Goal: Check status: Check status

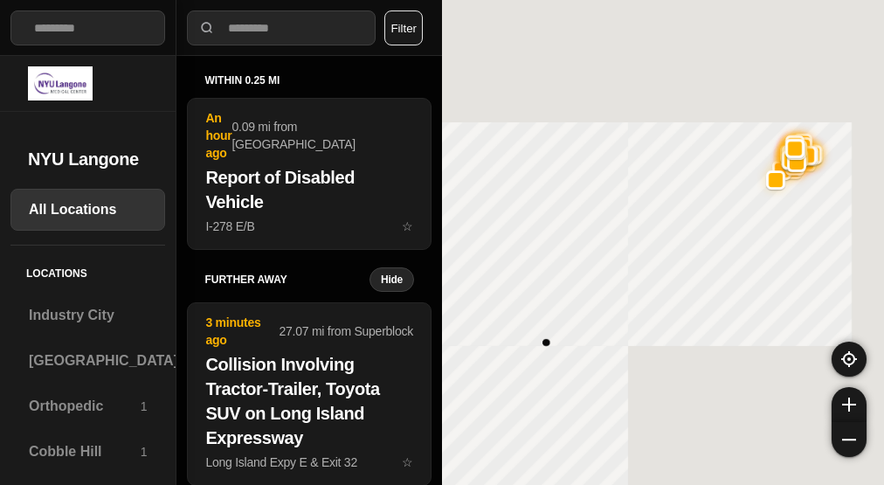
select select "*"
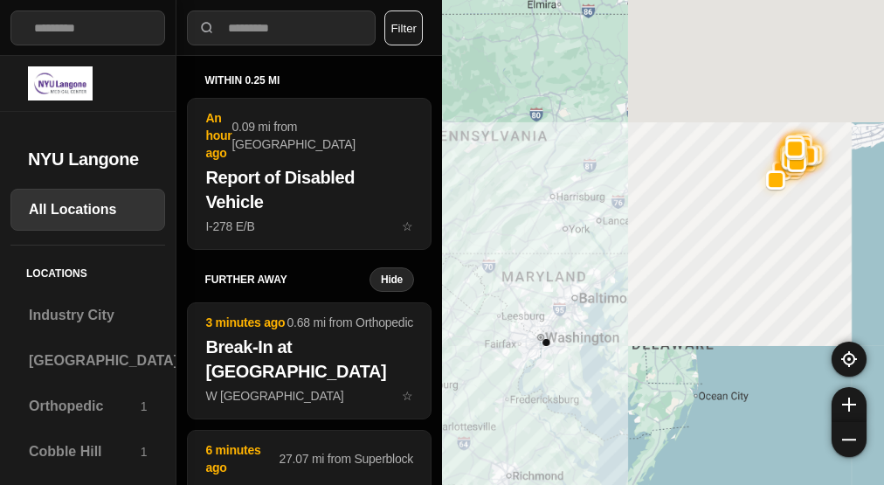
select select "*"
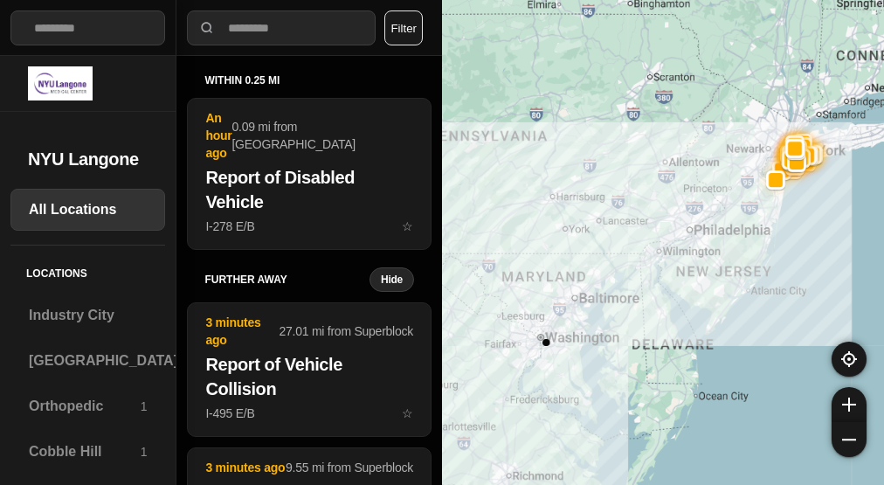
select select "*"
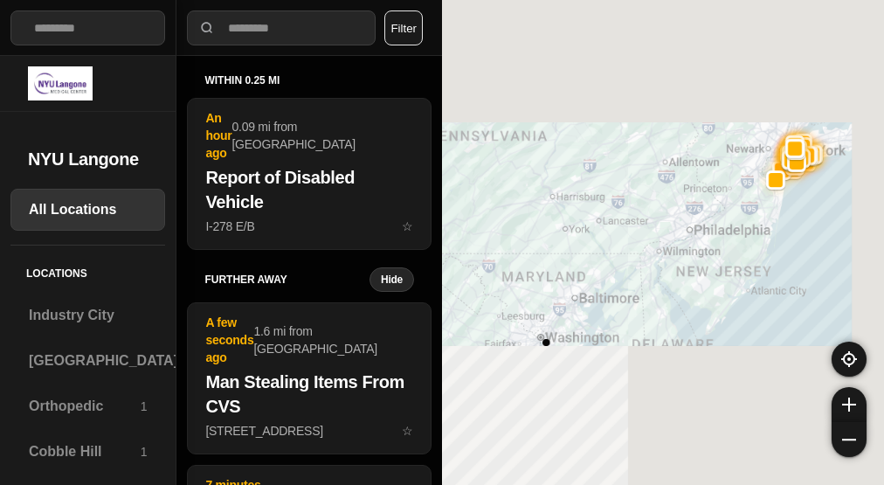
select select "*"
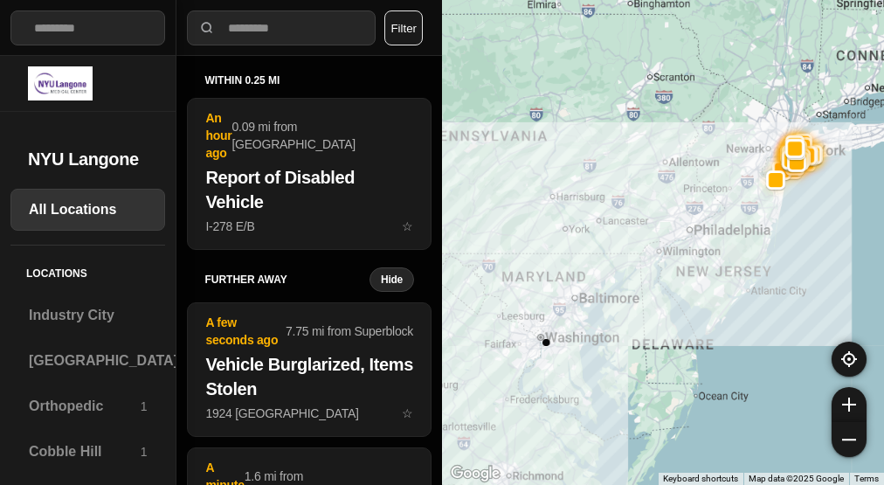
select select "*"
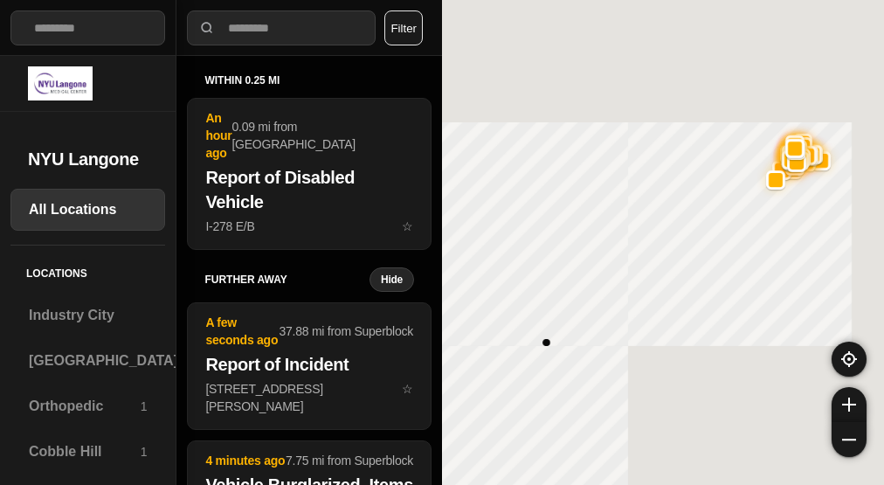
select select "*"
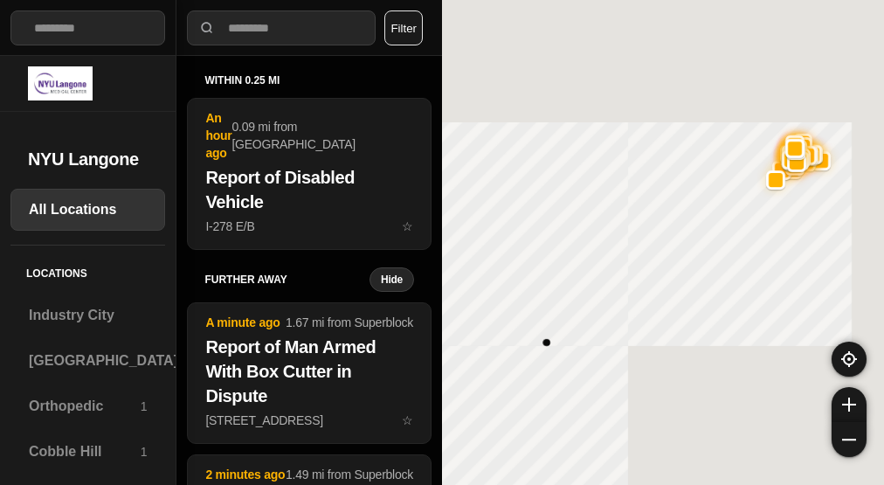
select select "*"
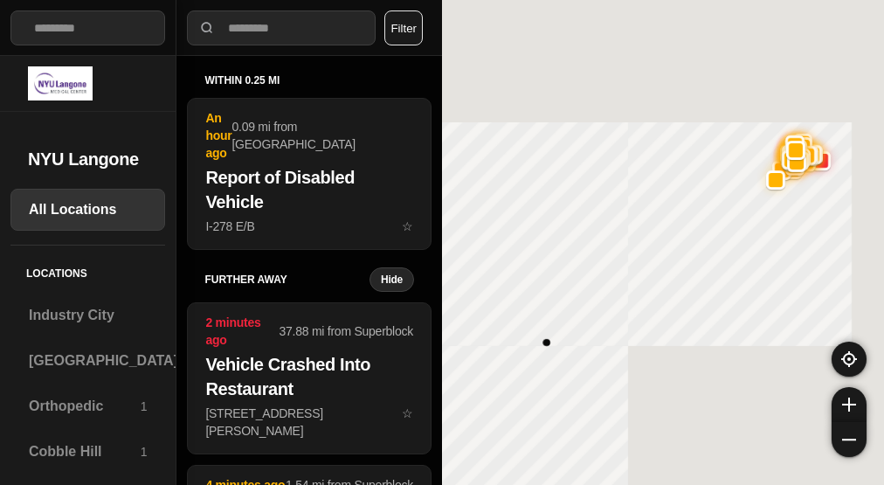
select select "*"
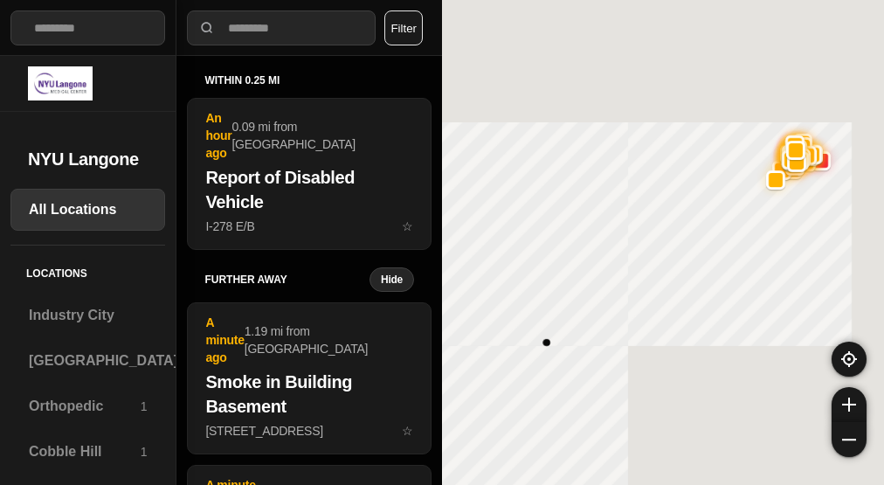
select select "*"
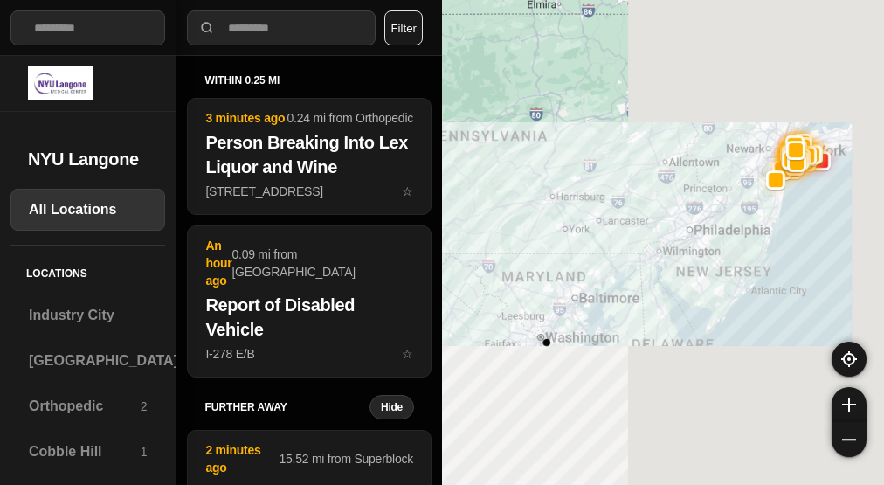
select select "*"
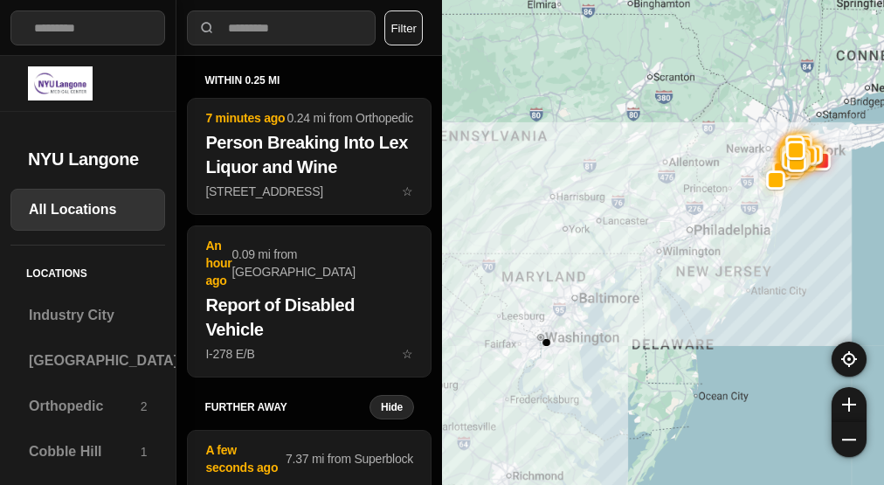
select select "*"
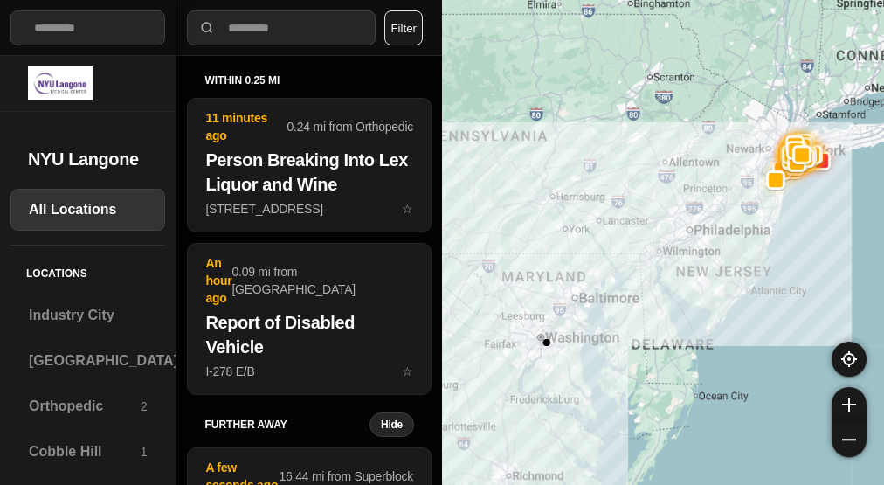
select select "*"
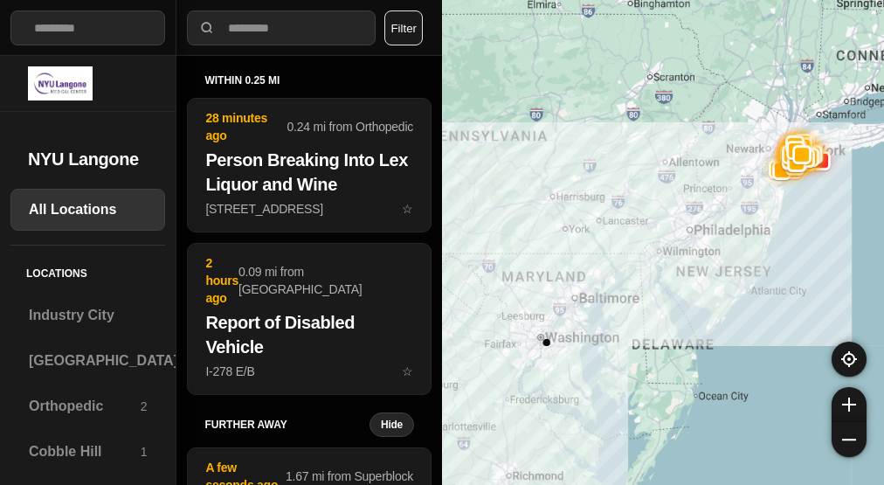
select select "*"
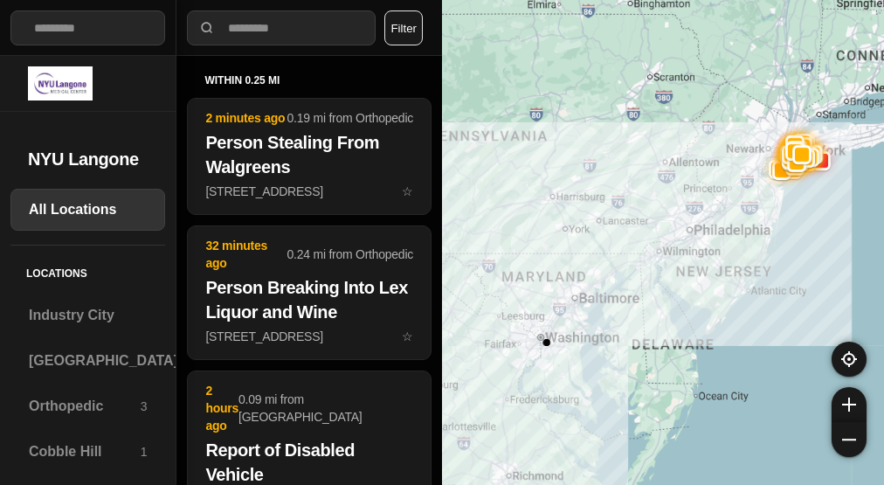
select select "*"
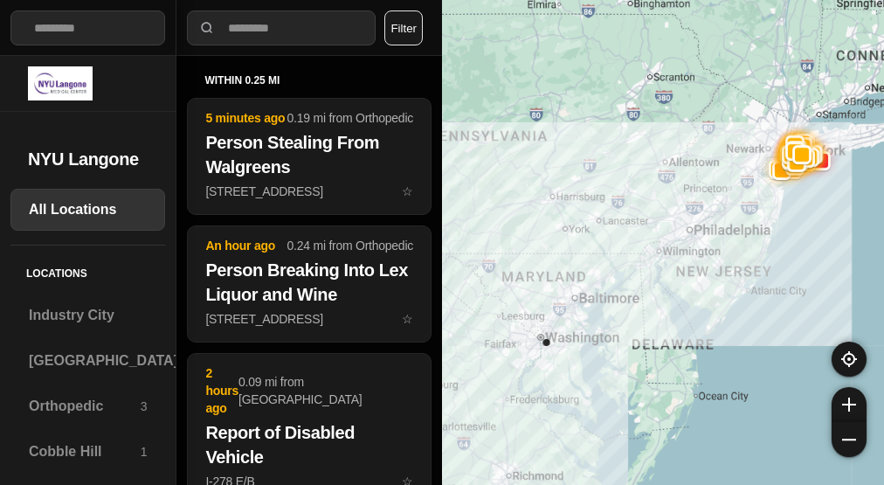
select select "*"
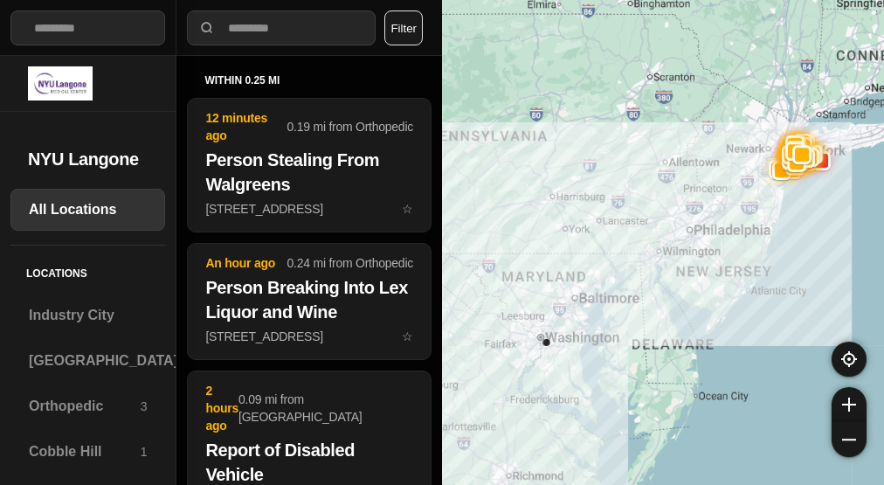
select select "*"
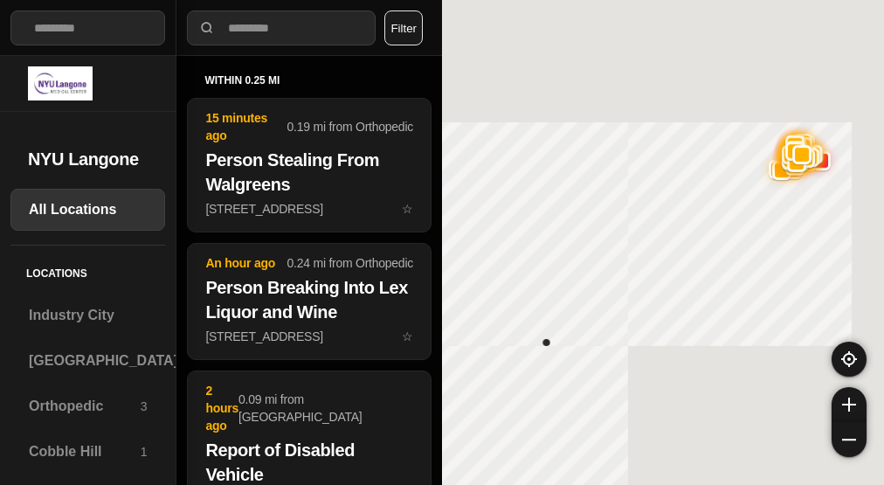
select select "*"
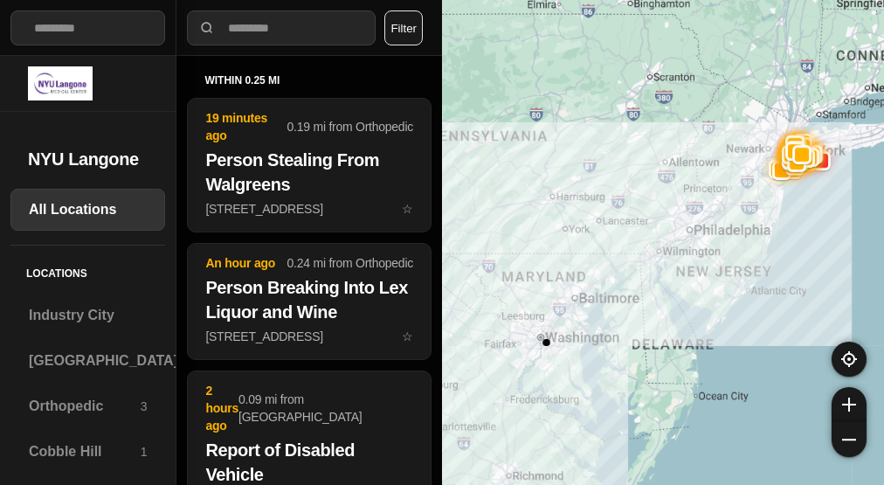
select select "*"
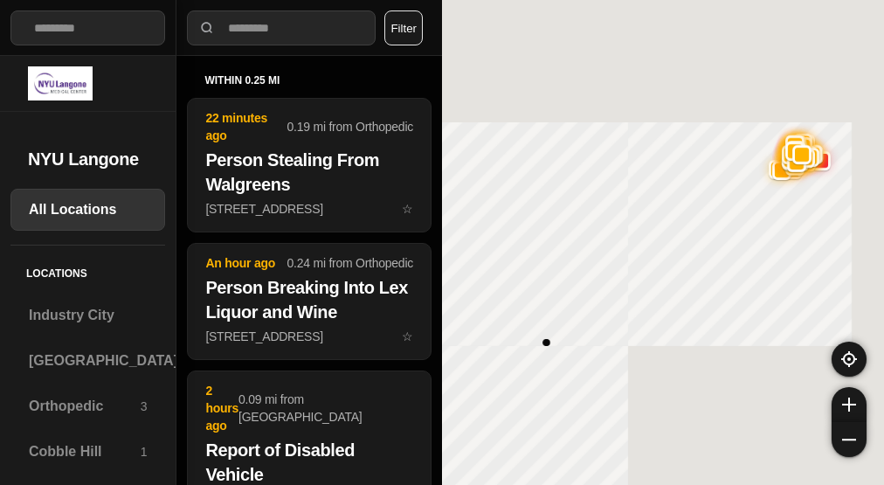
select select "*"
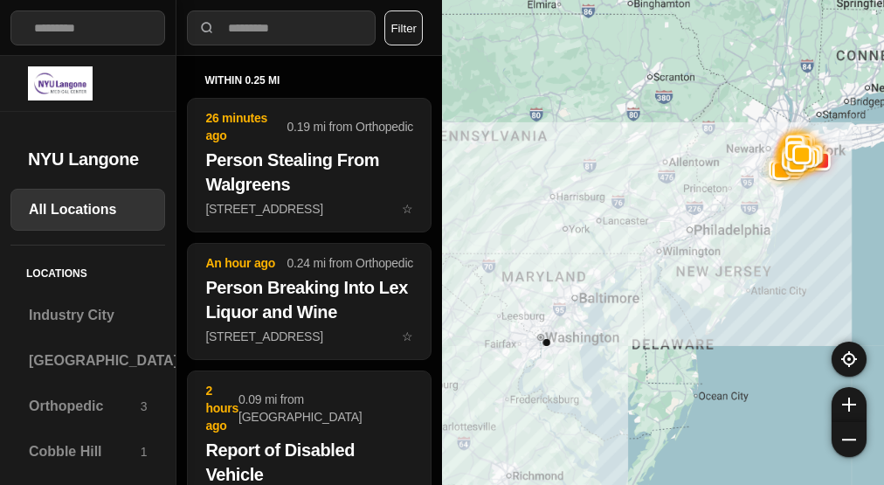
select select "*"
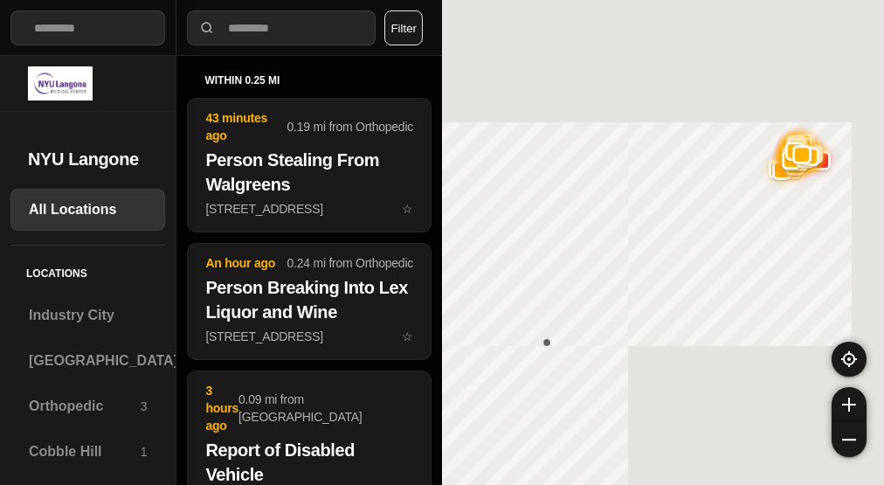
select select "*"
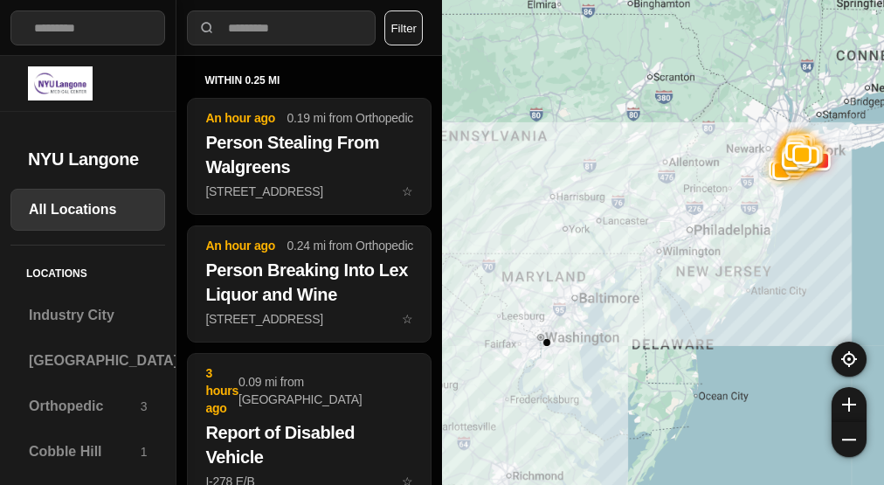
select select "*"
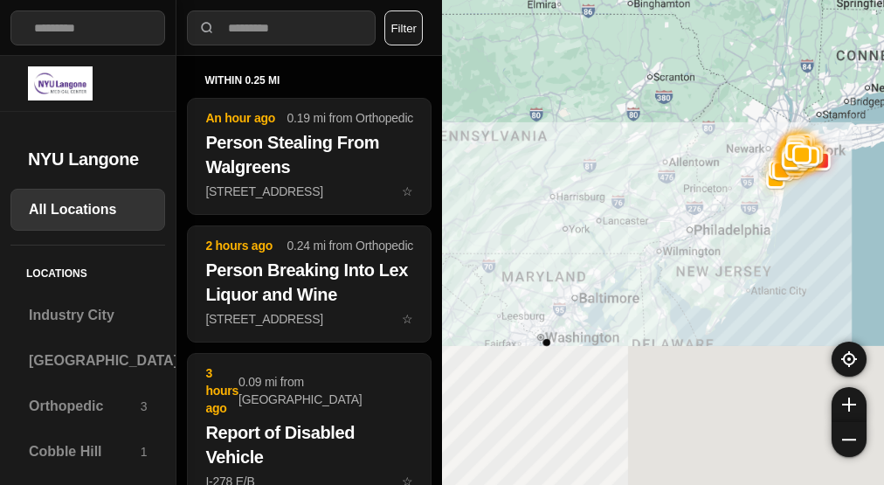
select select "*"
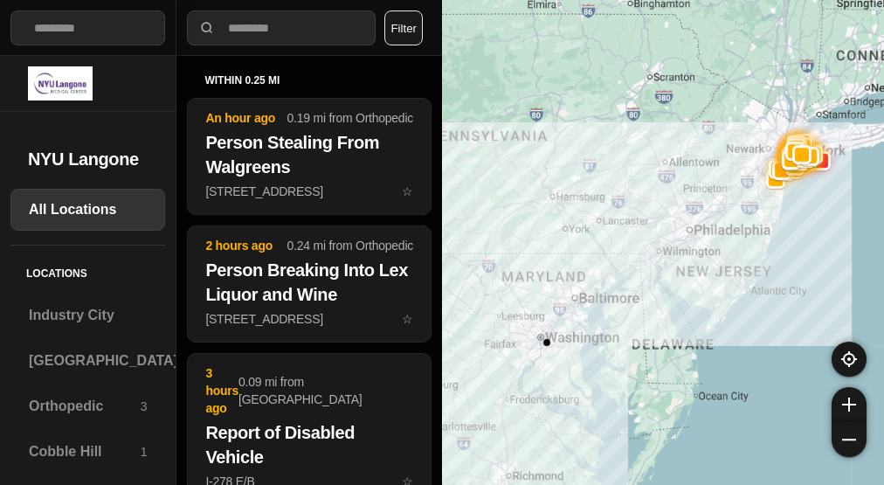
select select "*"
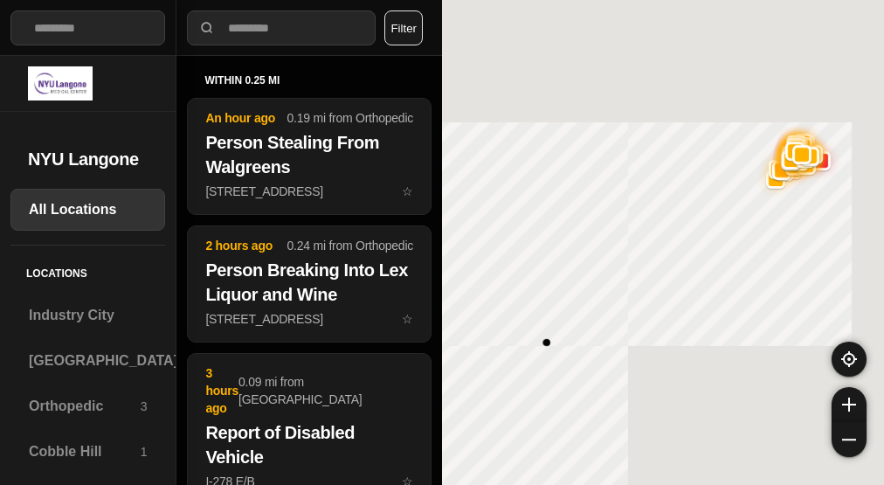
select select "*"
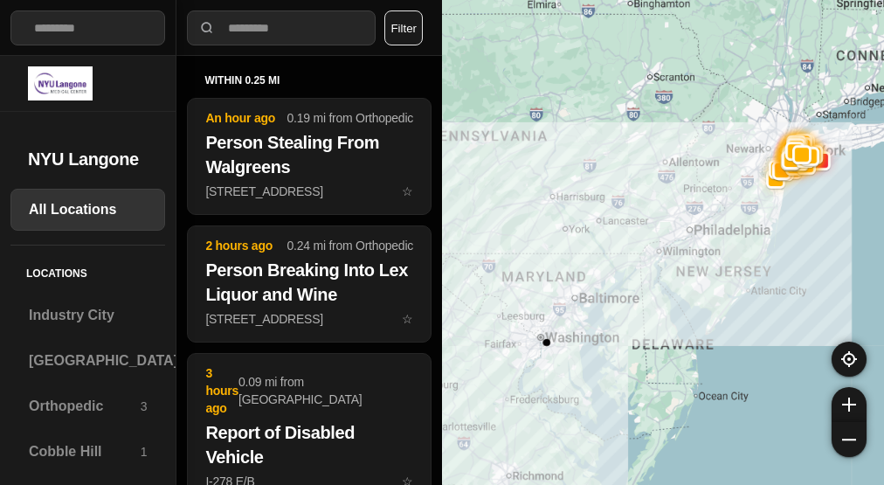
select select "*"
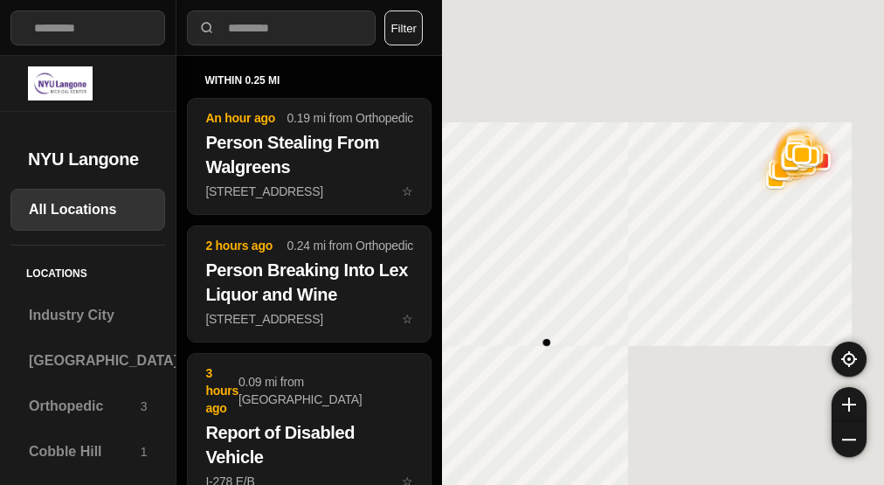
select select "*"
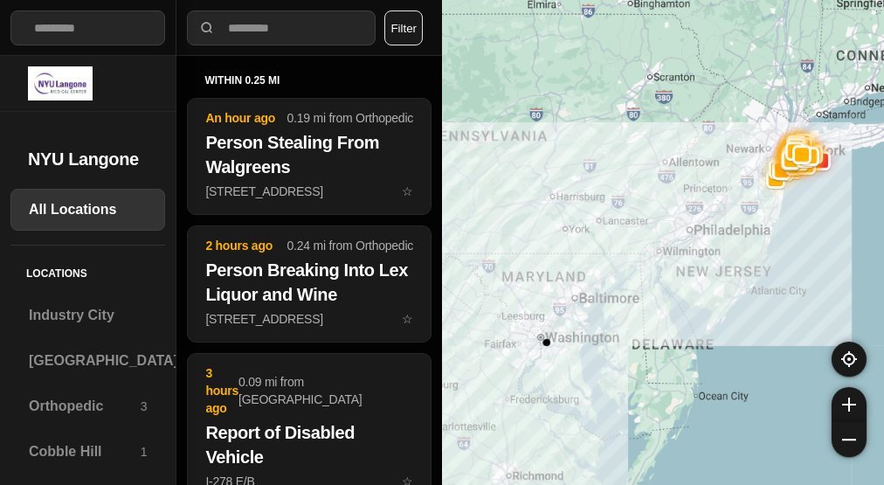
select select "*"
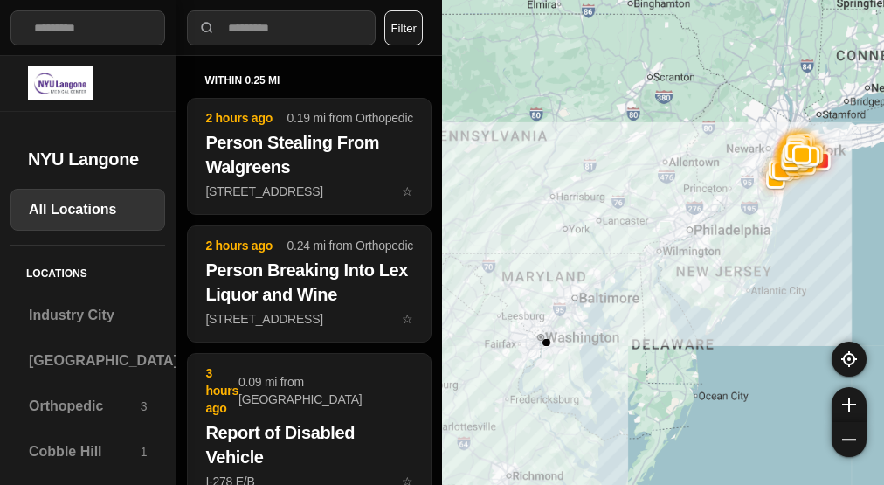
select select "*"
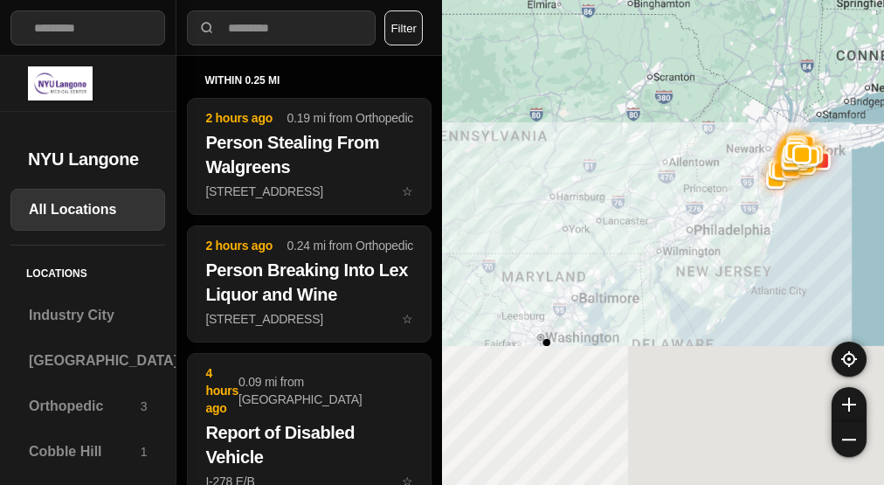
select select "*"
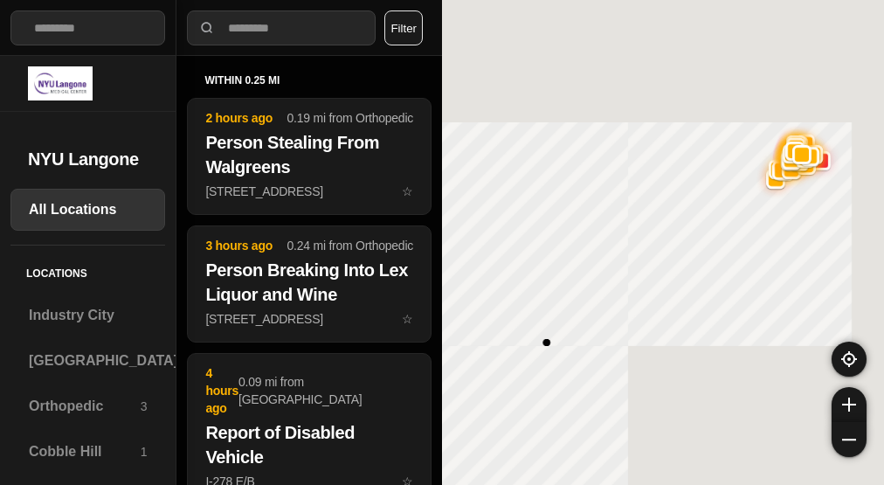
select select "*"
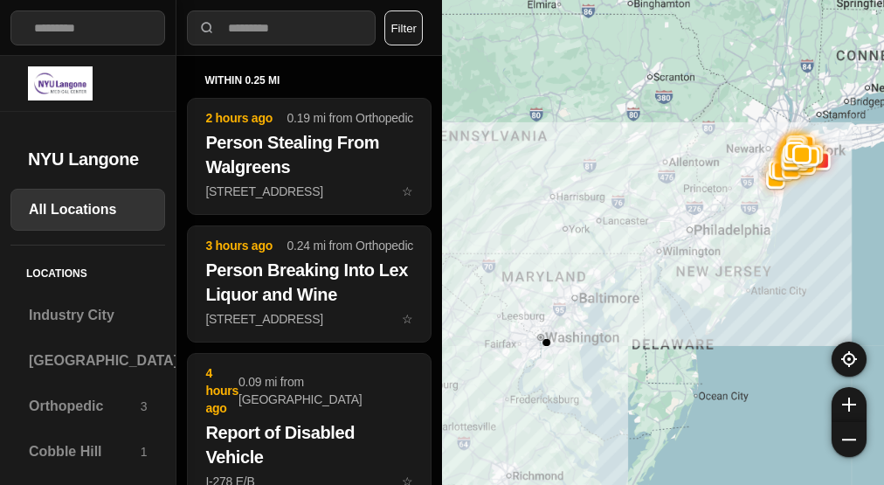
select select "*"
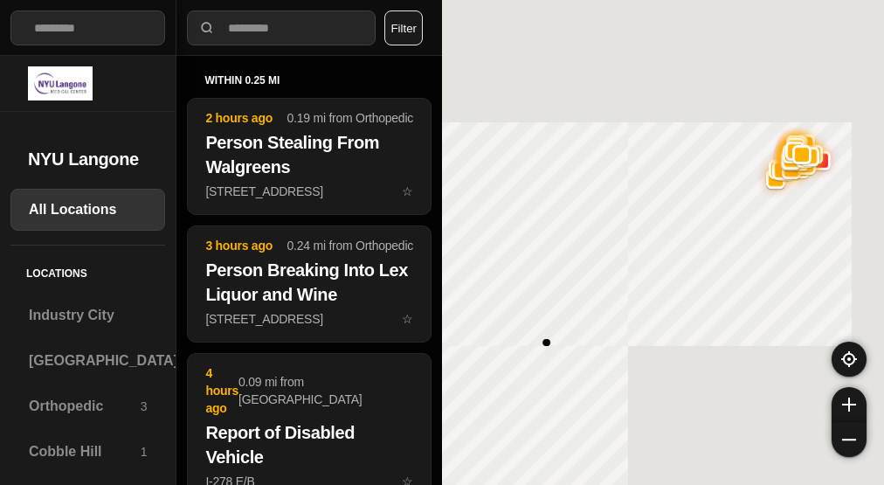
select select "*"
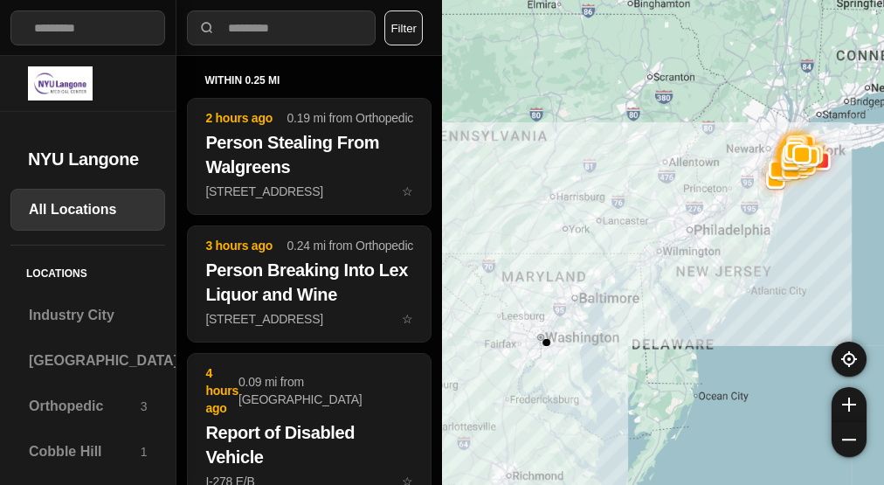
select select "*"
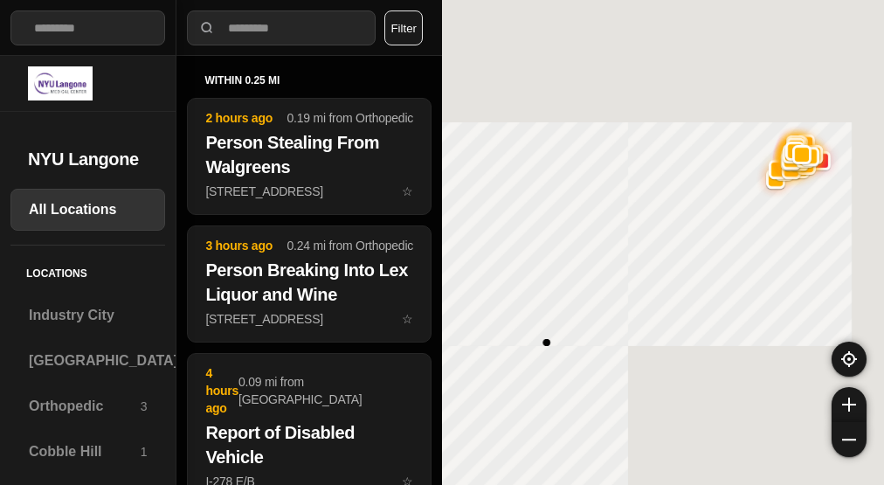
select select "*"
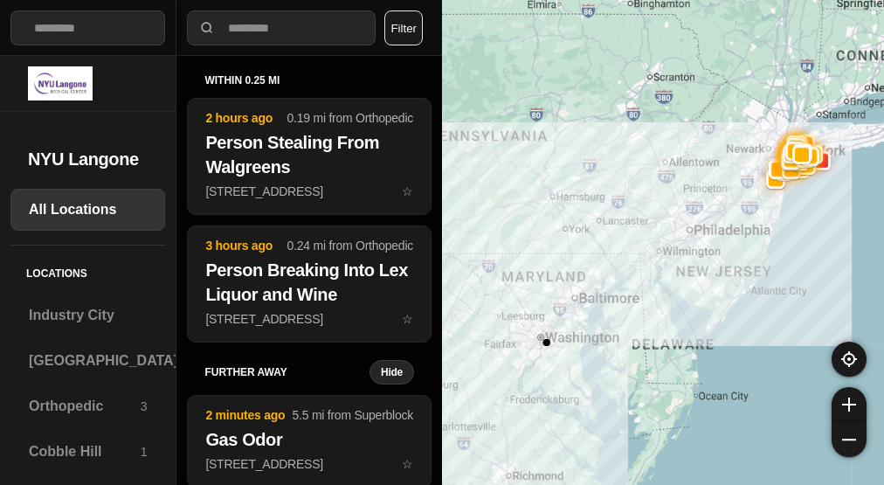
select select "*"
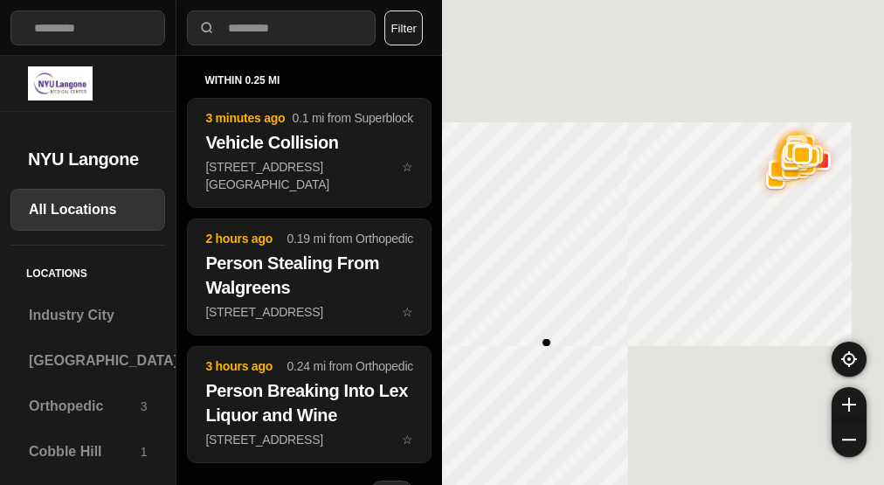
select select "*"
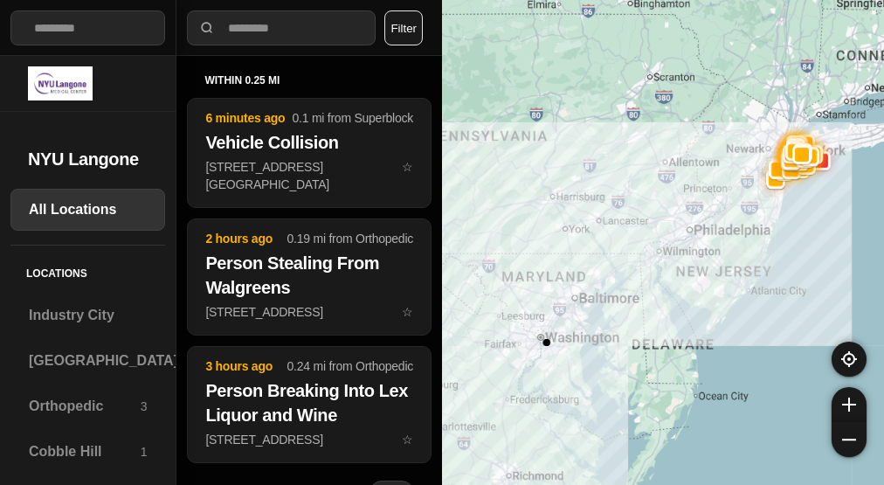
select select "*"
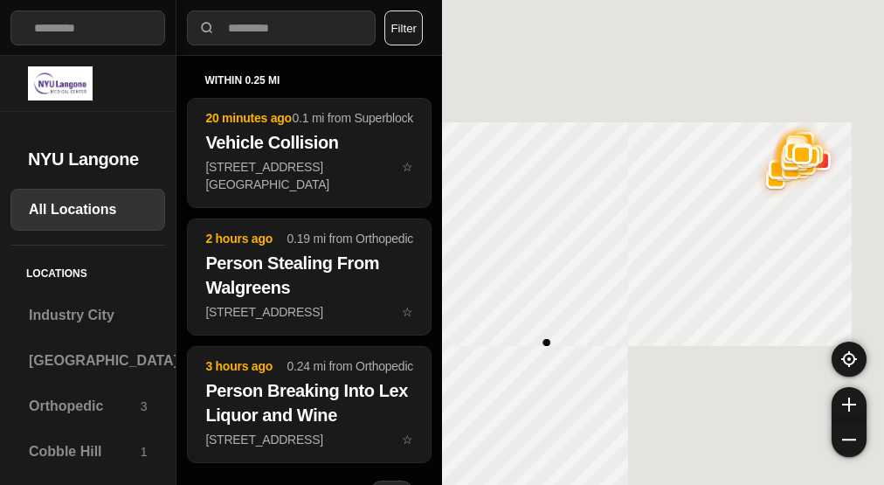
select select "*"
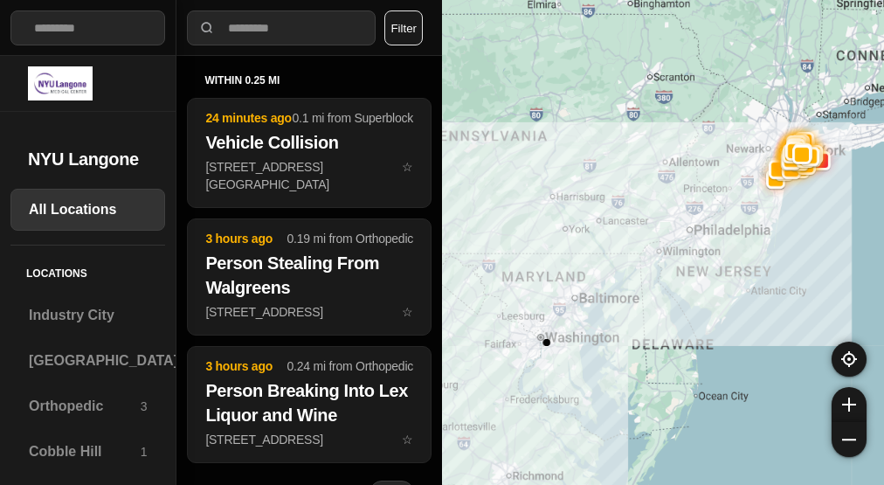
select select "*"
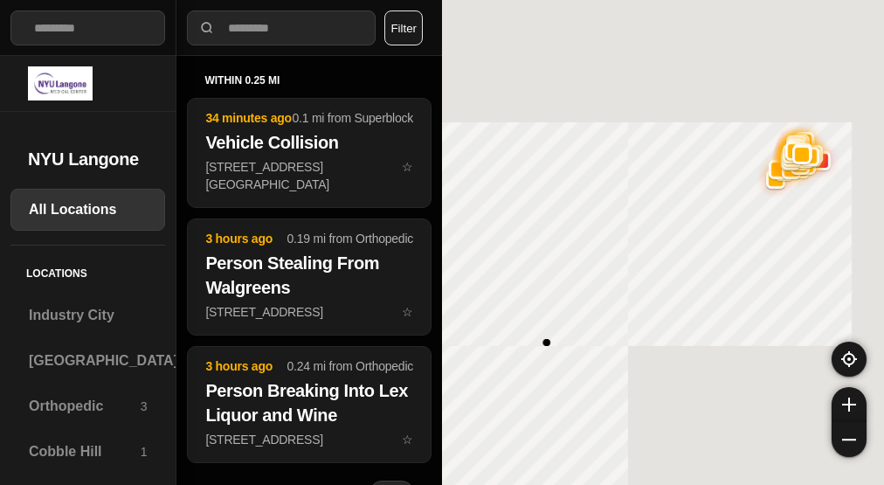
select select "*"
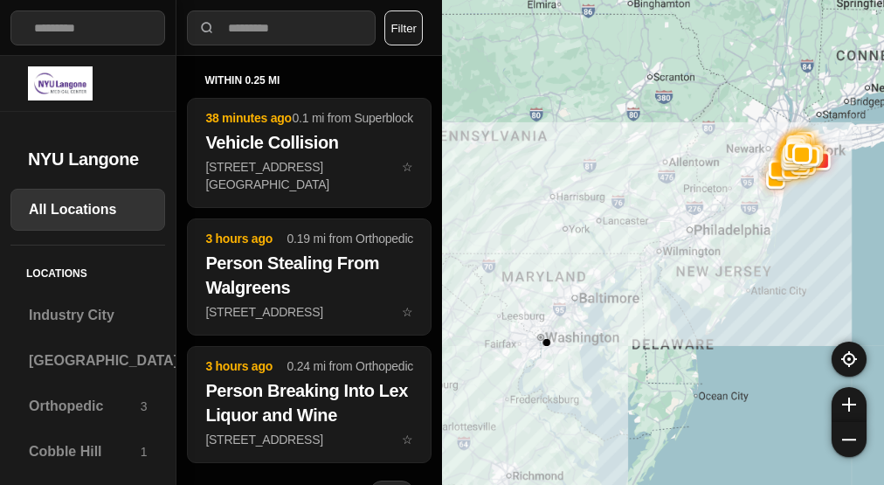
select select "*"
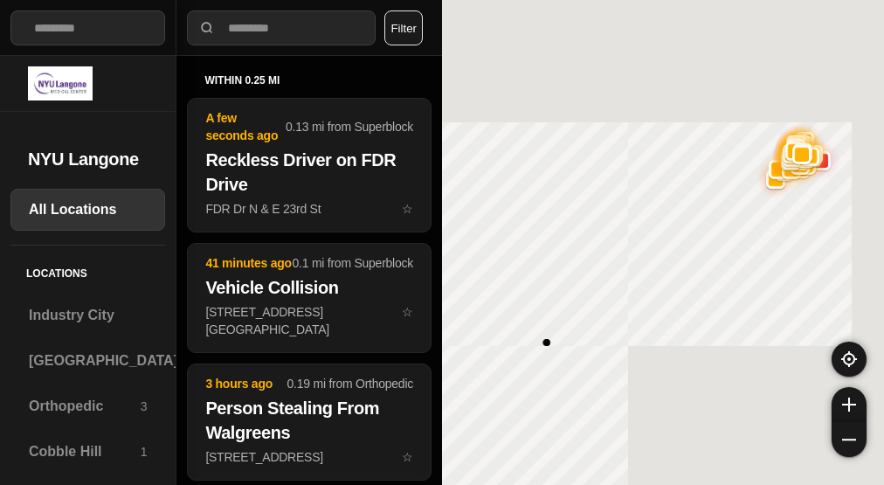
select select "*"
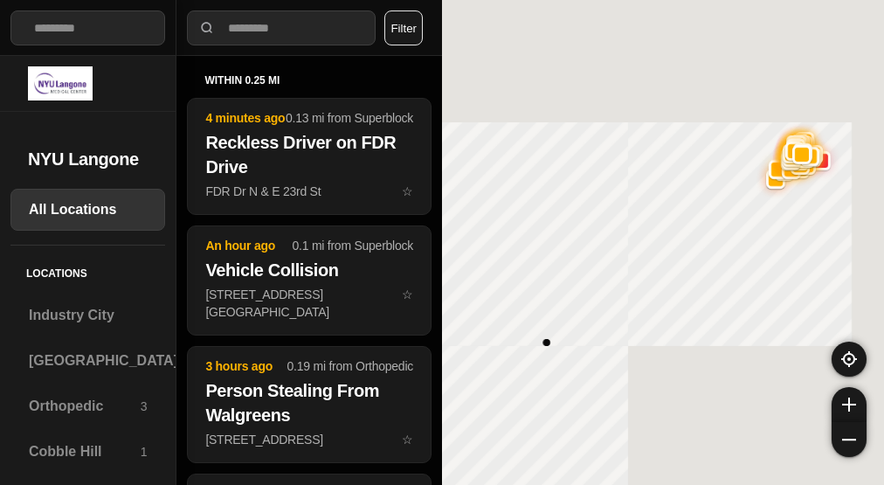
select select "*"
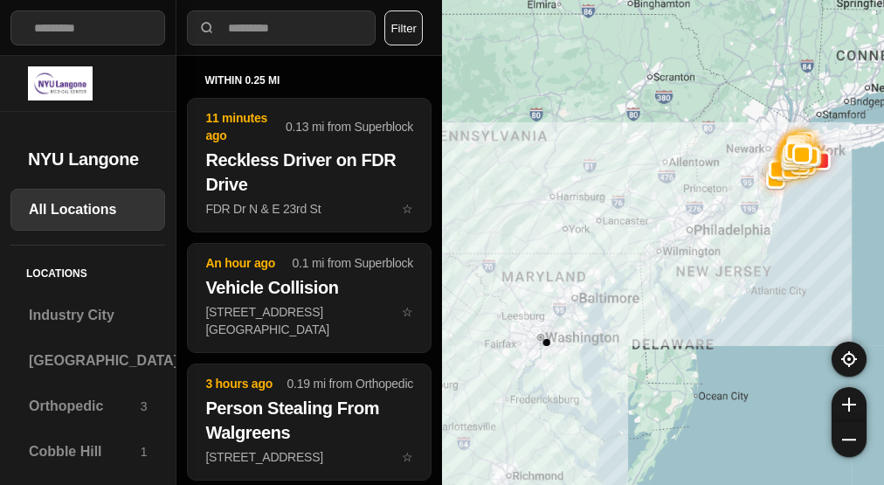
select select "*"
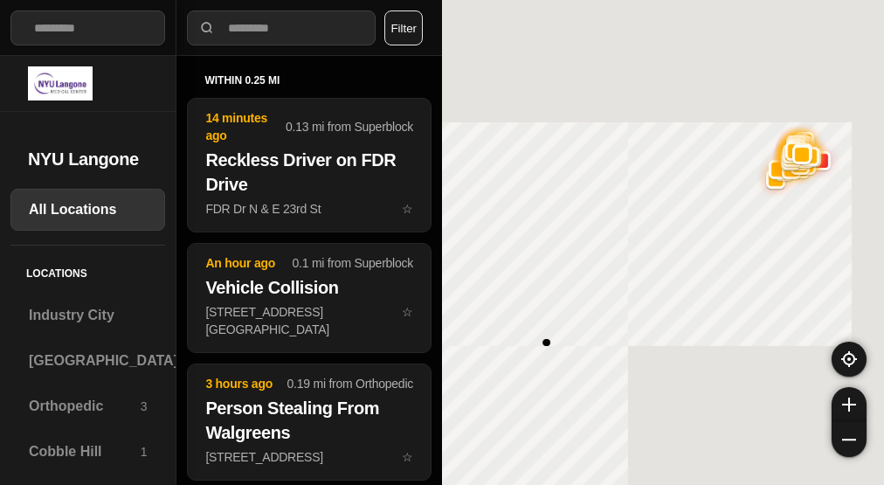
select select "*"
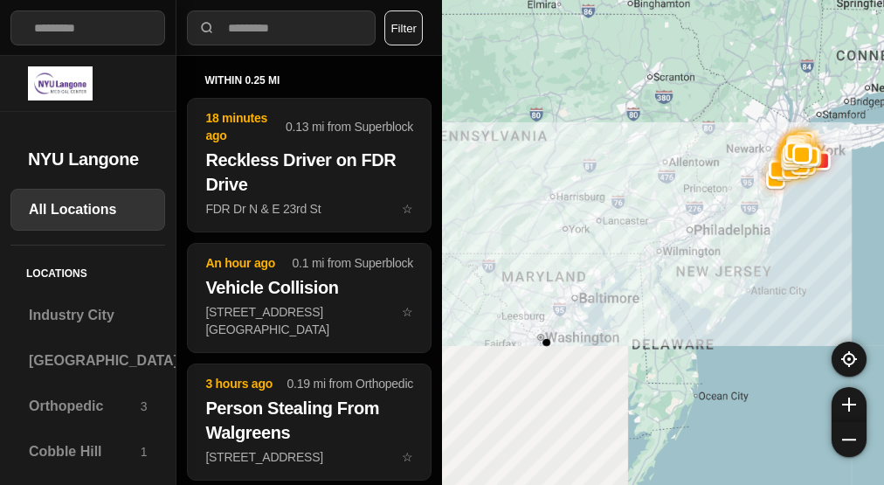
select select "*"
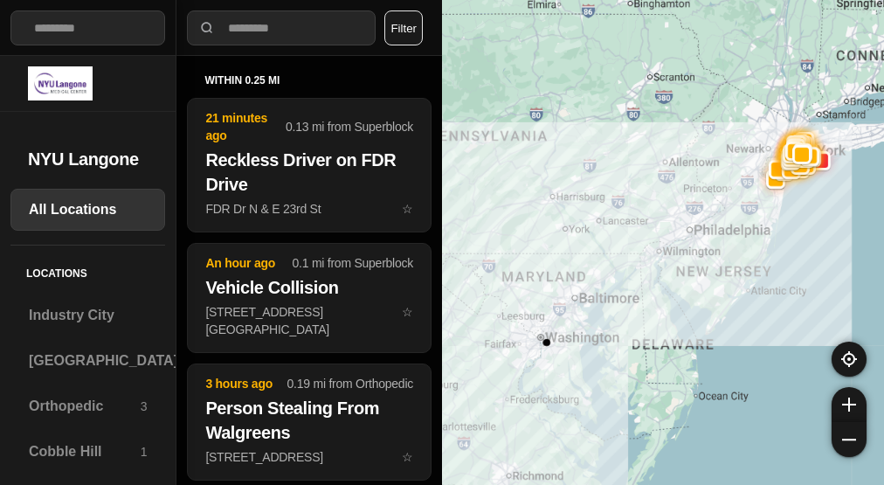
select select "*"
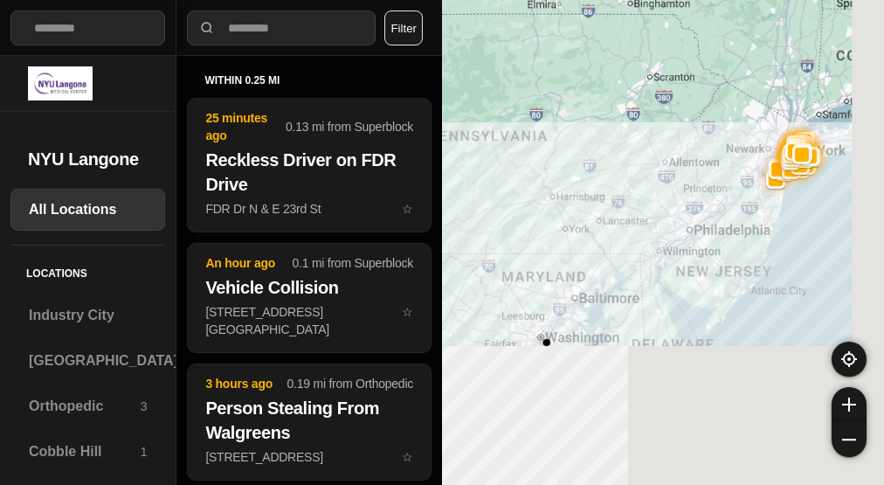
select select "*"
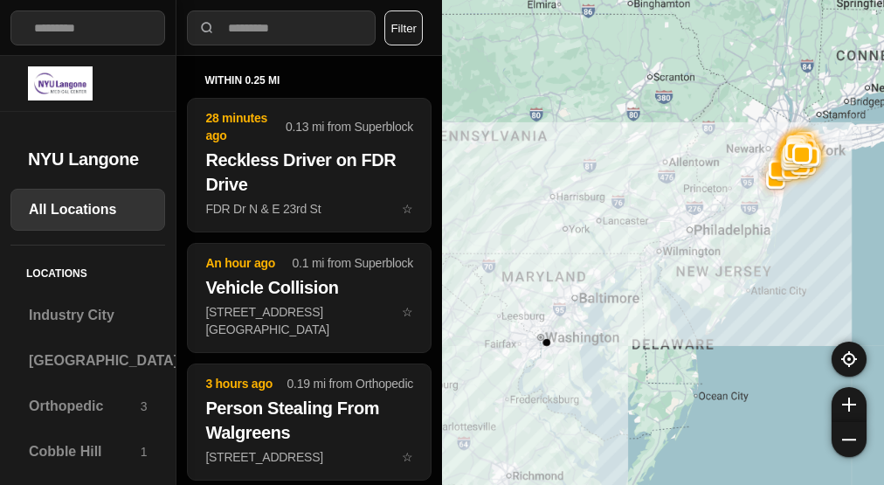
select select "*"
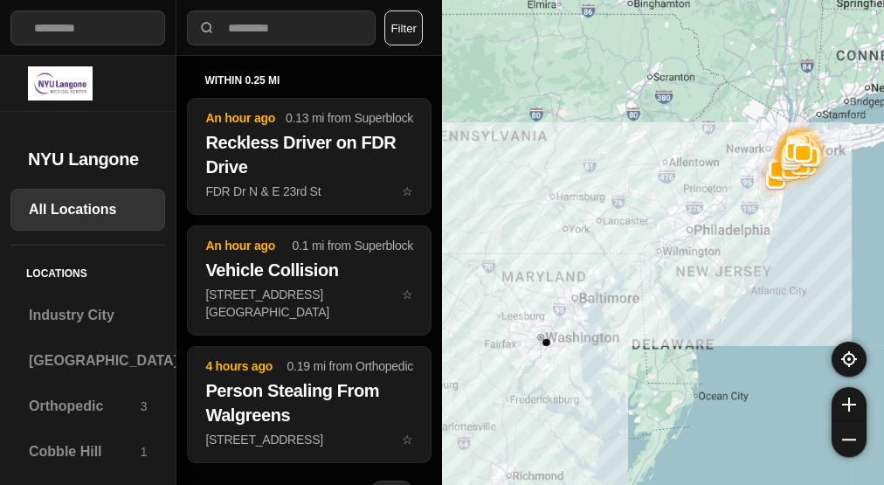
select select "*"
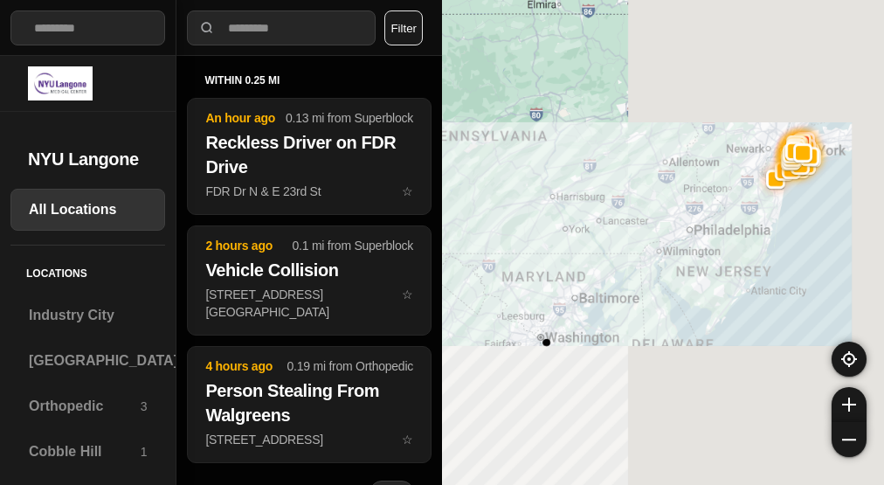
select select "*"
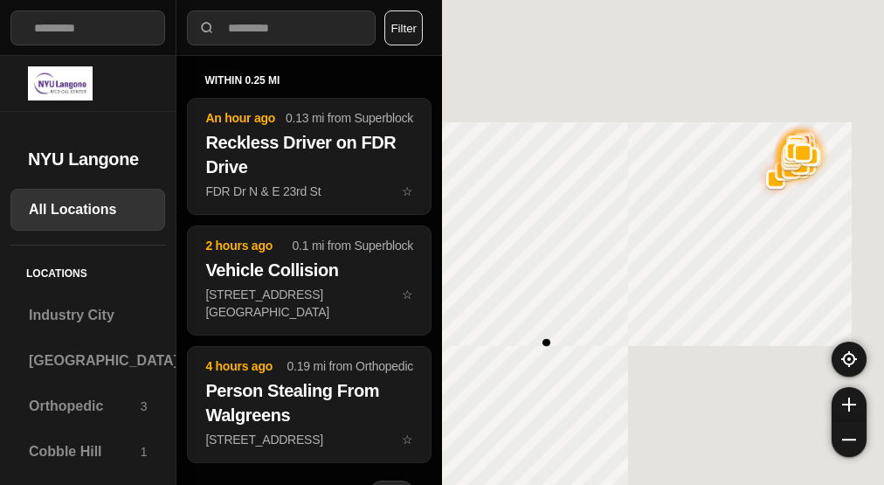
select select "*"
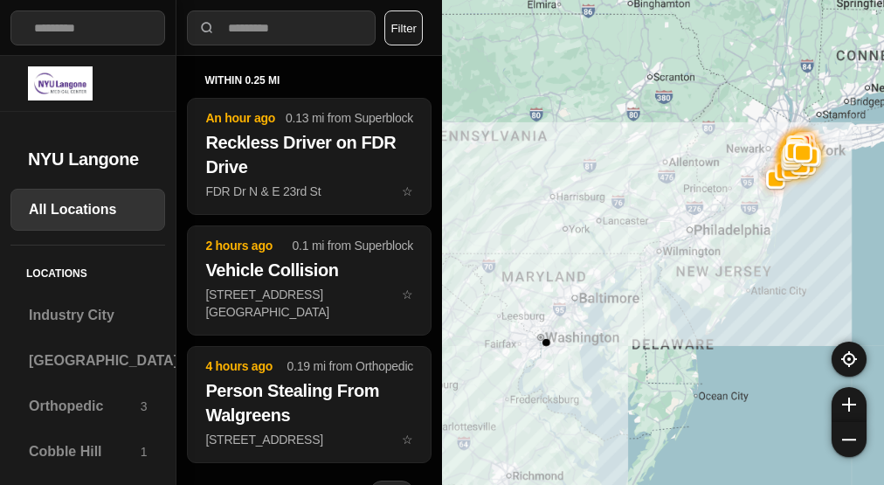
select select "*"
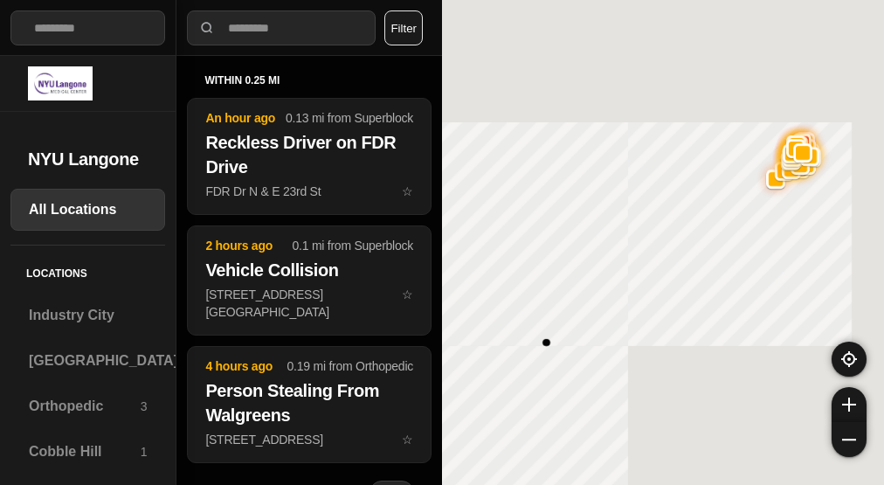
select select "*"
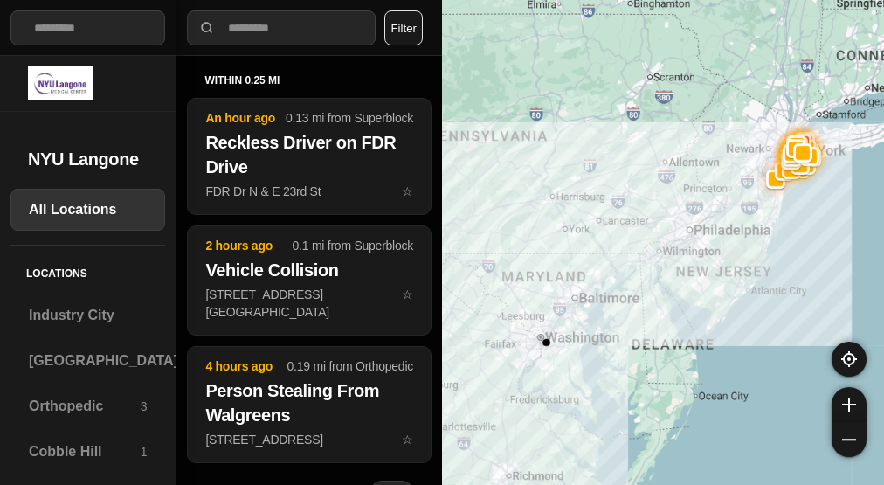
select select "*"
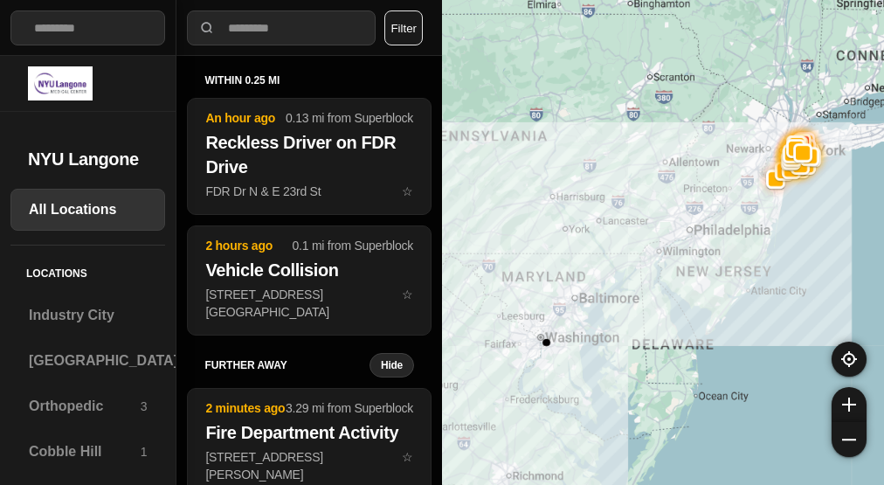
select select "*"
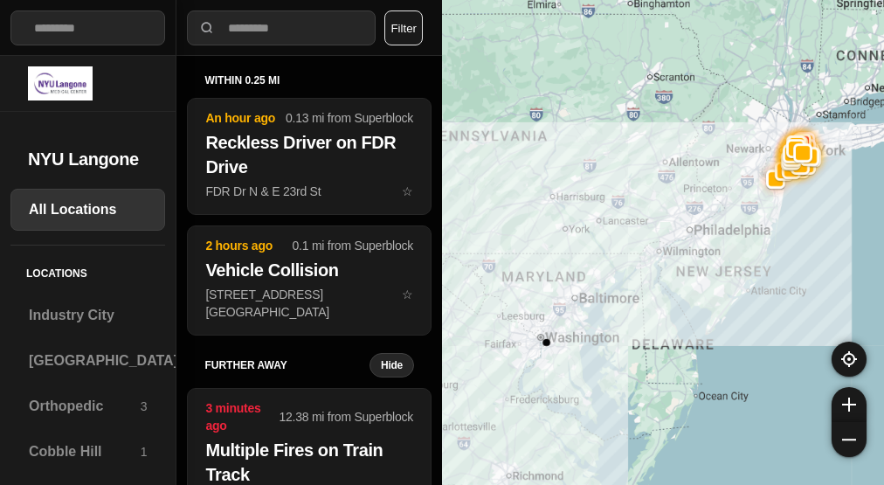
select select "*"
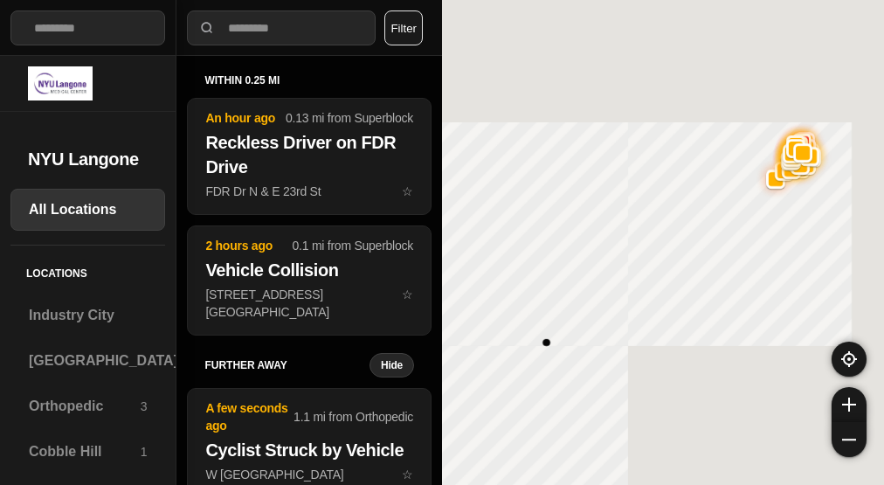
select select "*"
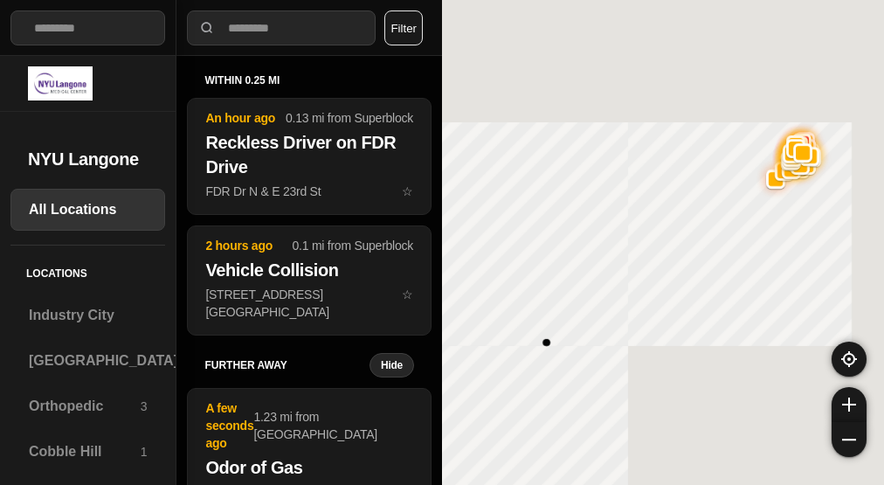
select select "*"
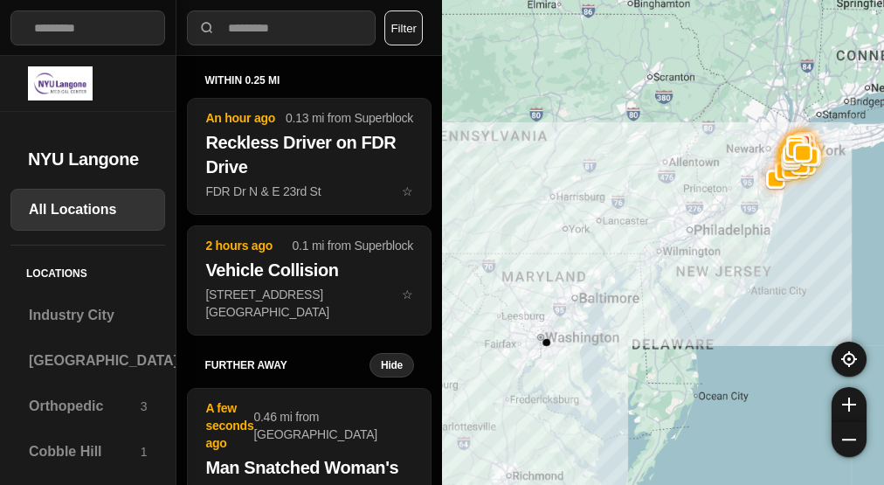
select select "*"
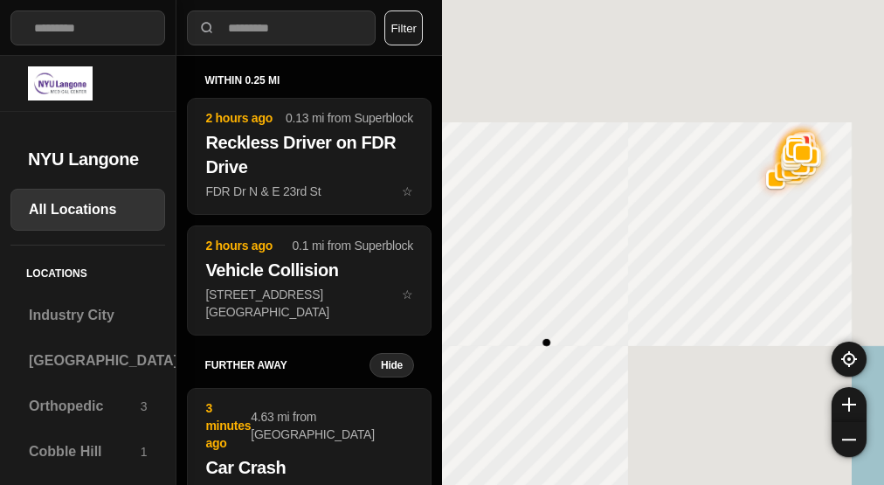
select select "*"
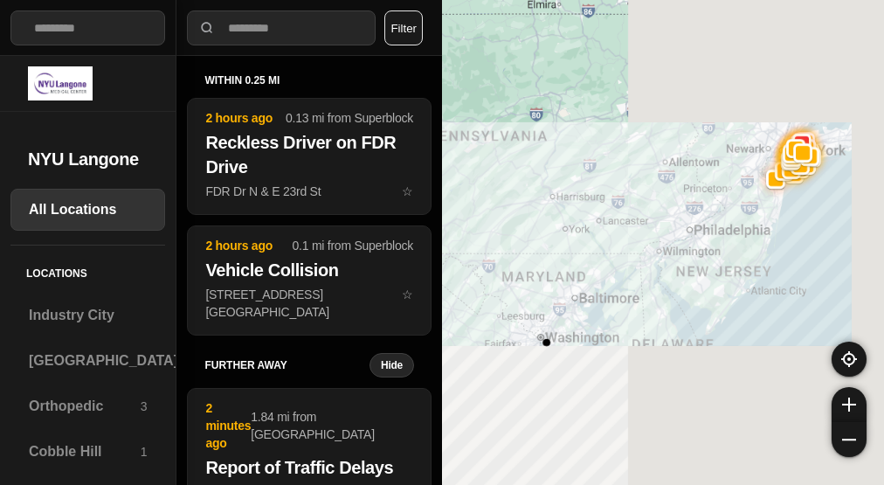
select select "*"
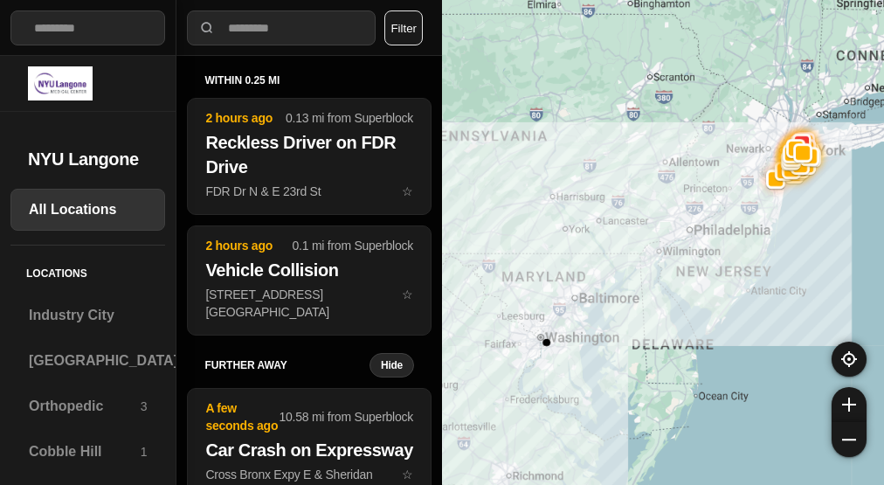
select select "*"
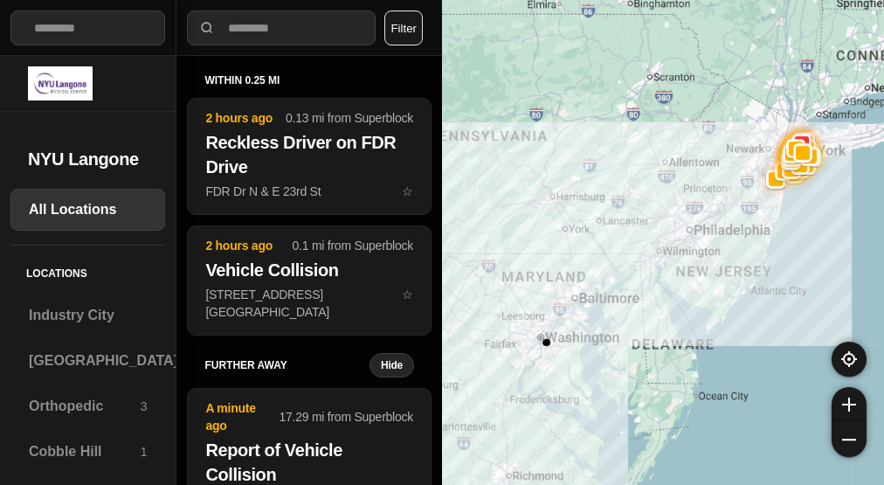
select select "*"
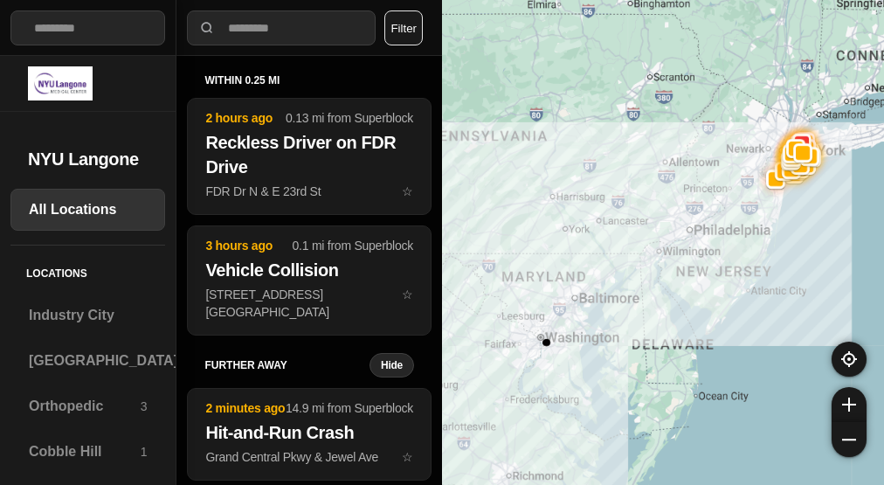
select select "*"
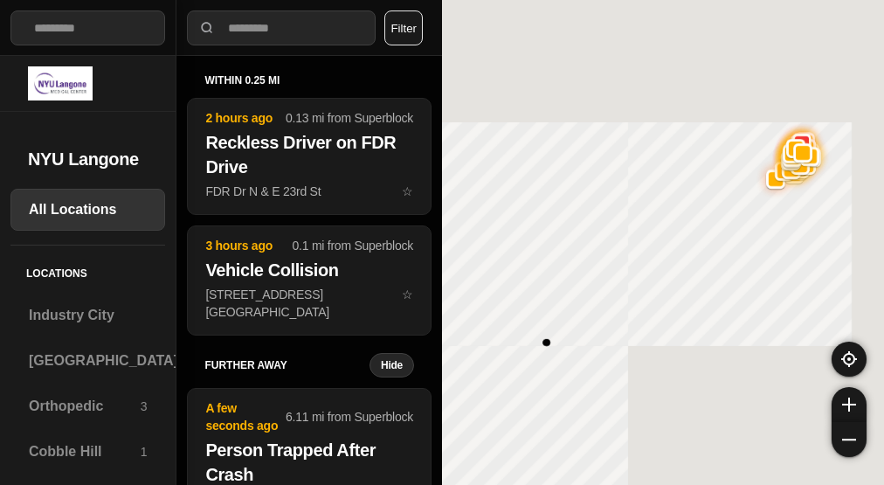
select select "*"
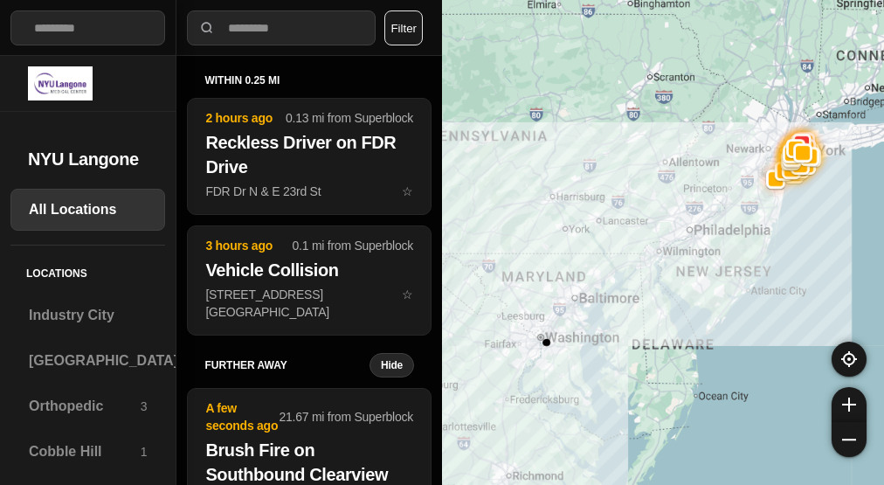
select select "*"
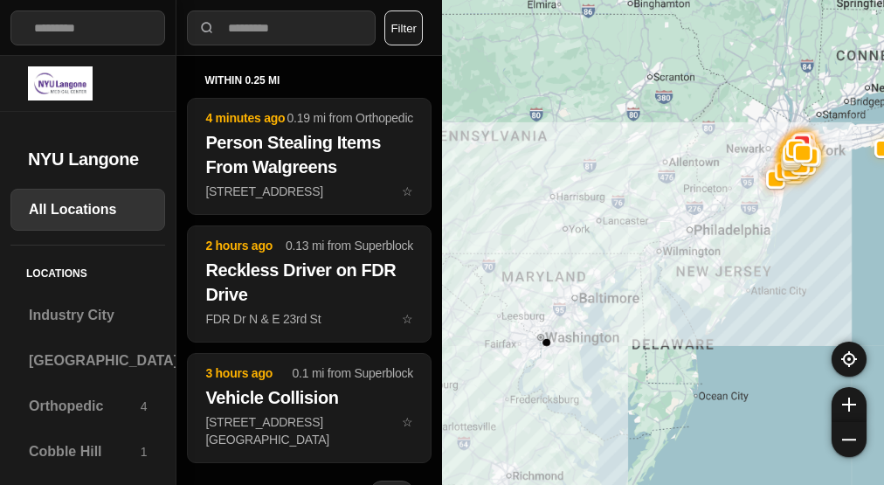
select select "*"
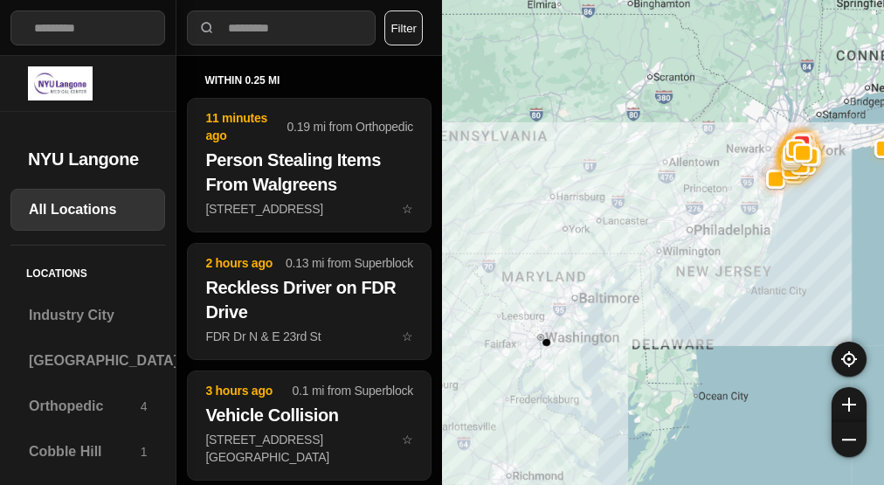
select select "*"
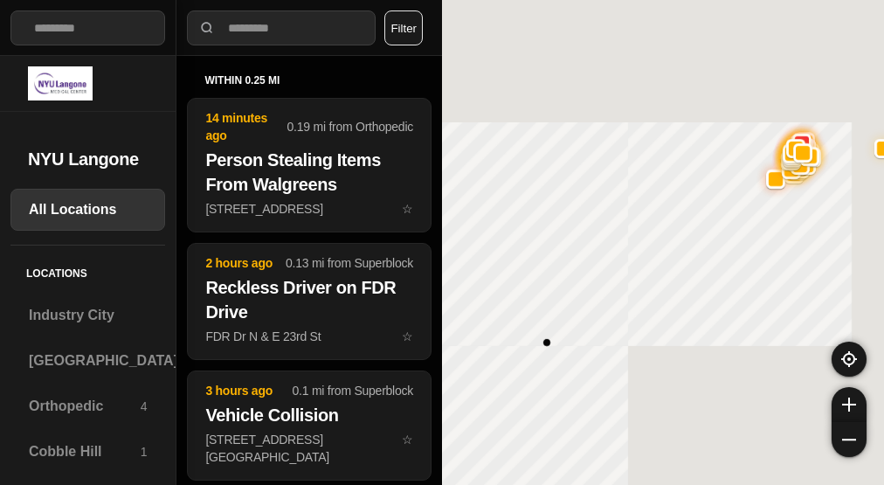
select select "*"
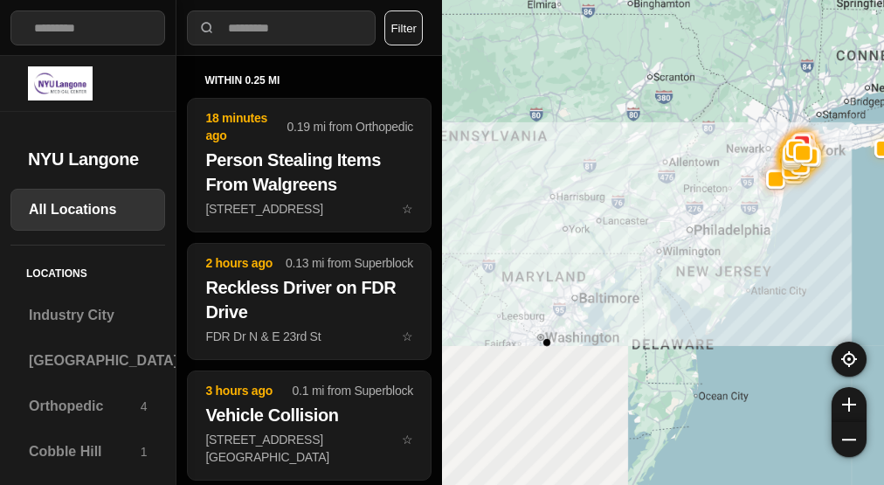
select select "*"
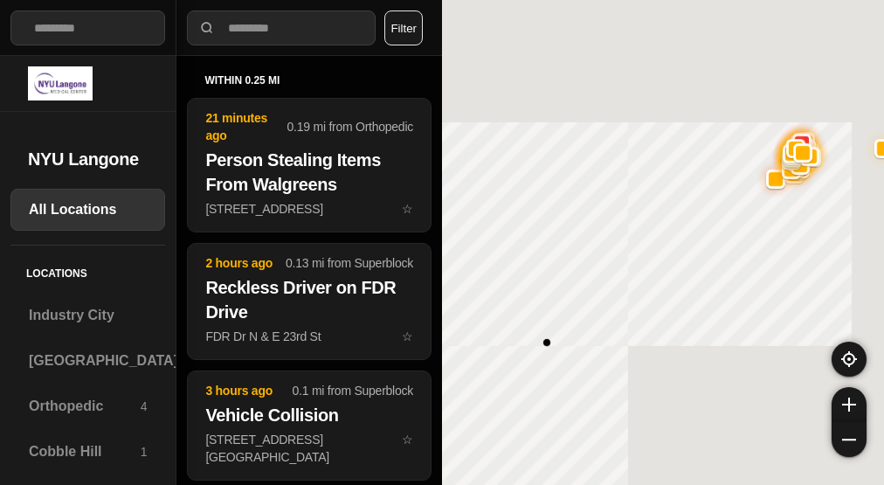
select select "*"
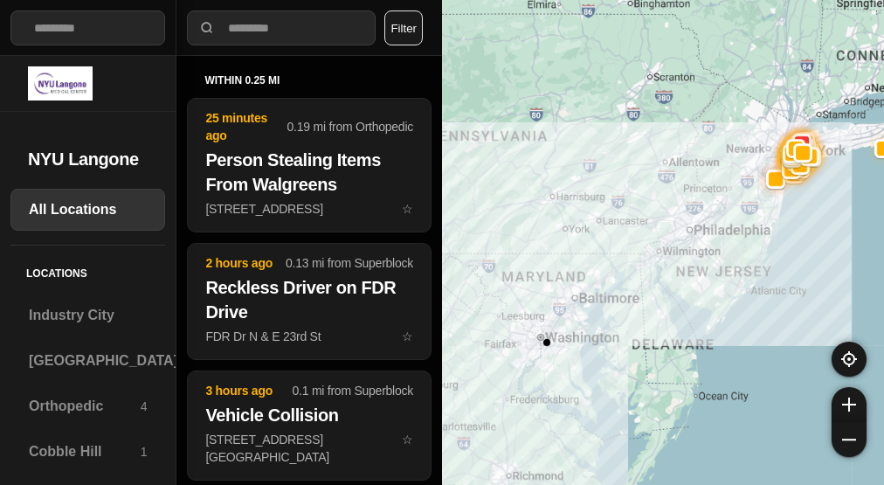
select select "*"
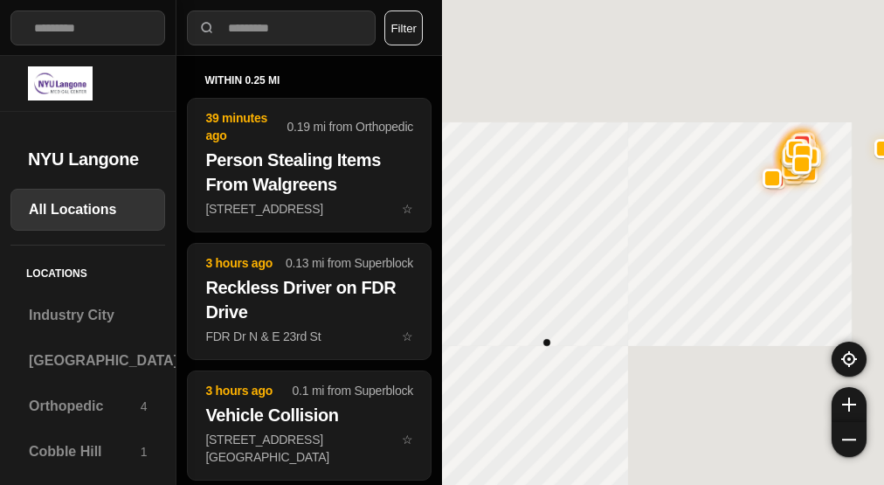
select select "*"
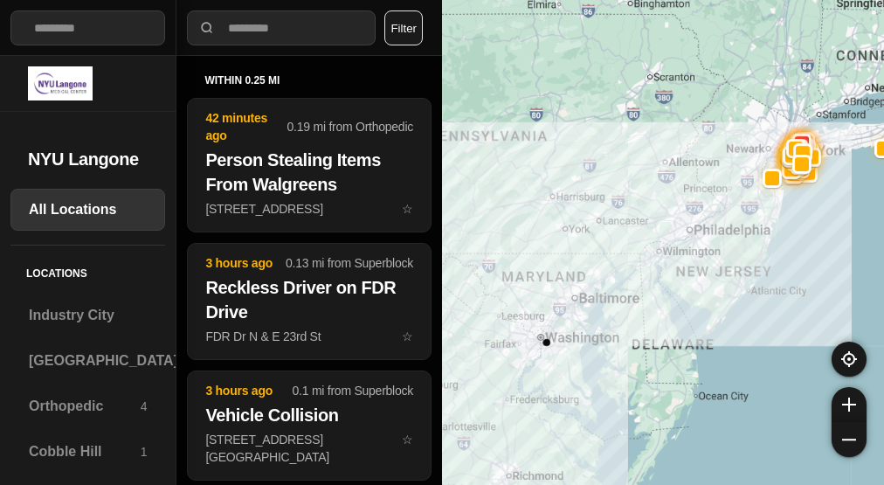
select select "*"
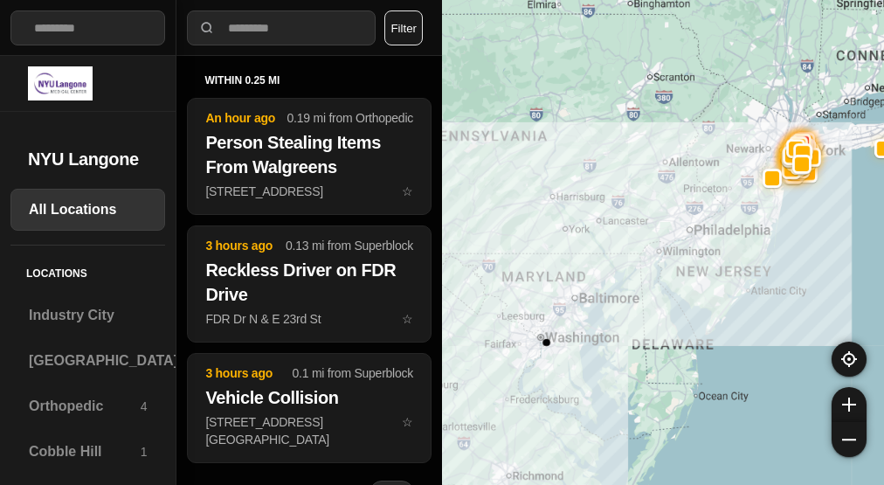
select select "*"
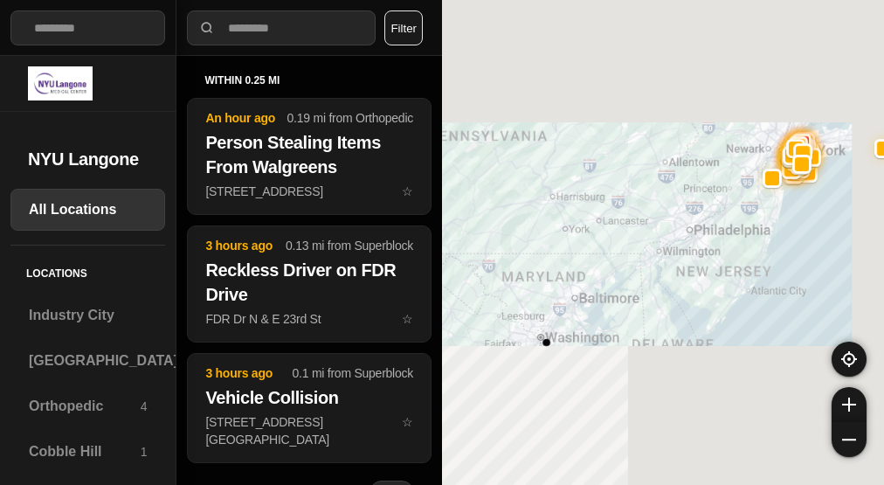
select select "*"
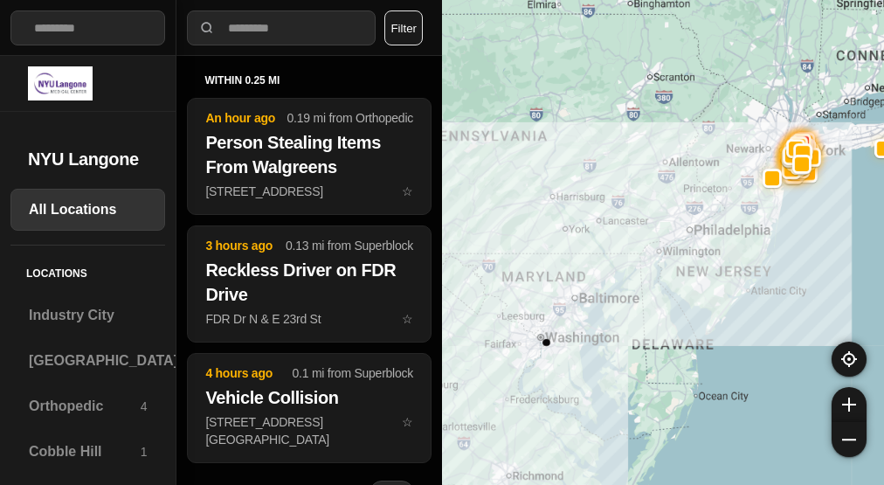
select select "*"
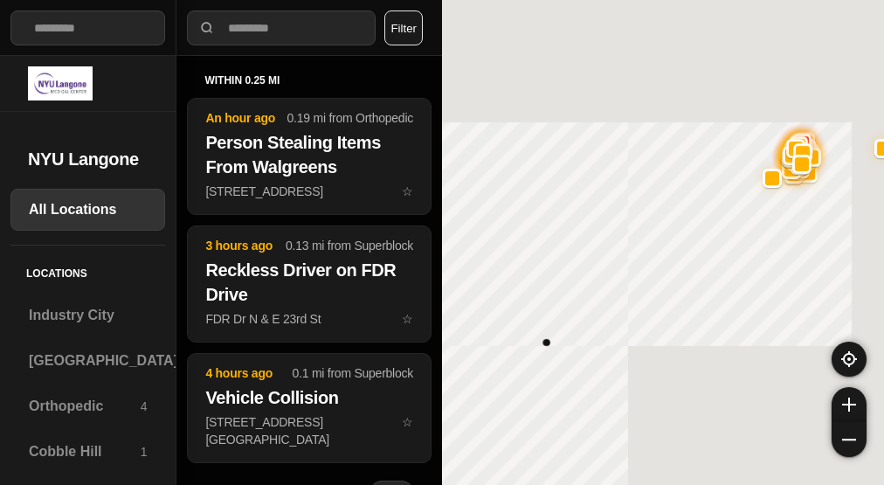
select select "*"
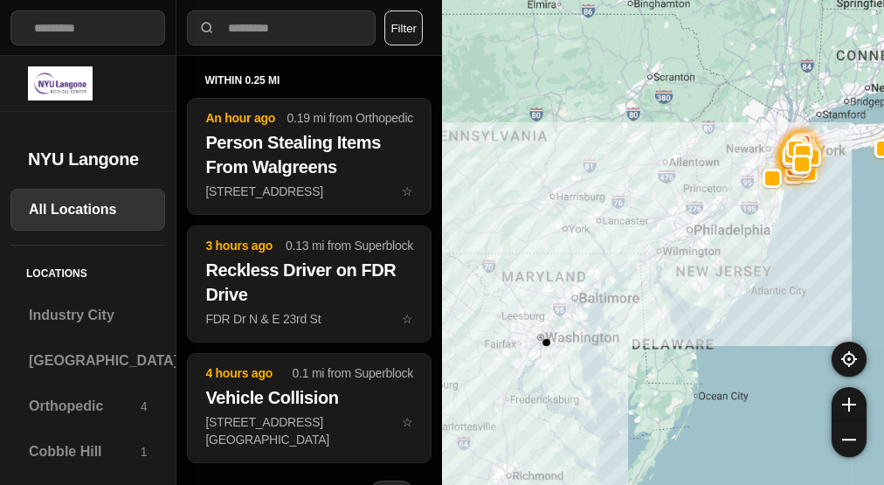
select select "*"
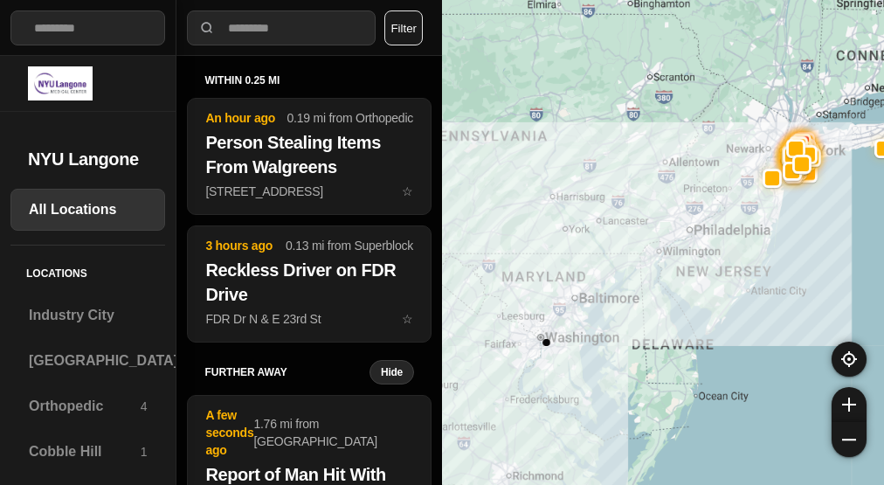
select select "*"
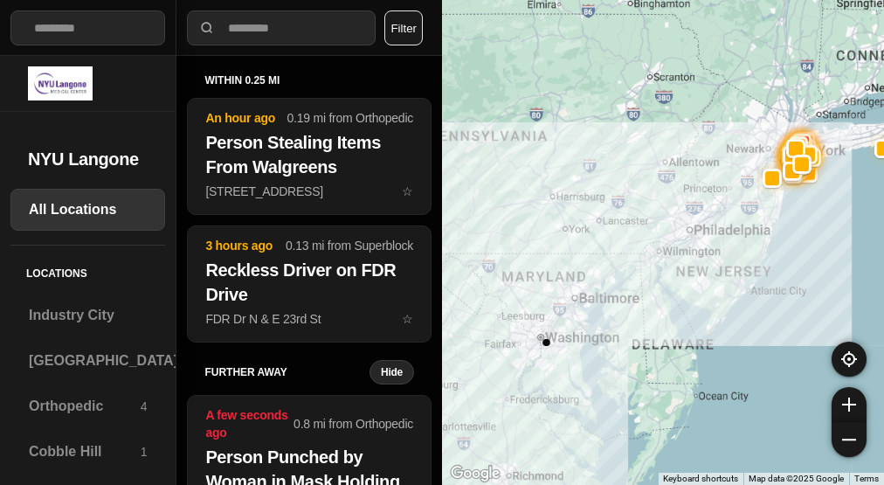
select select "*"
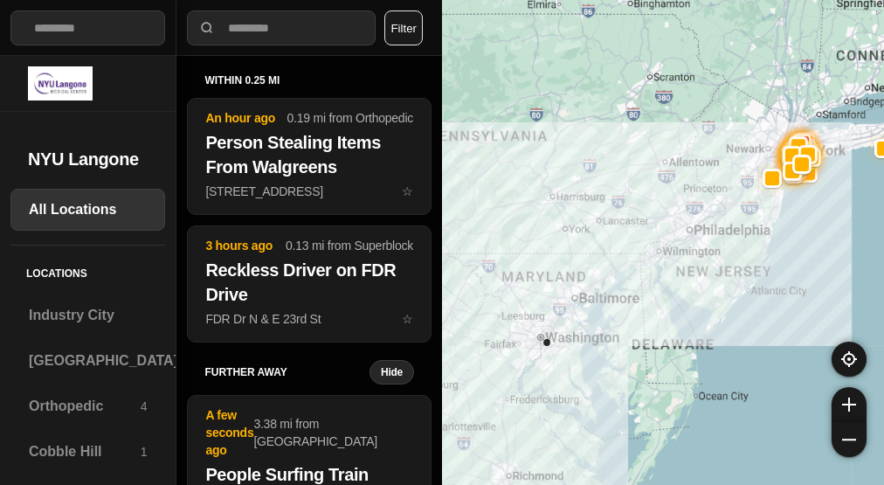
select select "*"
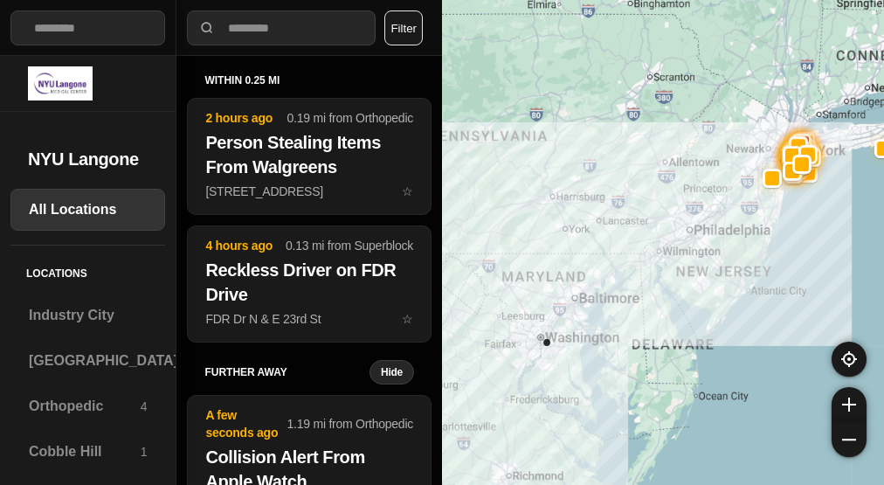
select select "*"
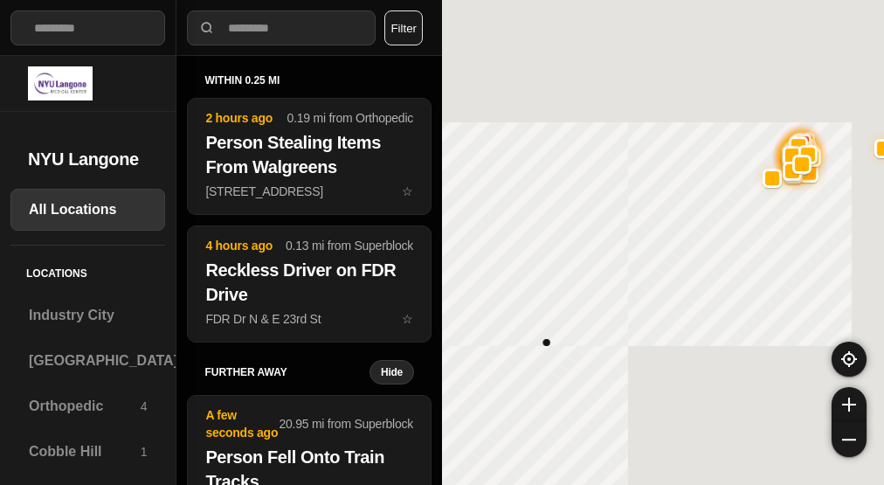
select select "*"
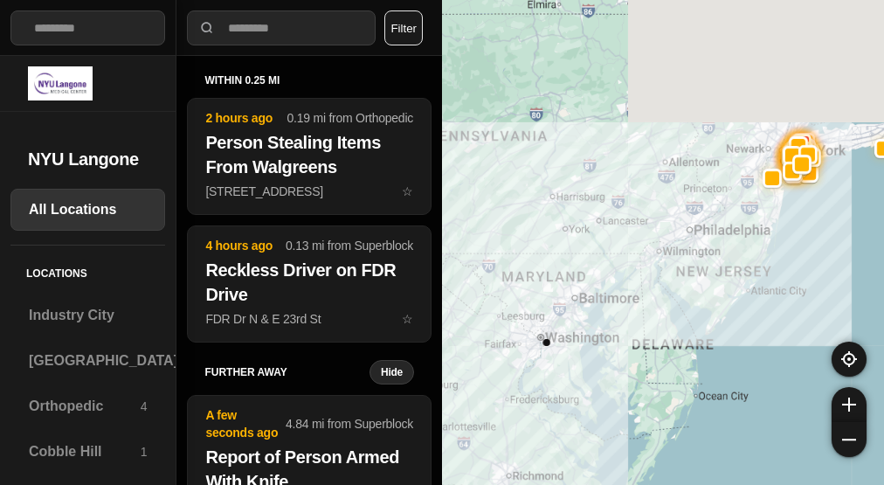
select select "*"
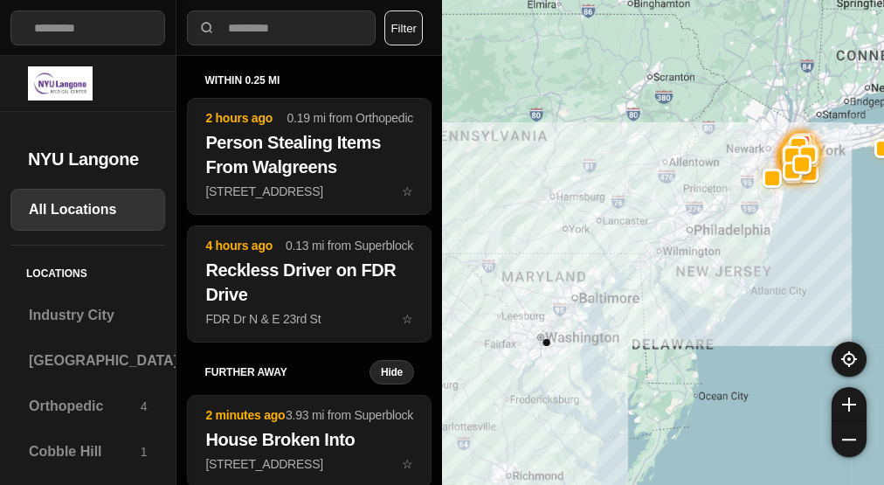
select select "*"
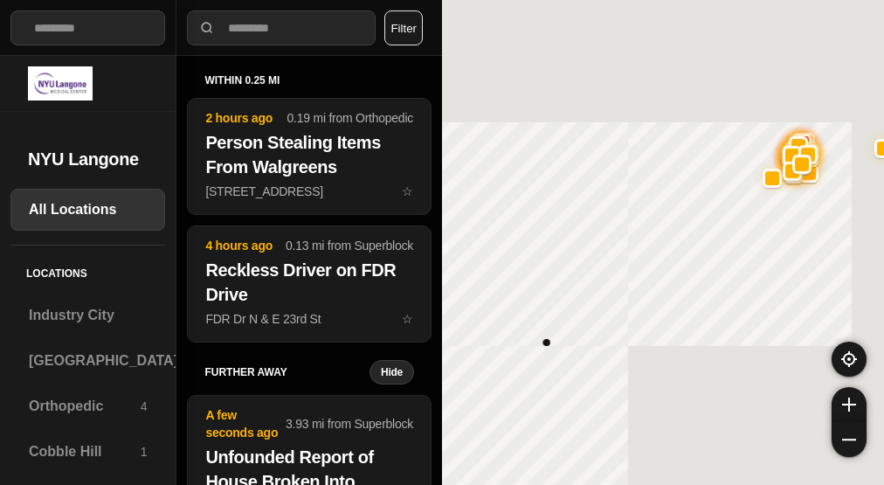
select select "*"
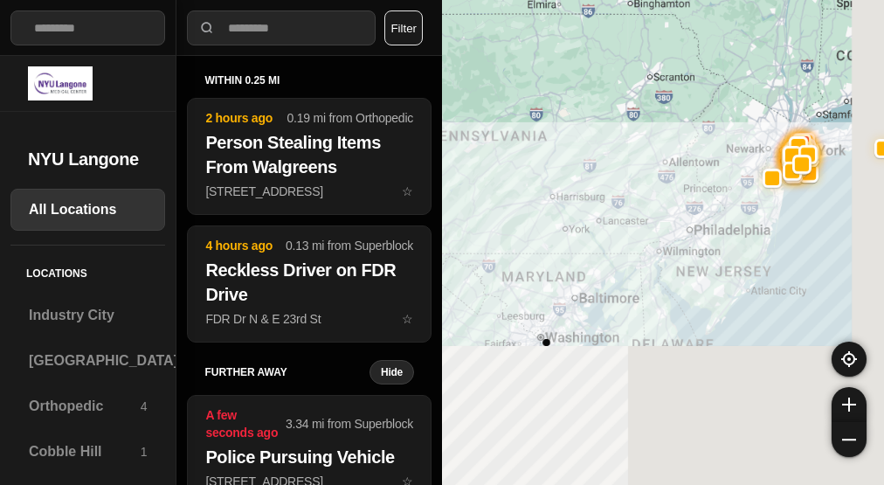
select select "*"
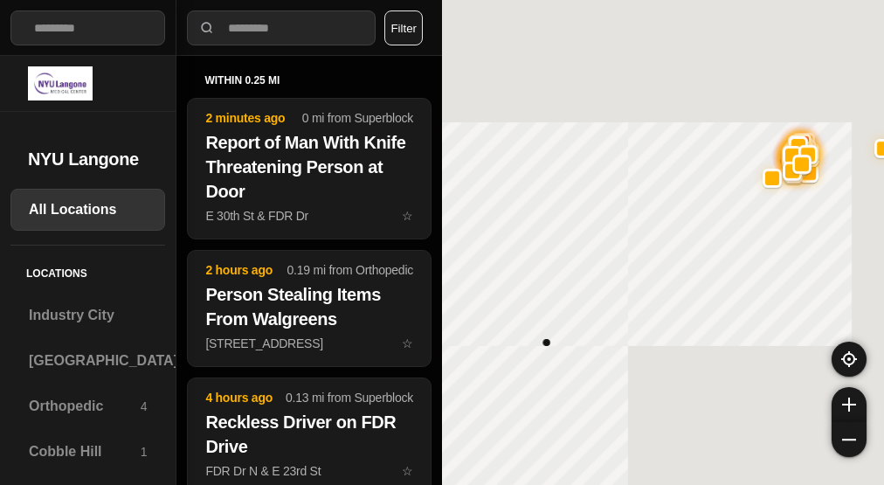
select select "*"
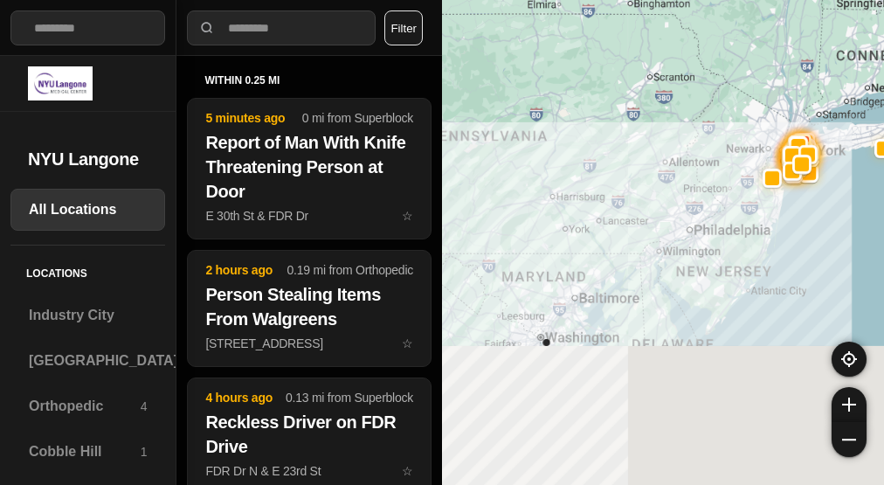
select select "*"
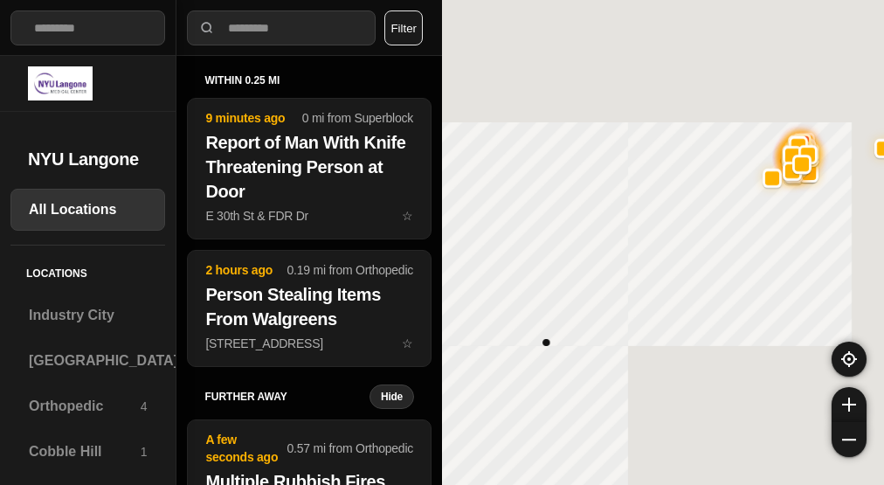
select select "*"
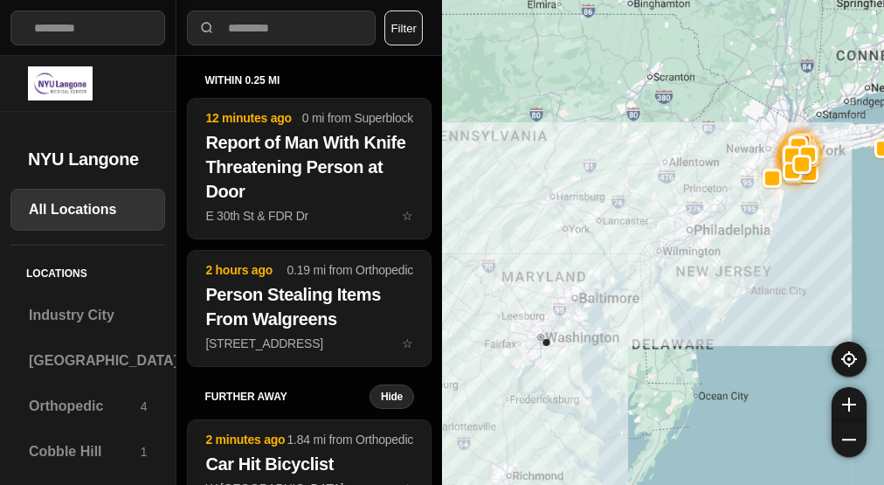
select select "*"
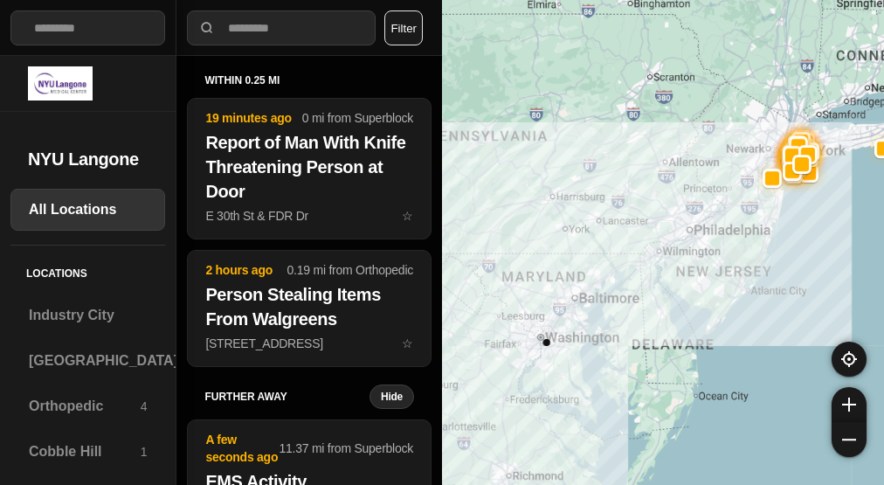
select select "*"
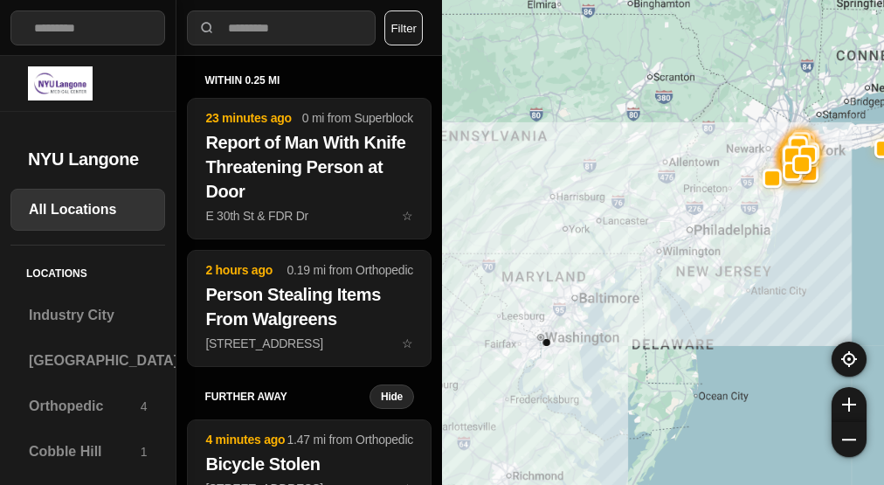
select select "*"
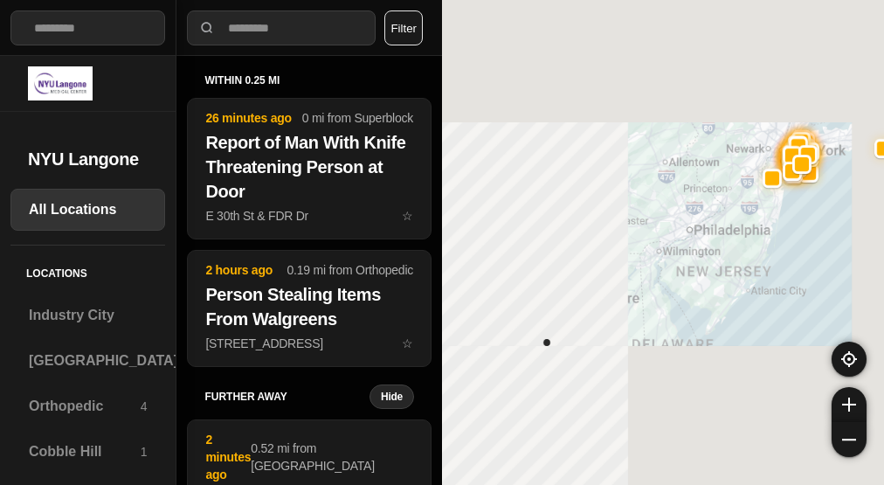
select select "*"
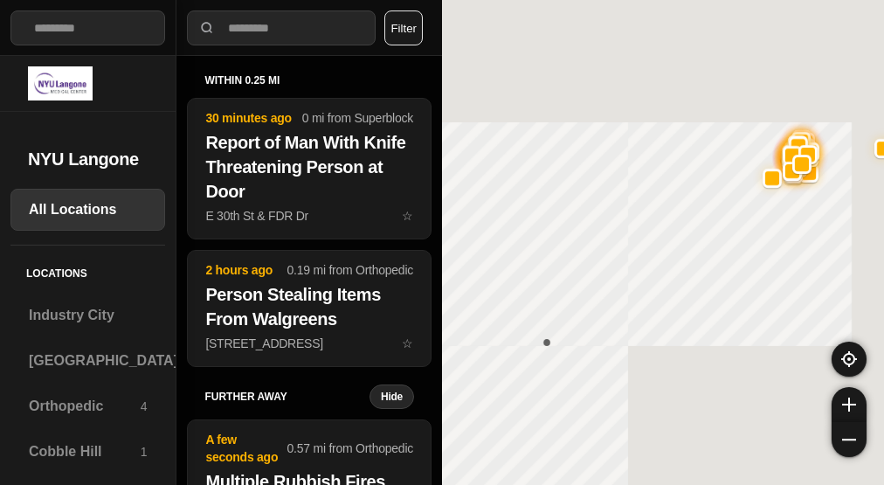
select select "*"
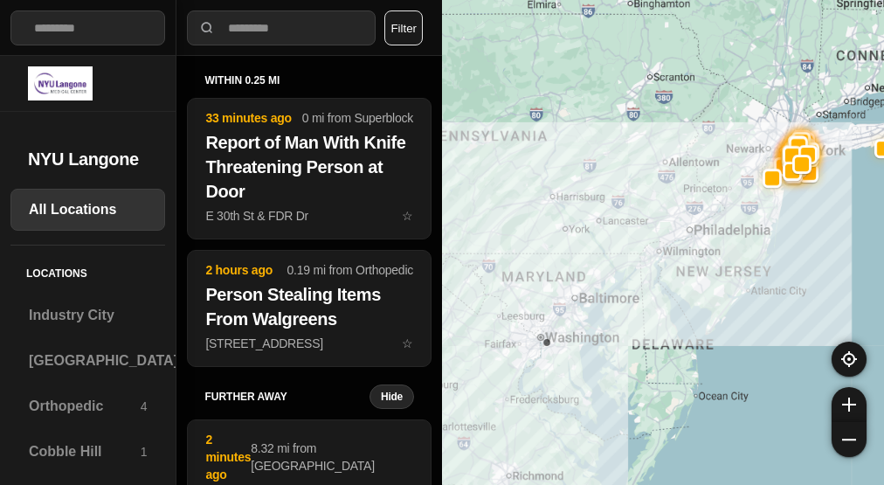
select select "*"
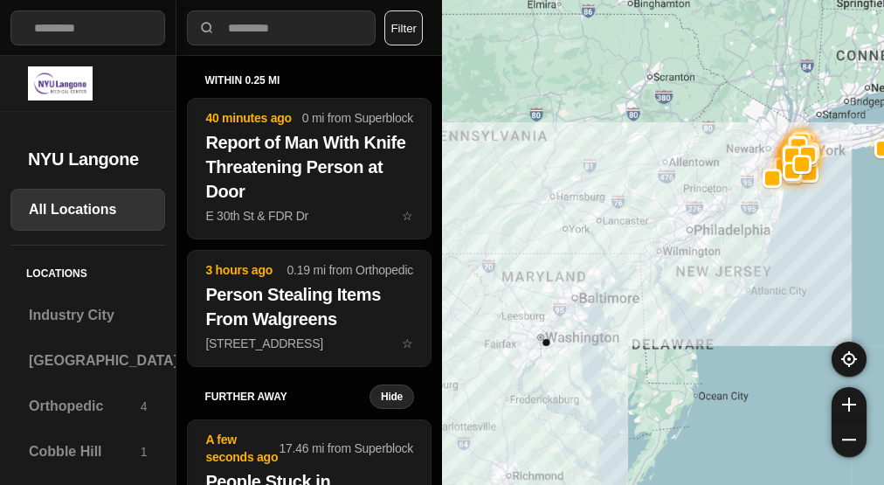
select select "*"
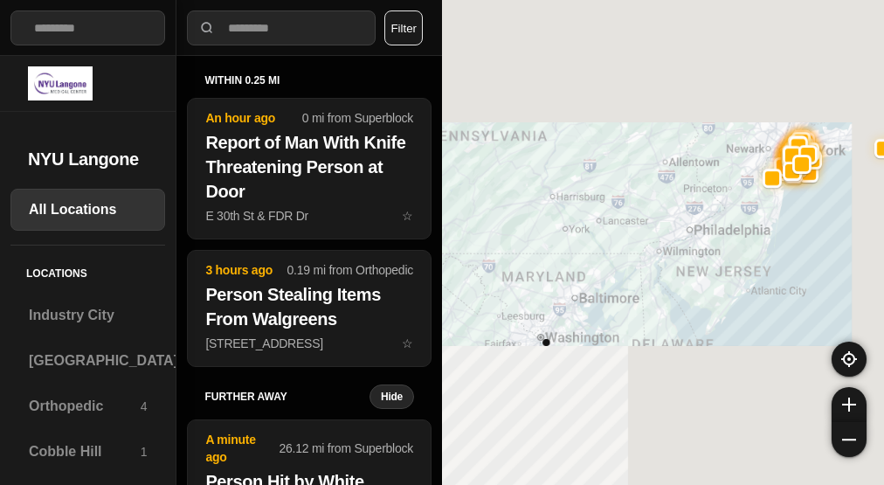
select select "*"
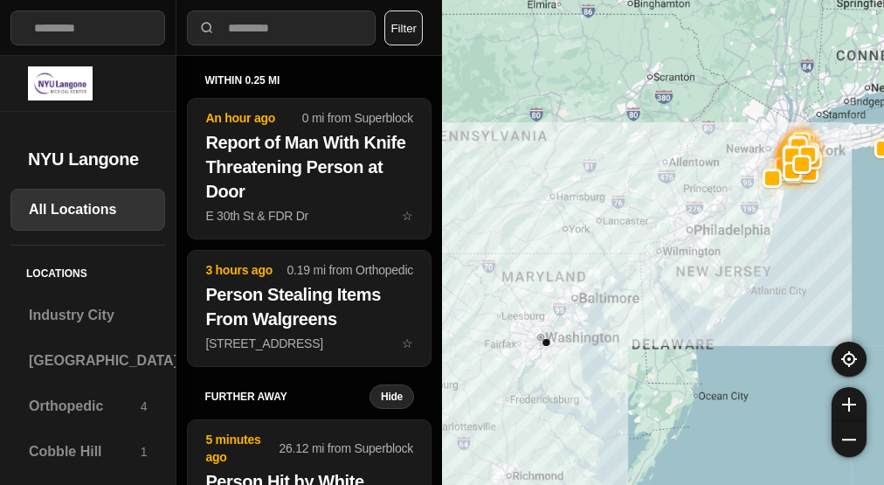
select select "*"
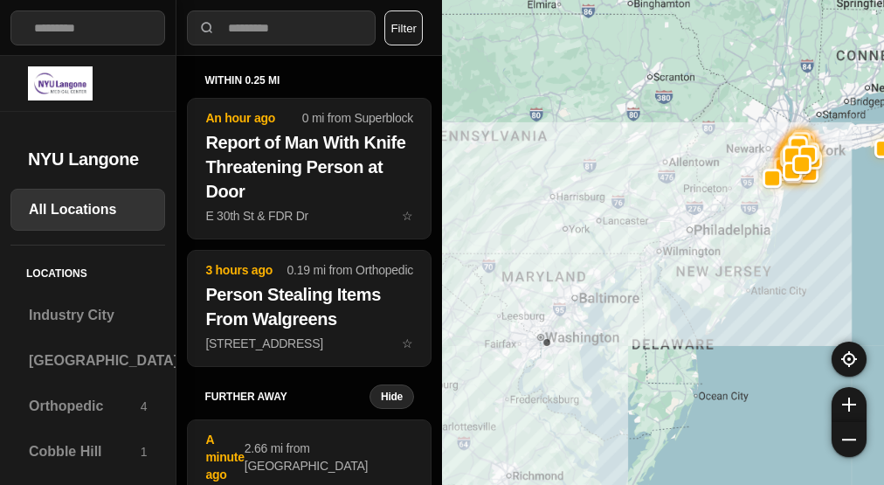
select select "*"
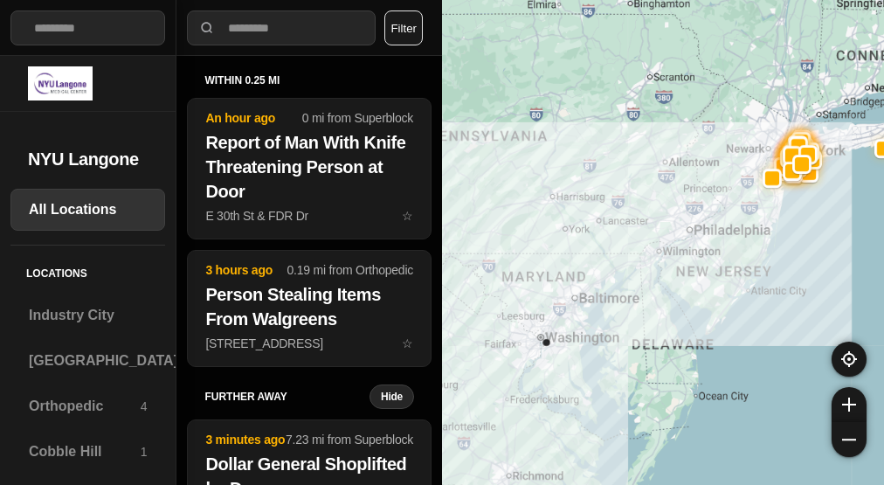
select select "*"
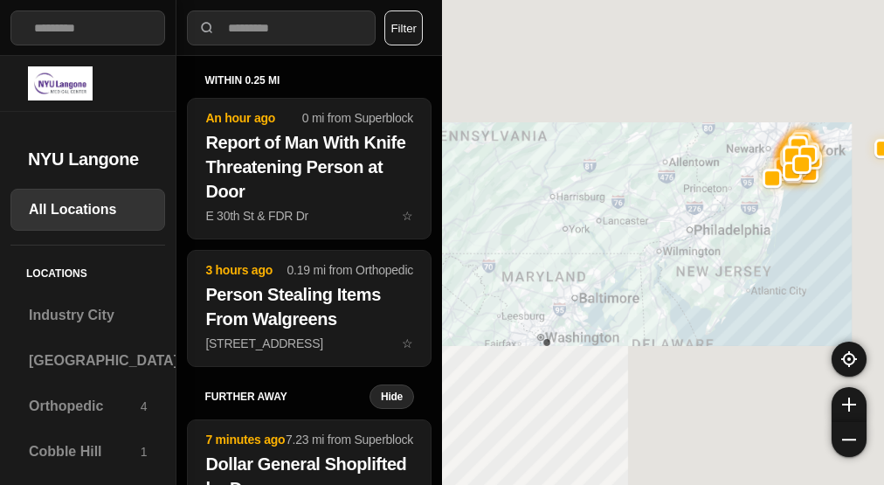
select select "*"
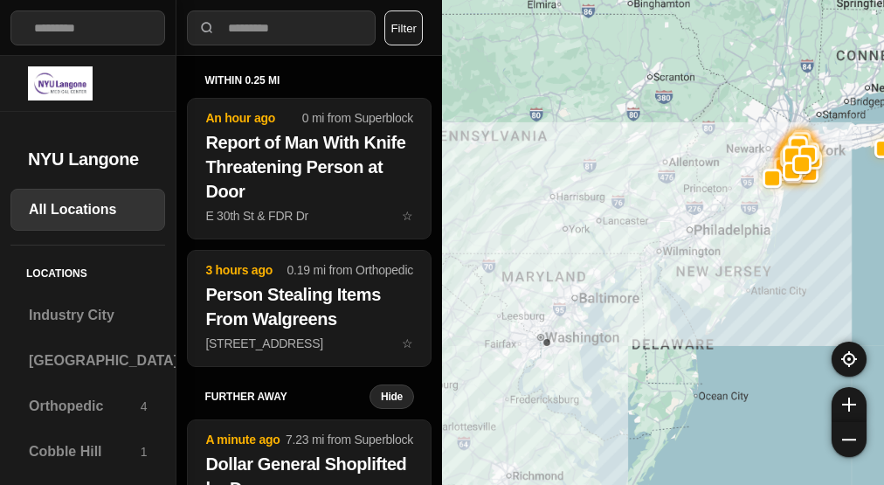
select select "*"
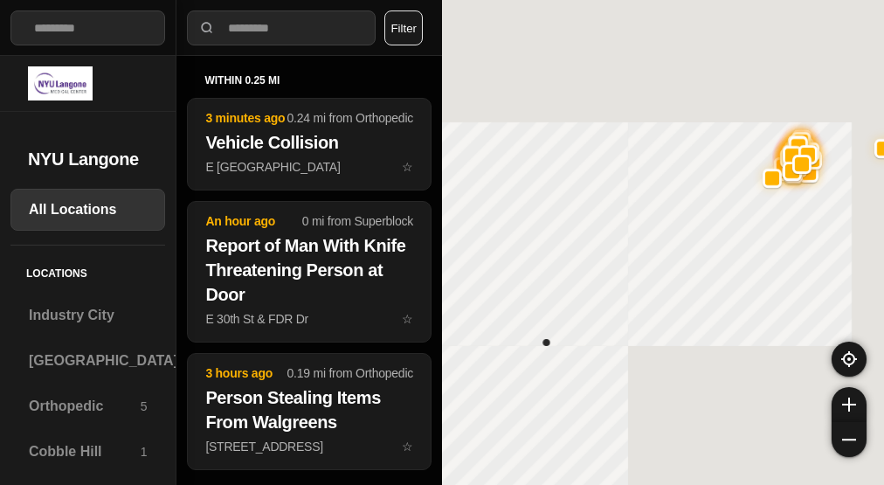
select select "*"
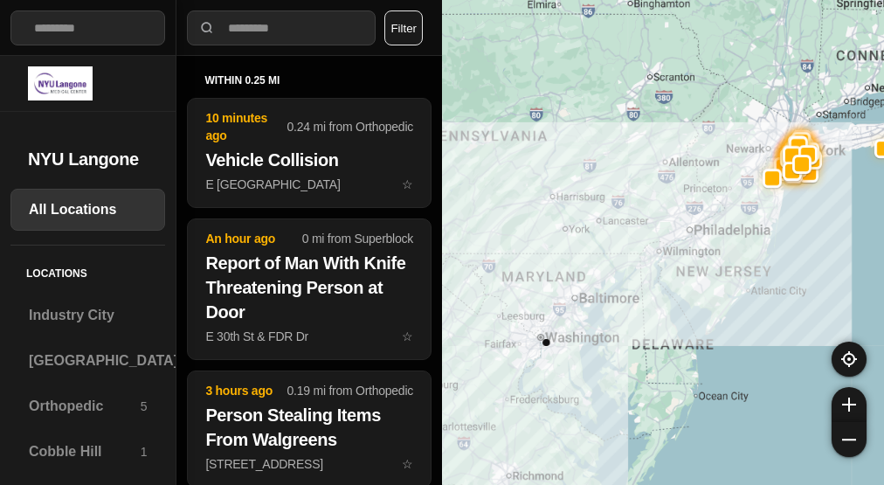
select select "*"
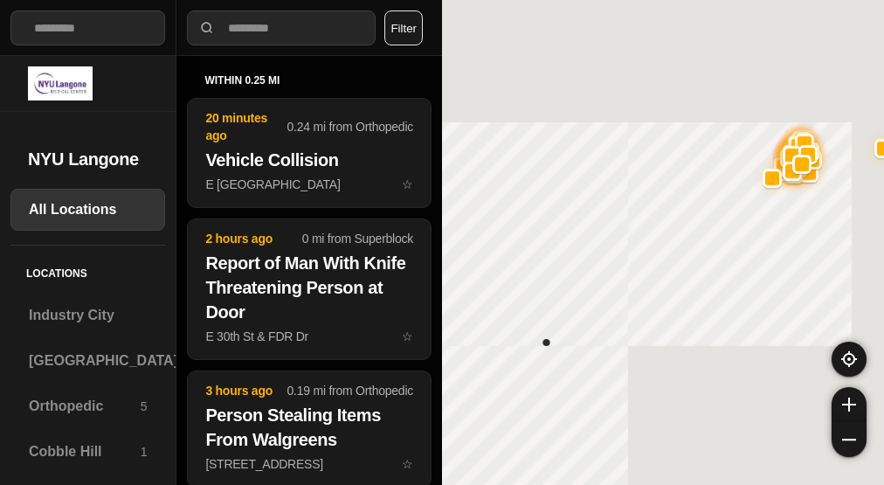
select select "*"
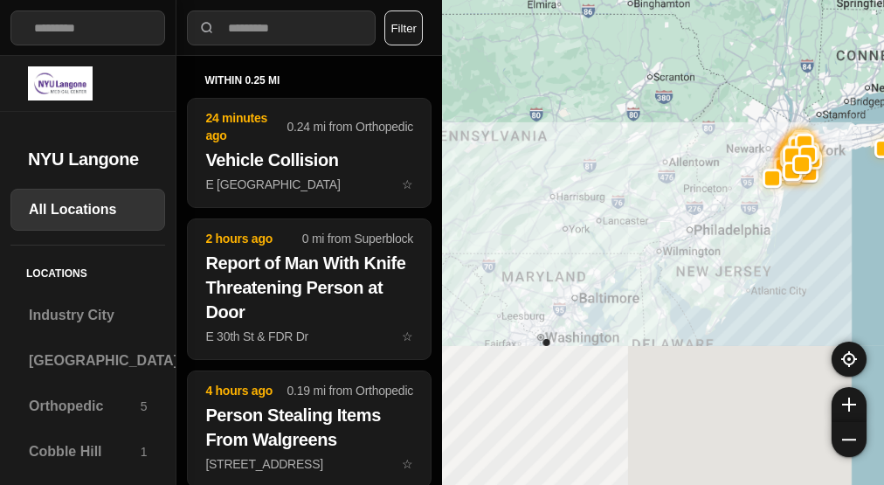
select select "*"
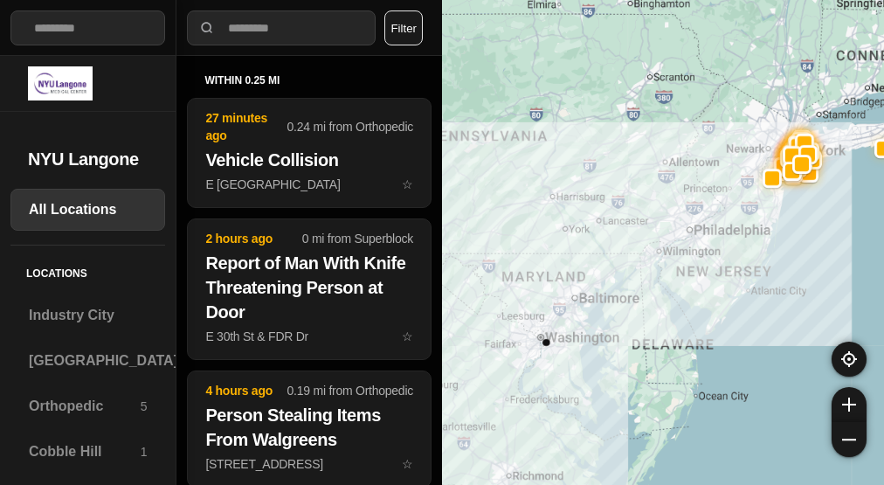
select select "*"
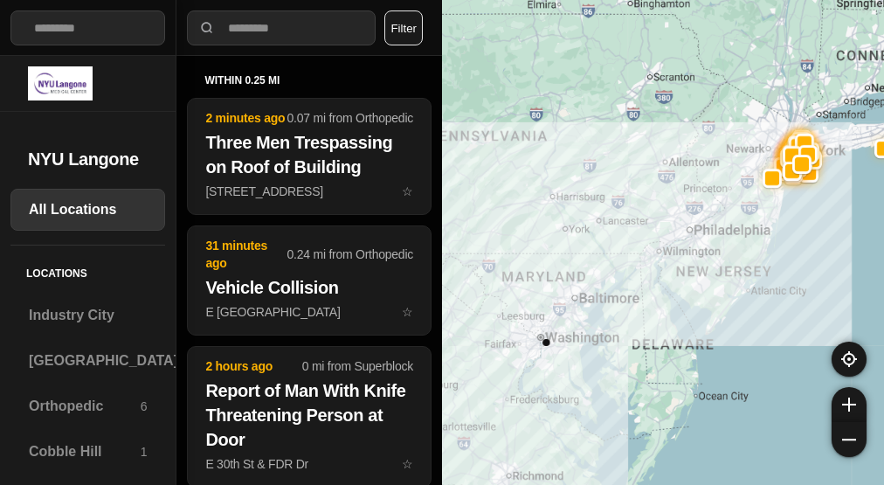
select select "*"
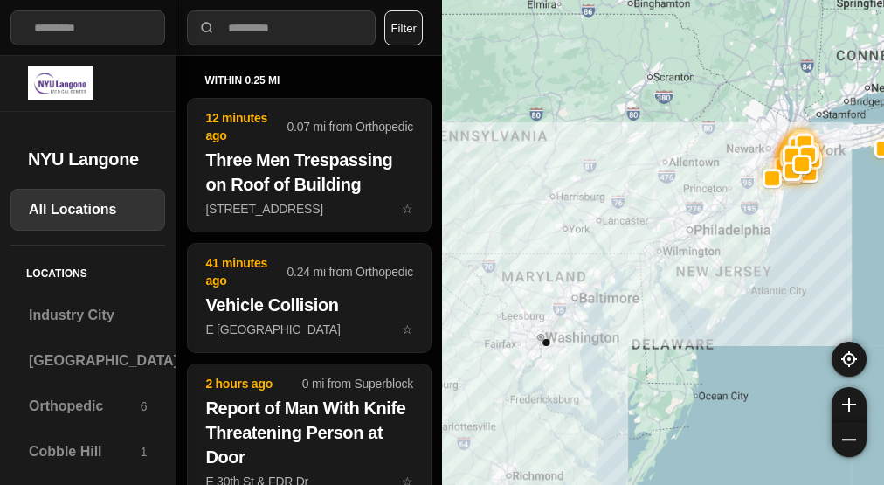
select select "*"
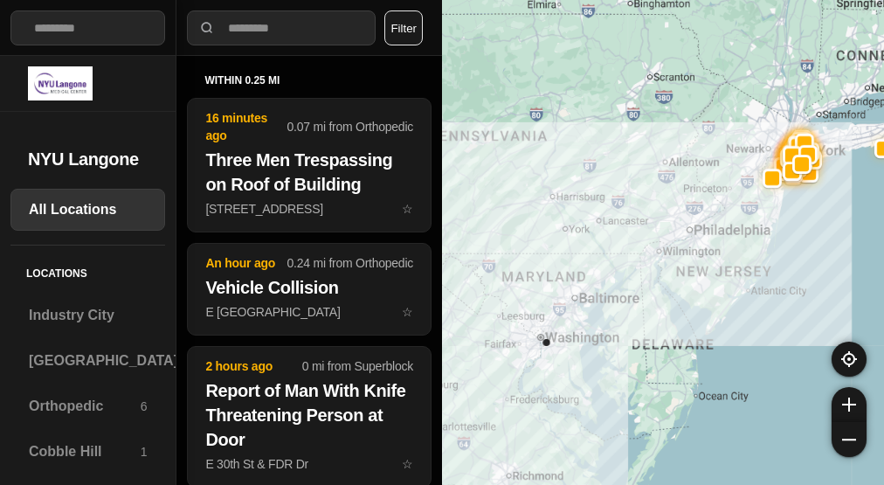
select select "*"
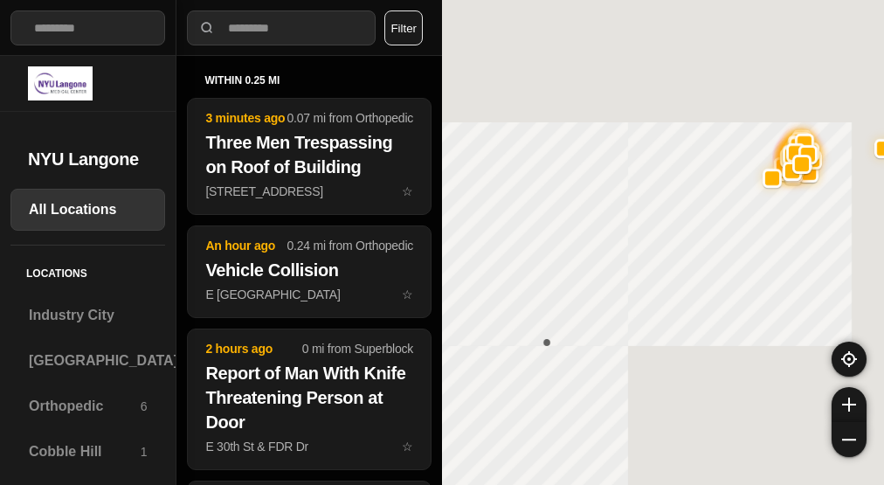
select select "*"
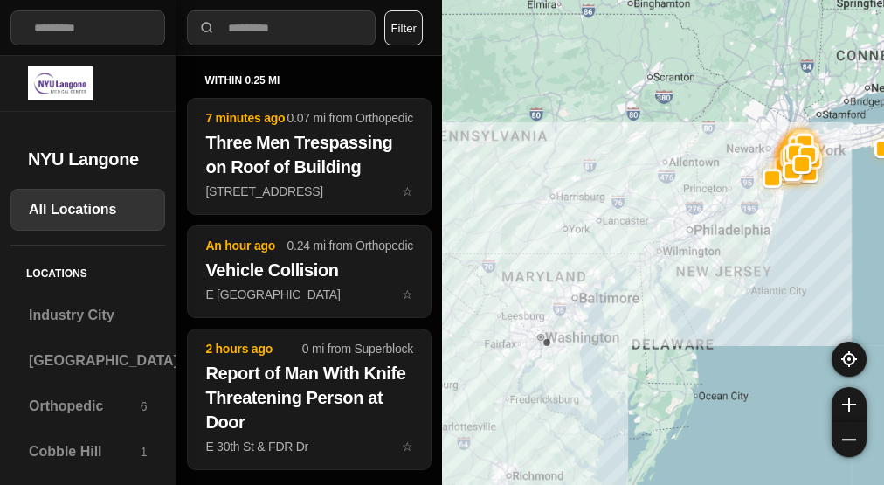
select select "*"
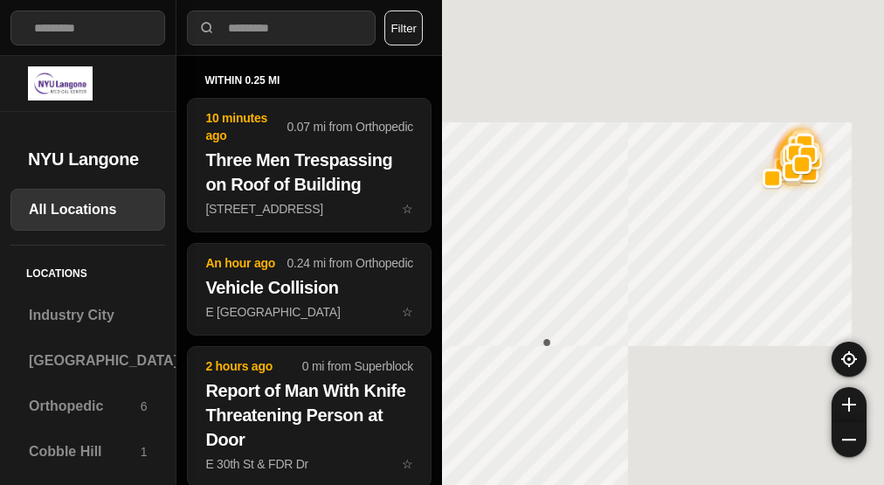
select select "*"
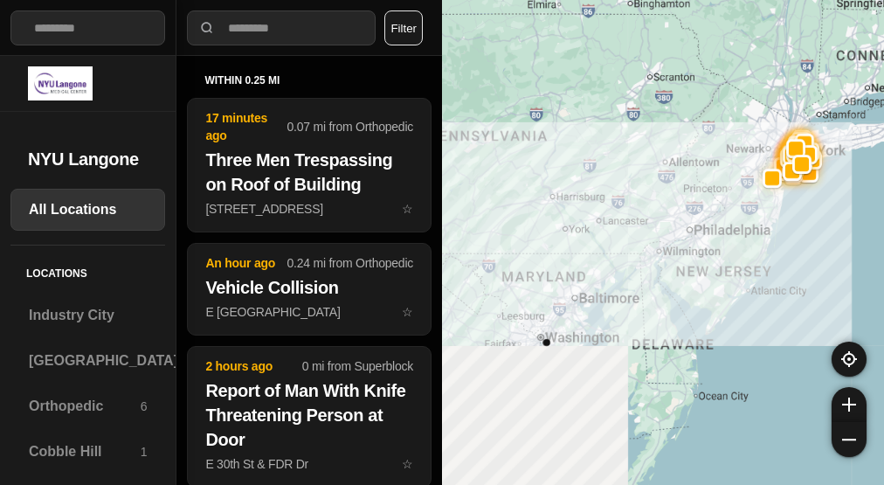
select select "*"
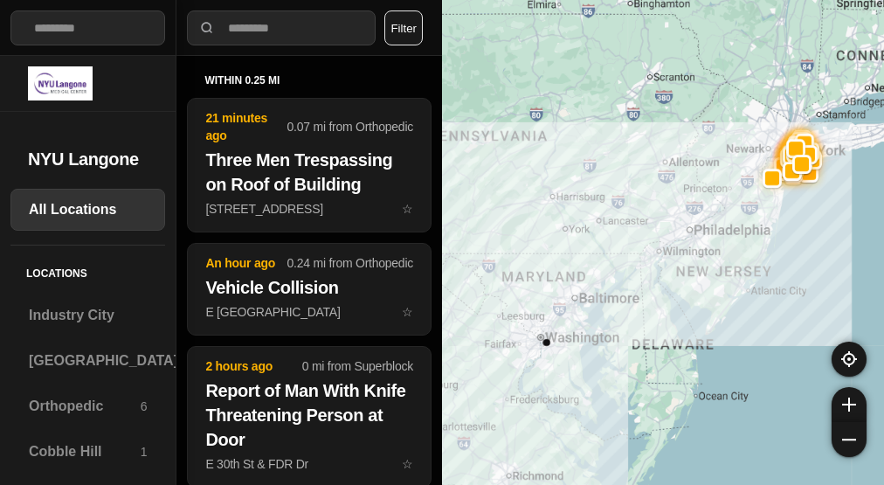
select select "*"
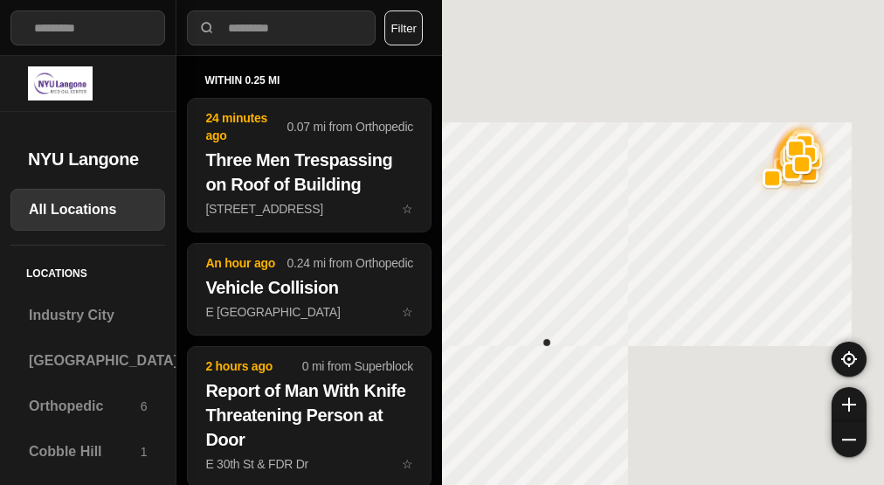
select select "*"
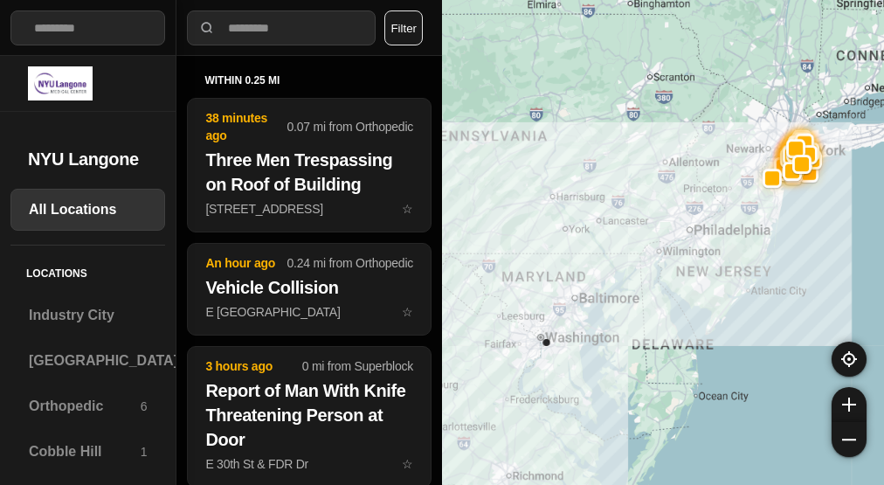
select select "*"
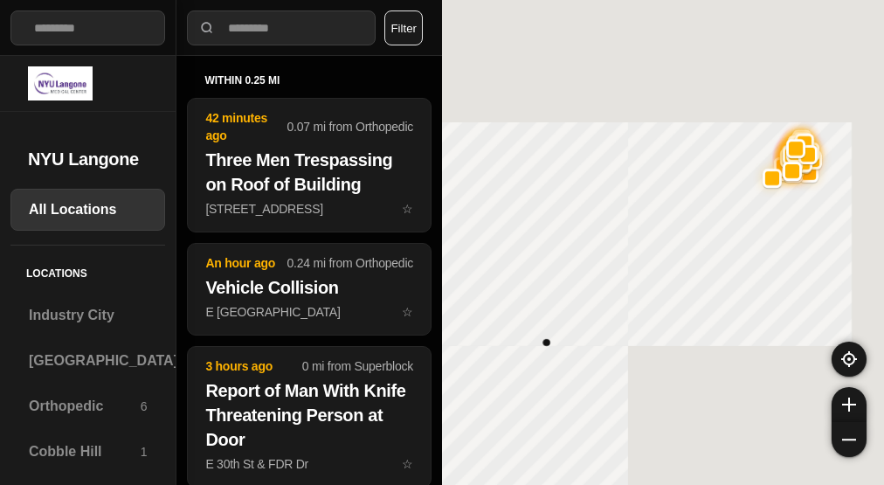
select select "*"
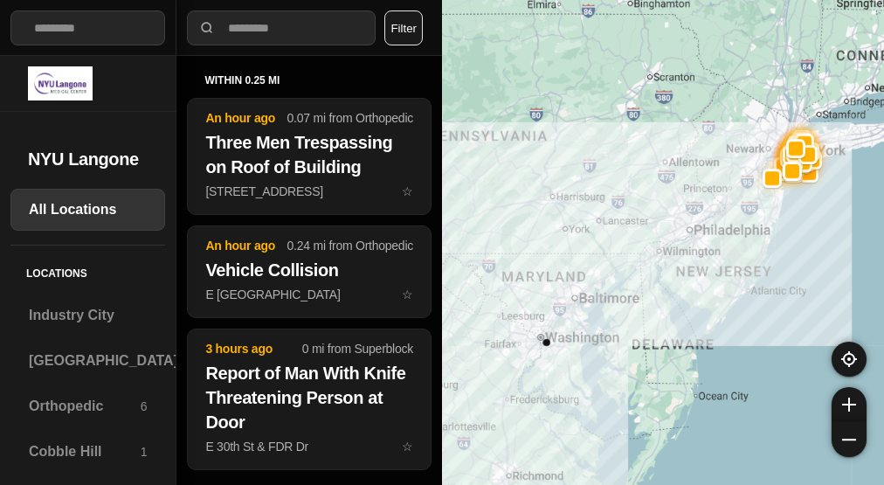
select select "*"
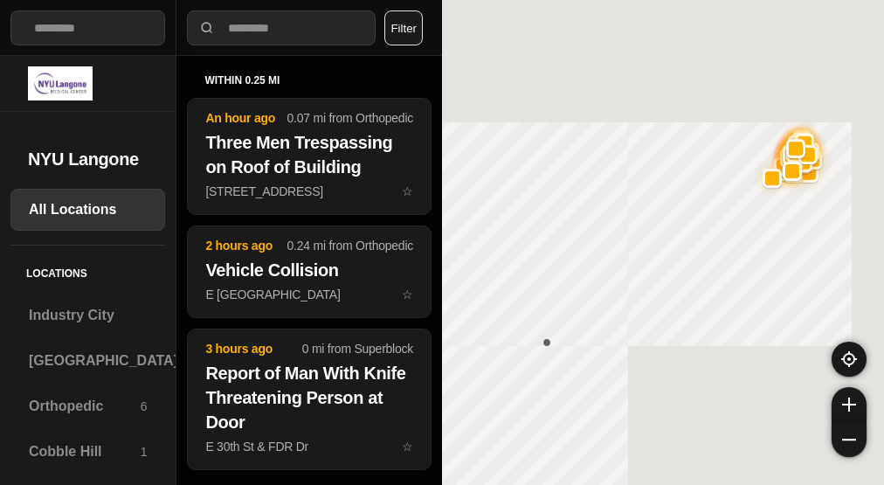
select select "*"
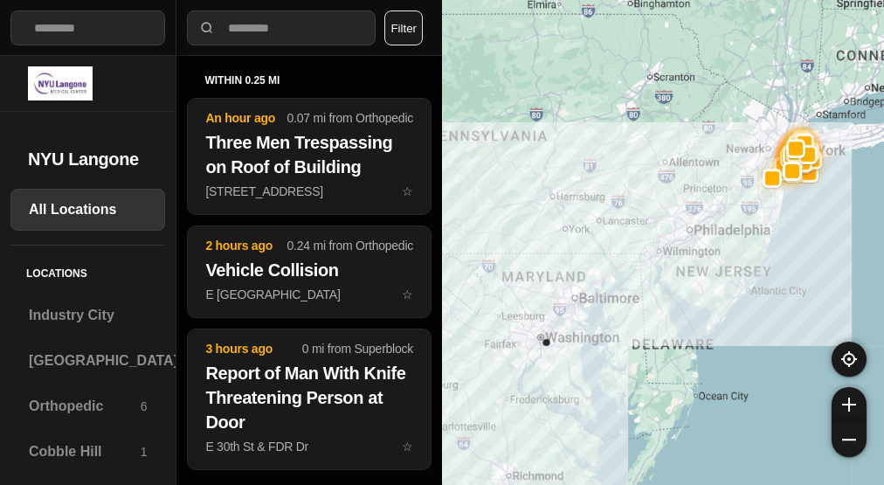
select select "*"
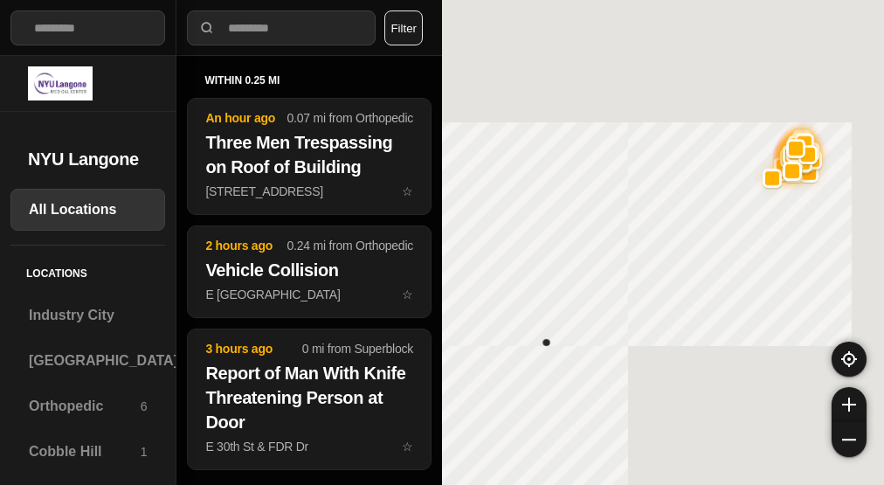
select select "*"
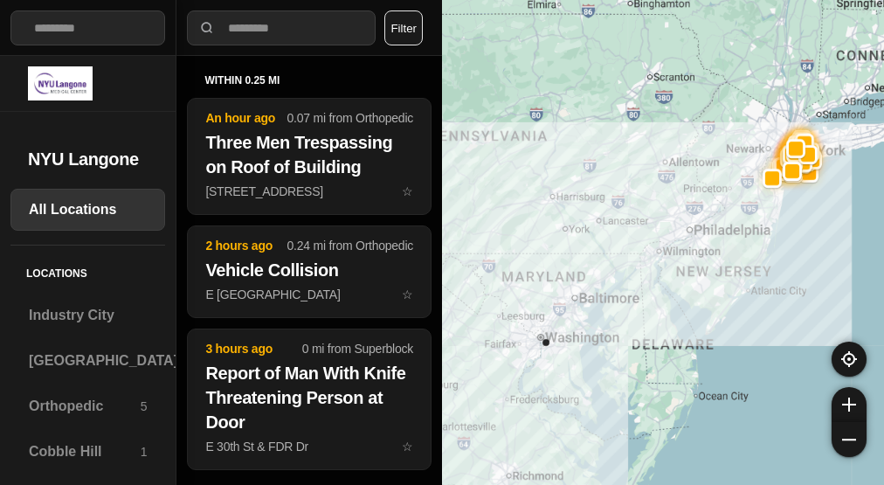
select select "*"
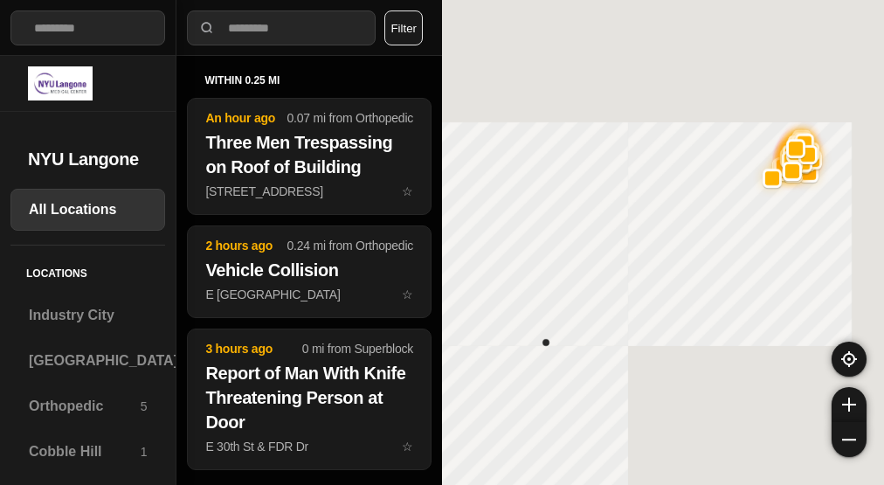
select select "*"
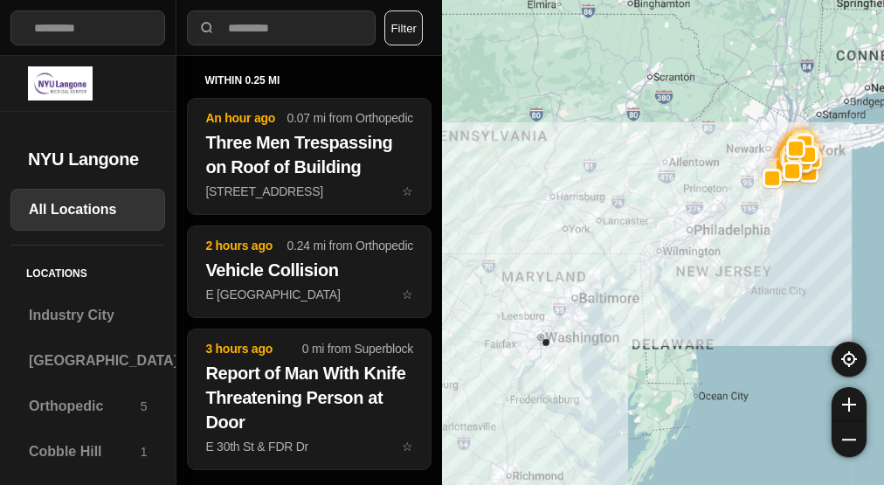
select select "*"
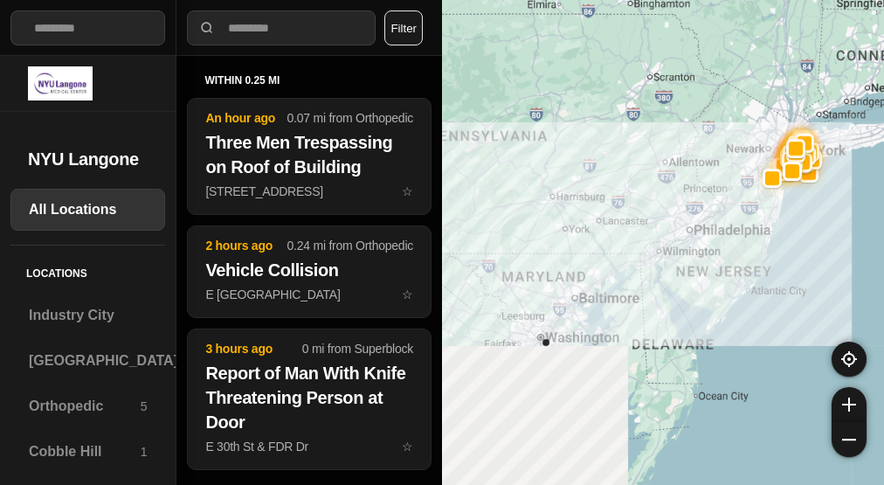
select select "*"
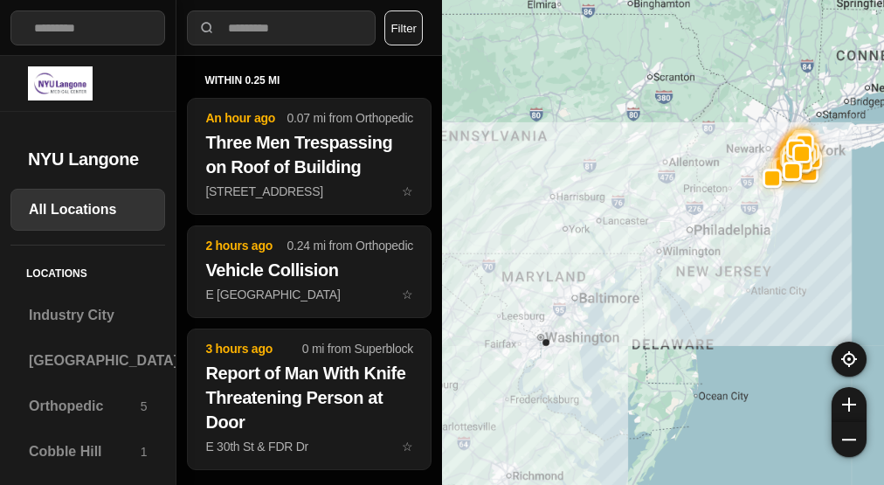
select select "*"
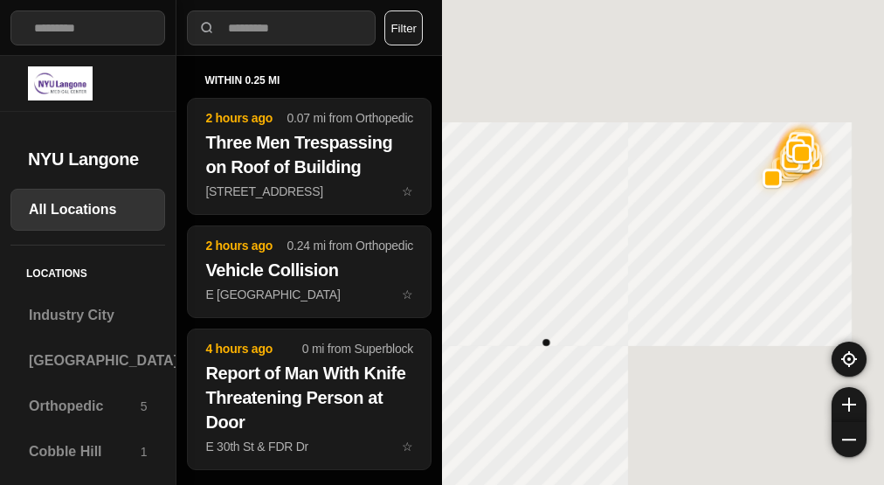
select select "*"
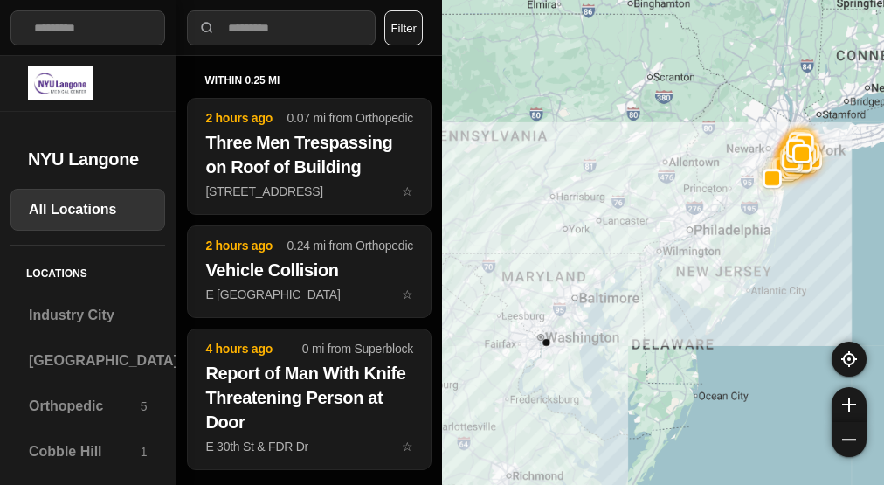
select select "*"
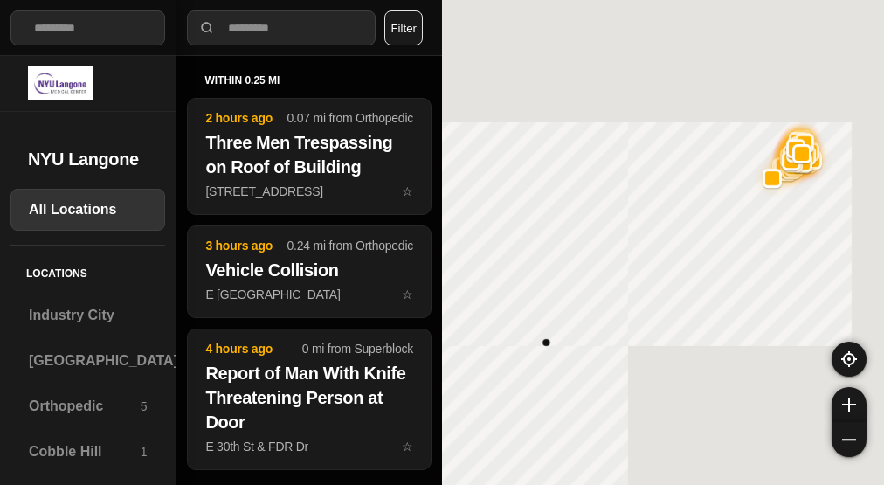
select select "*"
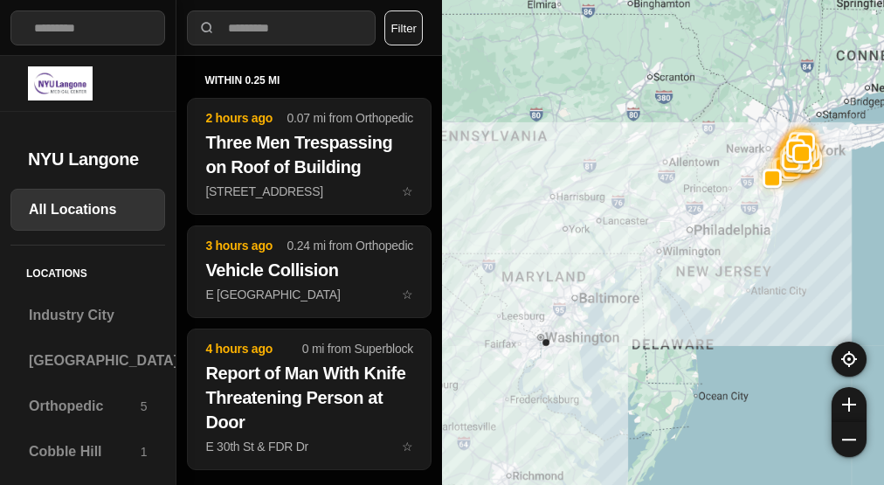
select select "*"
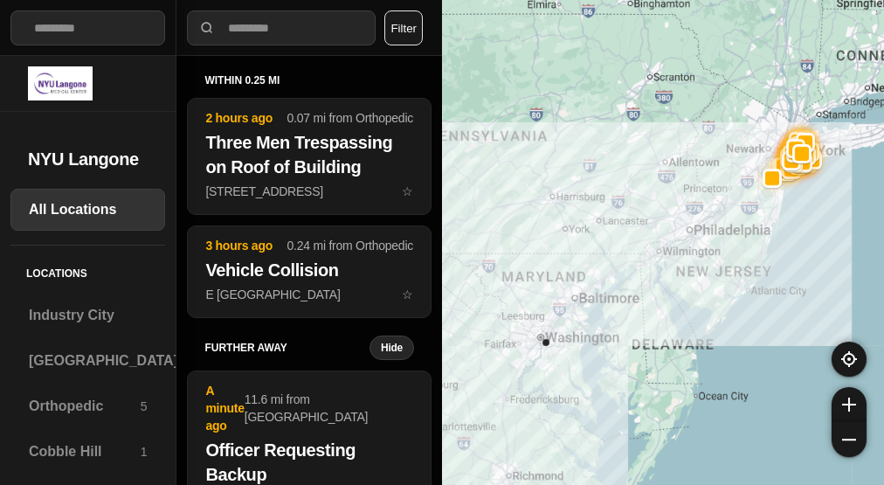
select select "*"
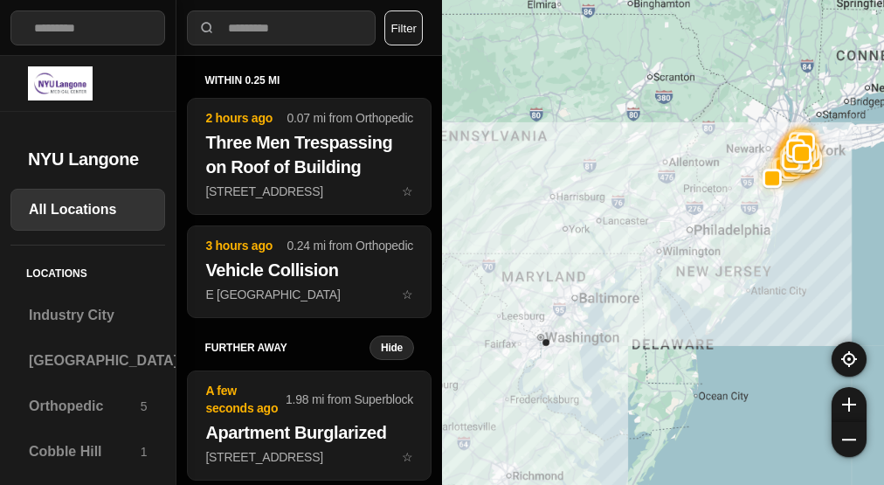
select select "*"
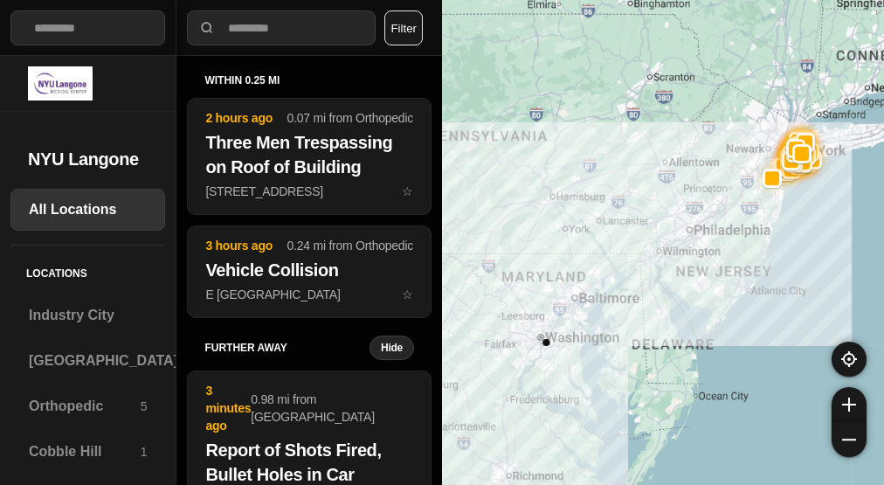
select select "*"
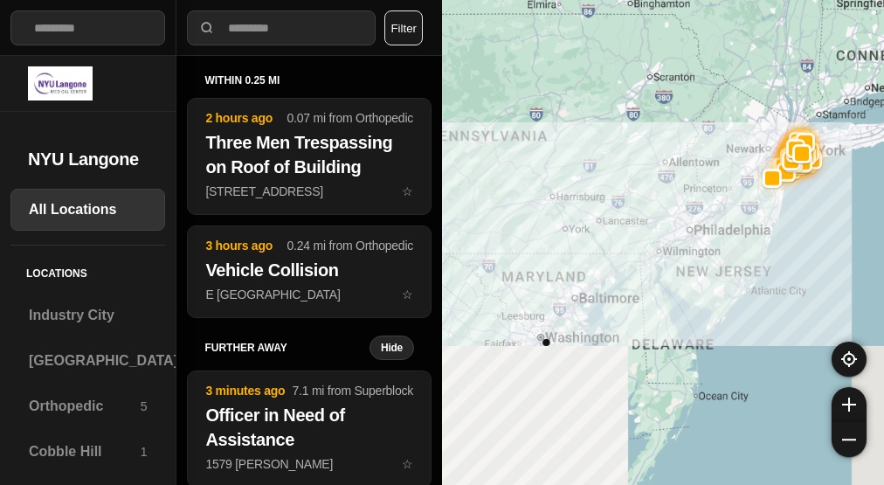
select select "*"
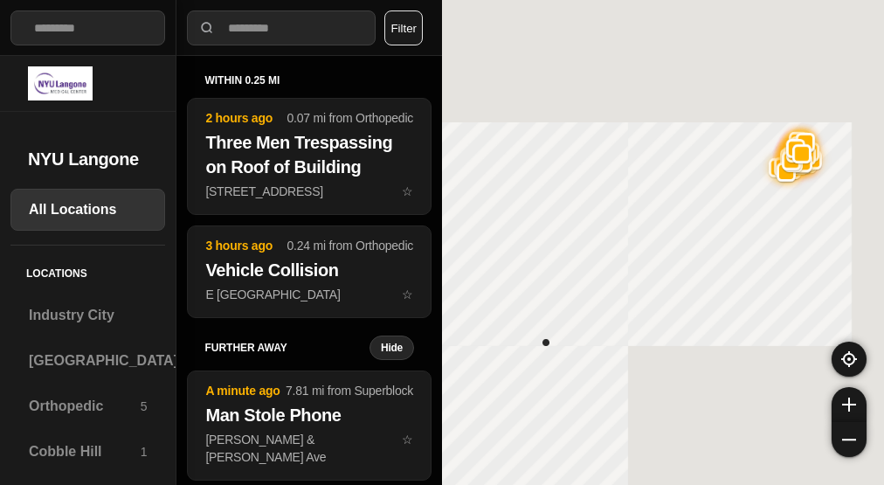
select select "*"
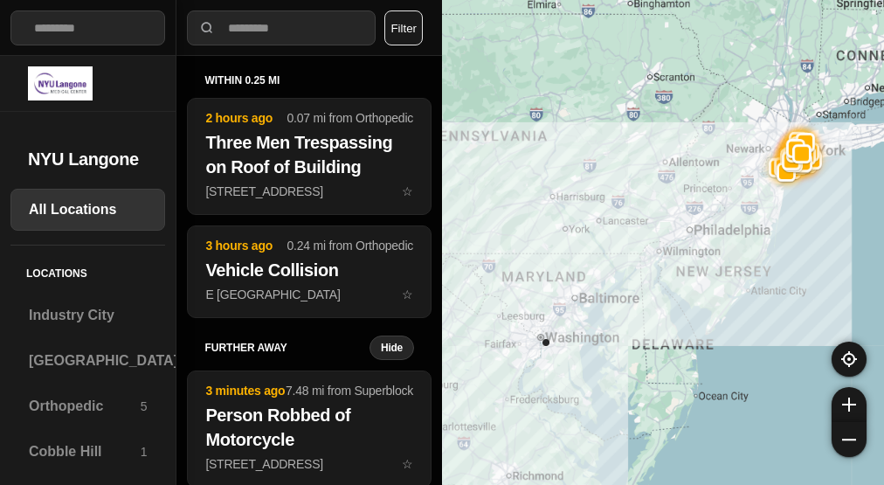
select select "*"
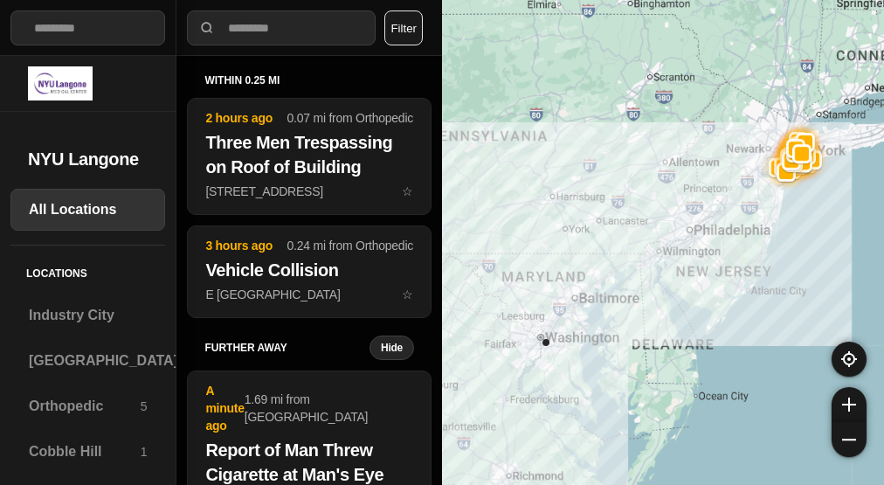
select select "*"
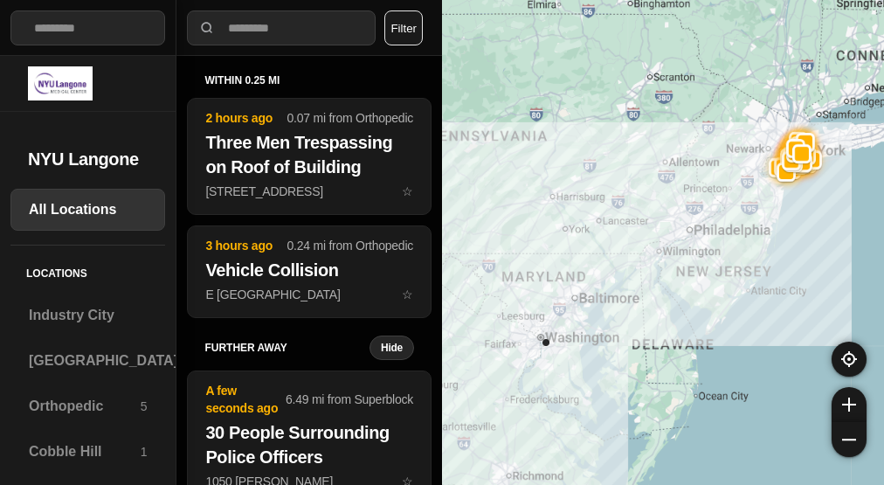
select select "*"
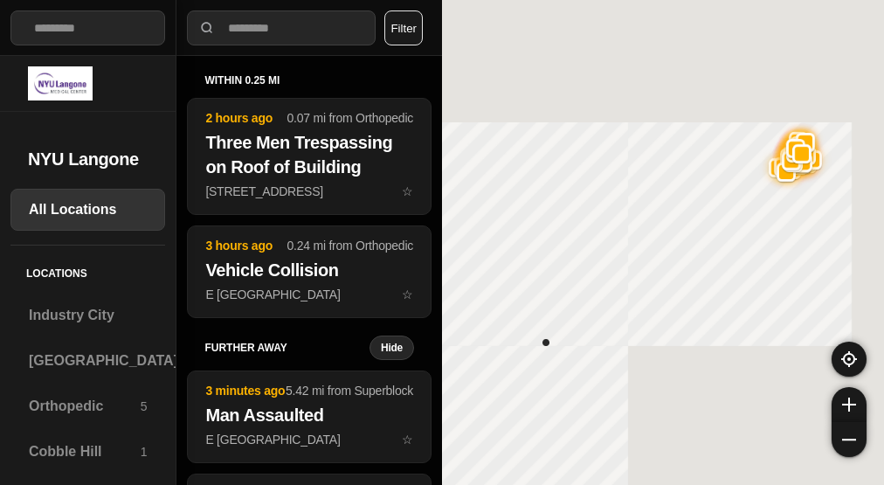
select select "*"
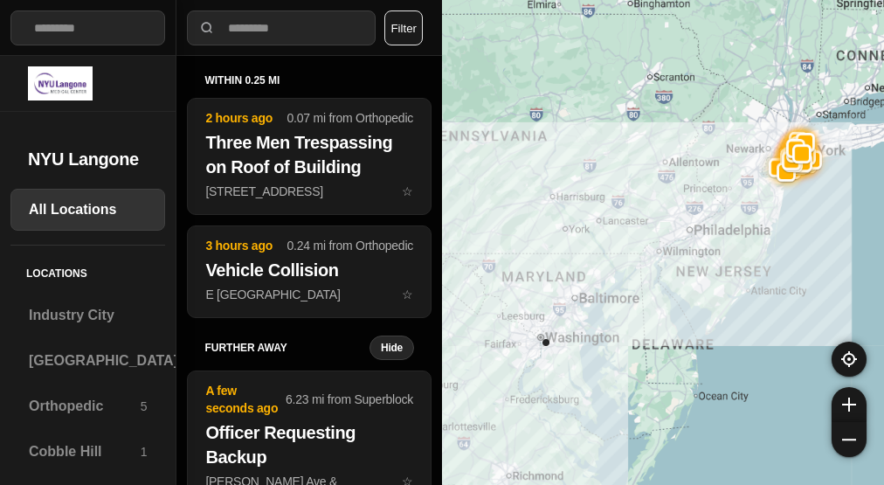
select select "*"
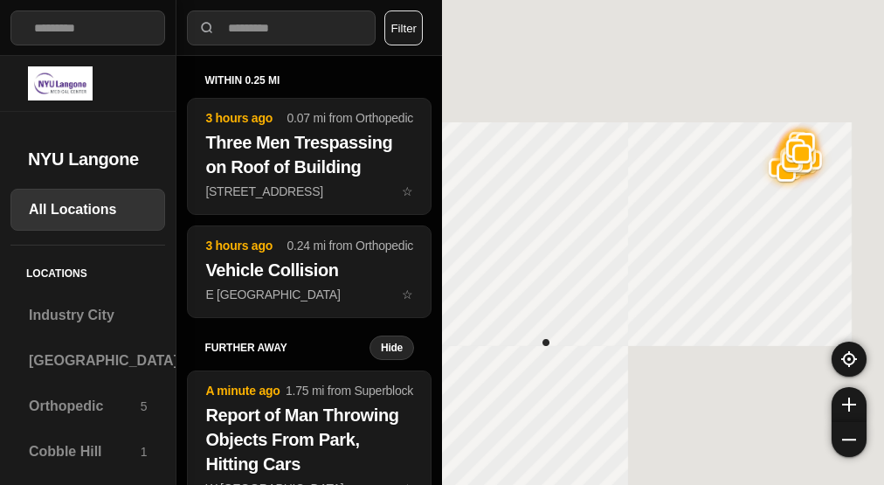
select select "*"
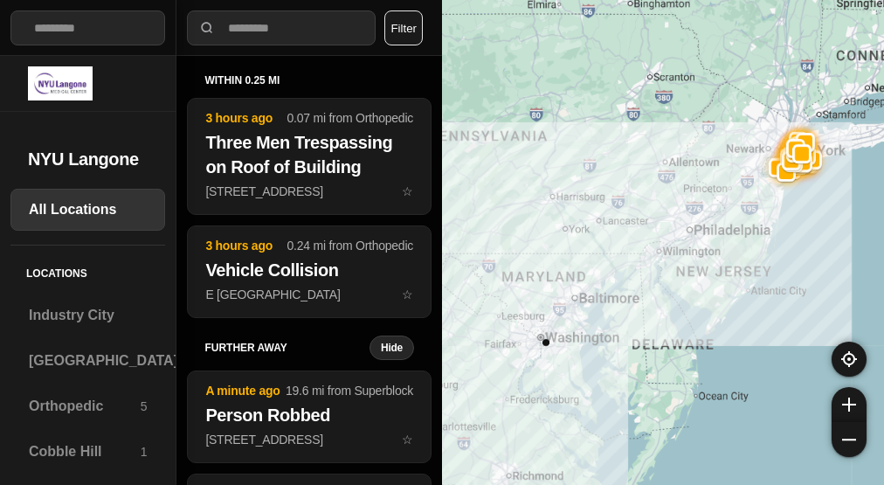
select select "*"
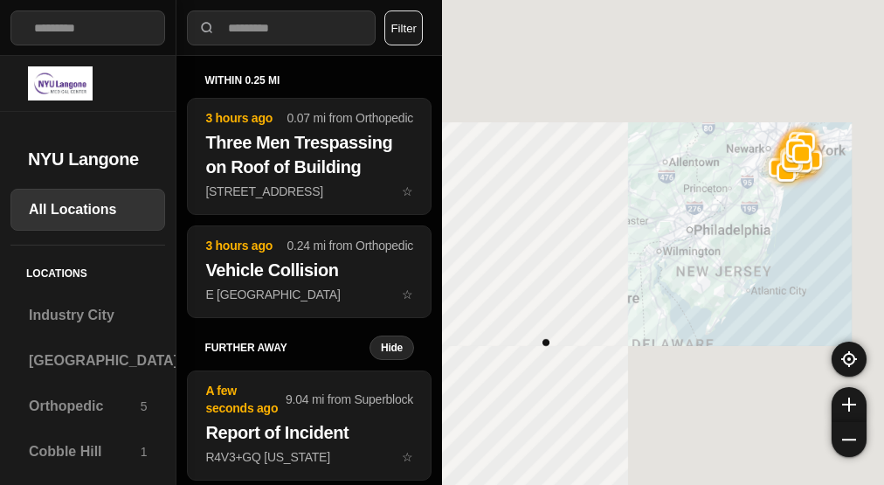
select select "*"
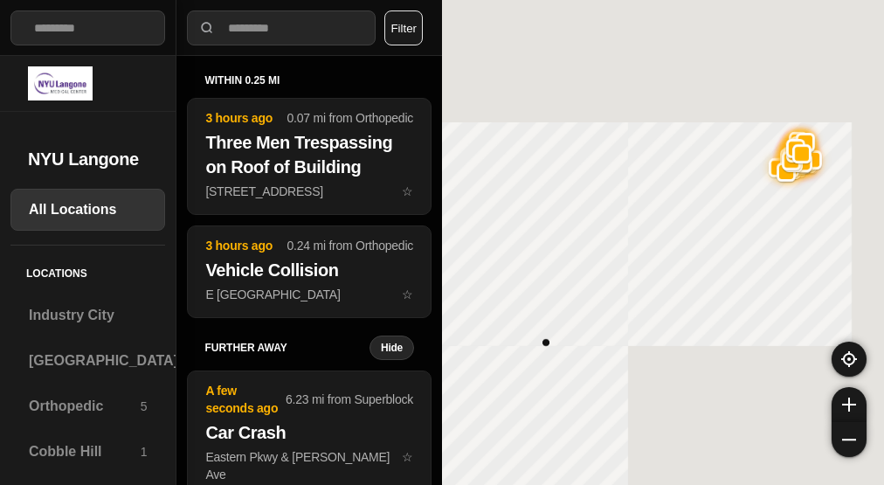
select select "*"
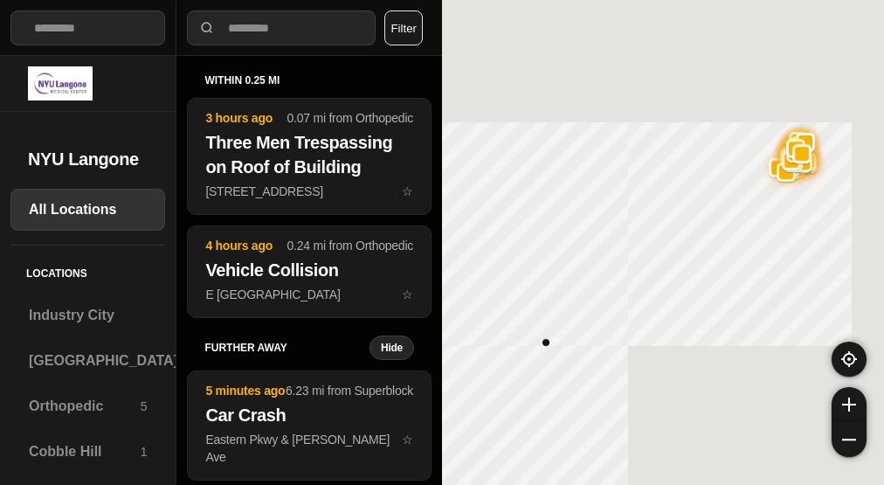
select select "*"
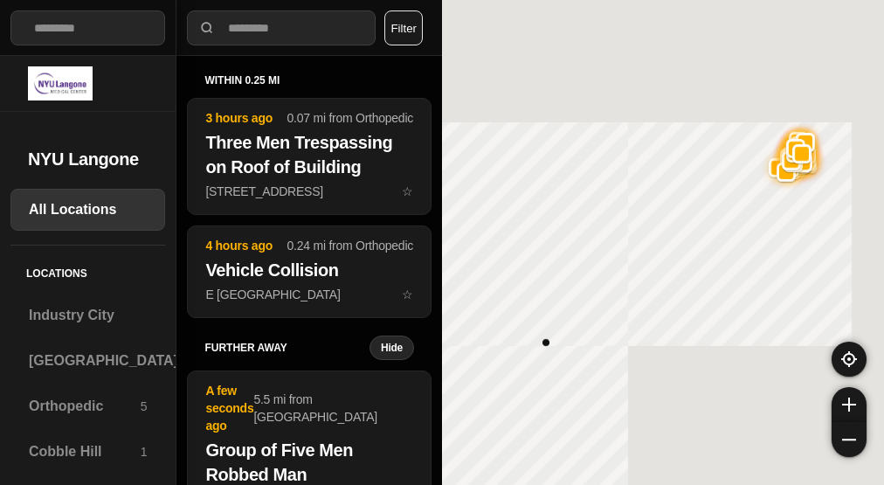
select select "*"
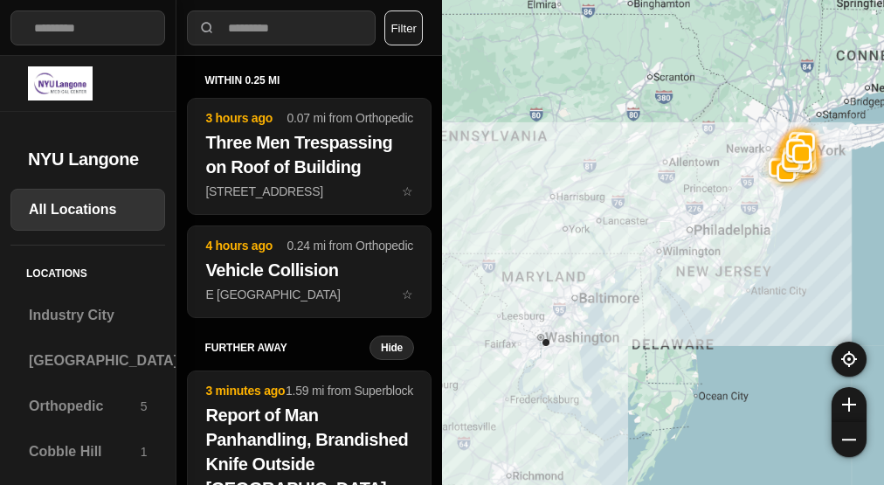
select select "*"
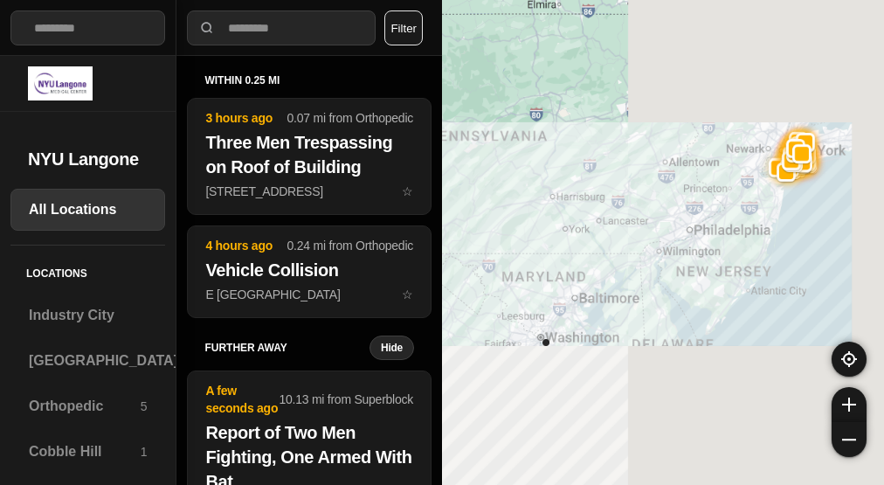
select select "*"
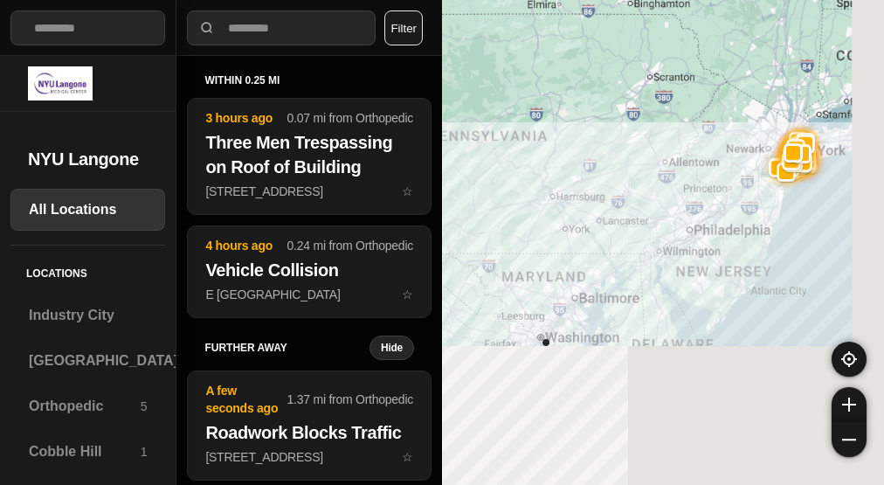
select select "*"
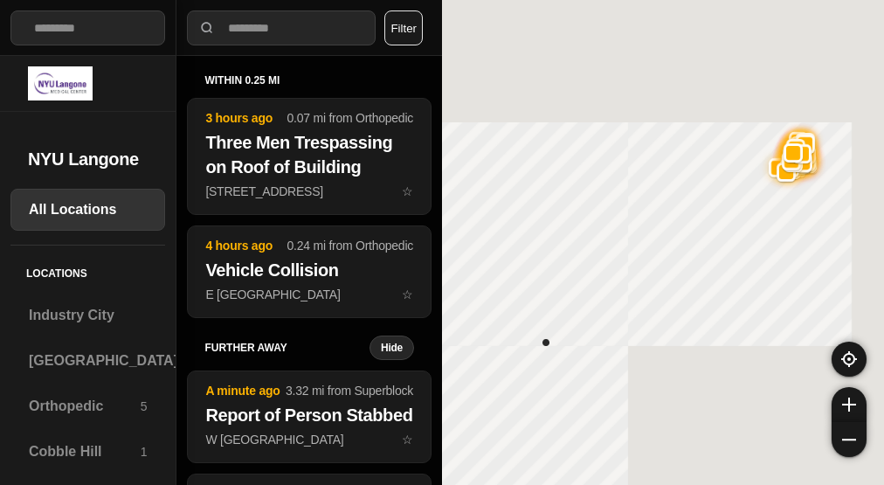
select select "*"
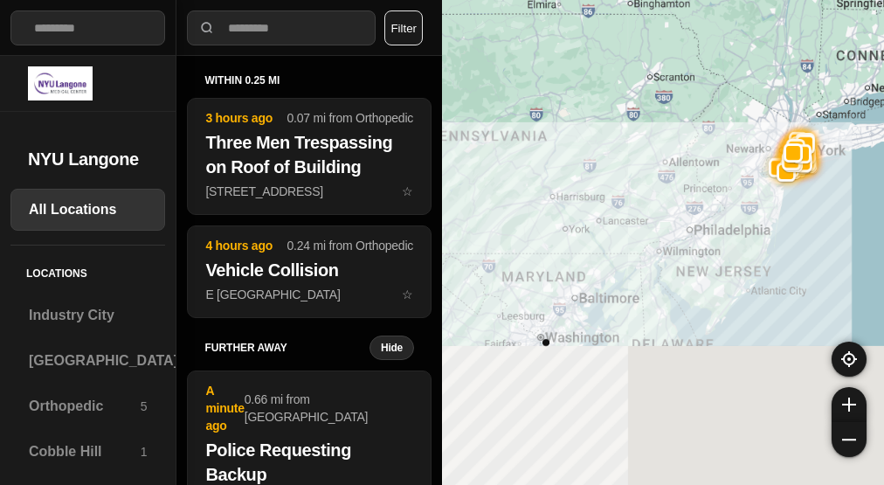
select select "*"
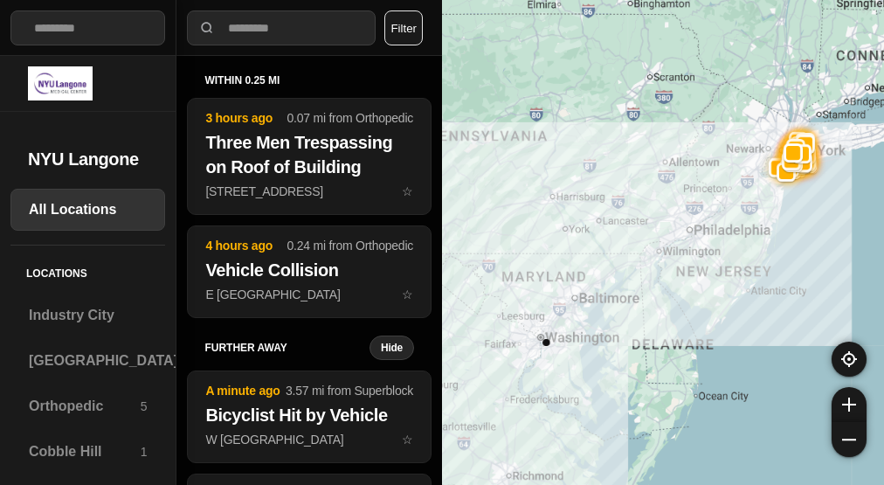
select select "*"
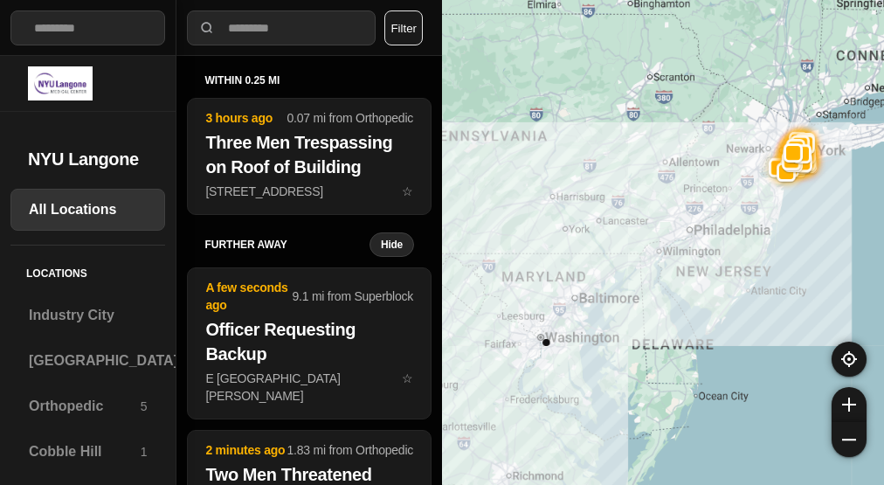
select select "*"
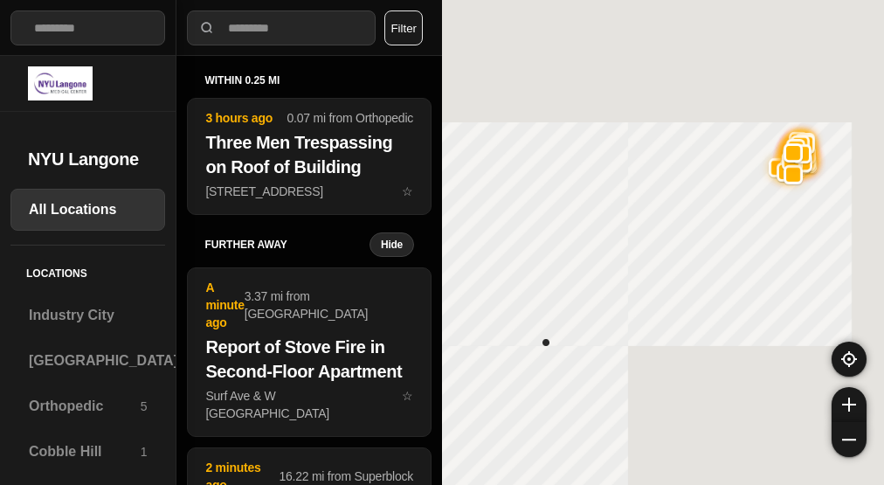
select select "*"
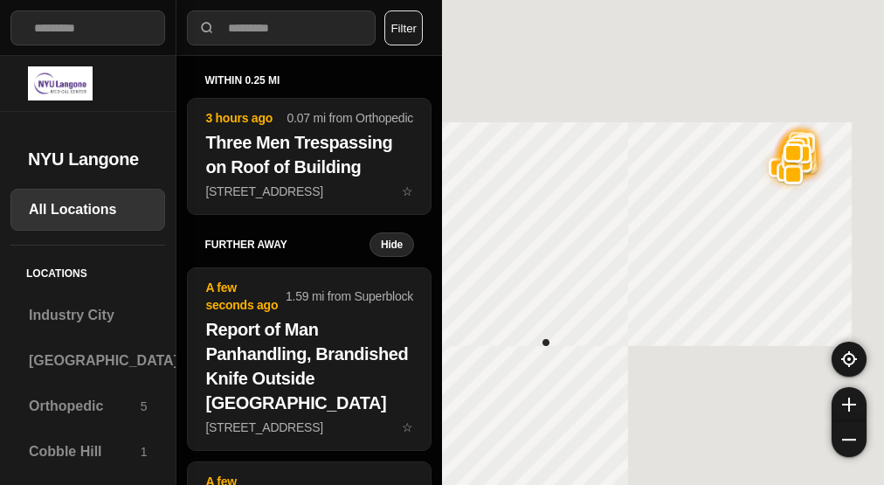
select select "*"
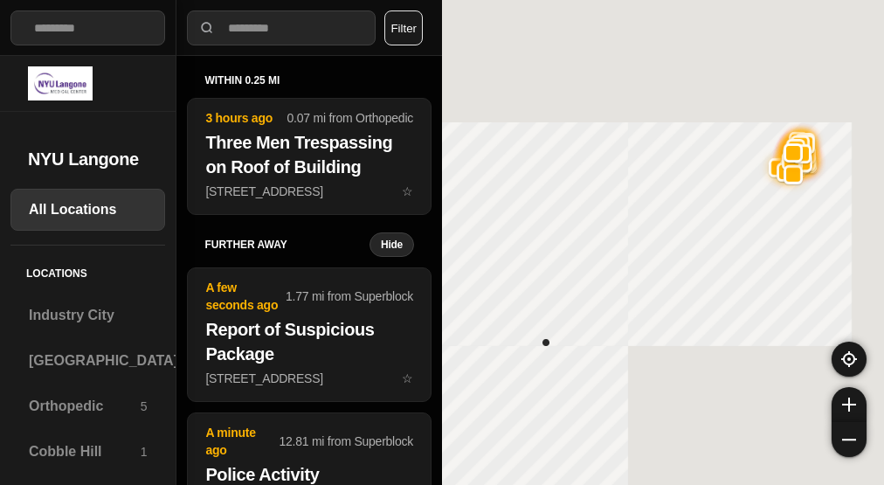
select select "*"
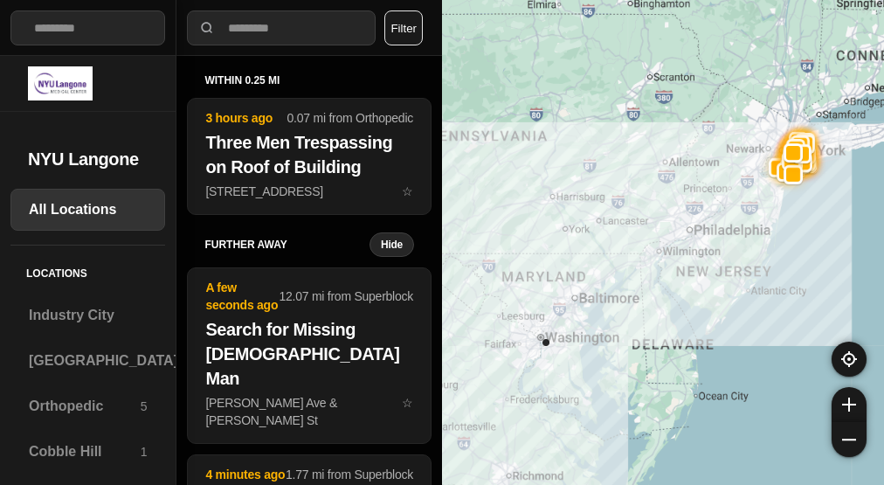
select select "*"
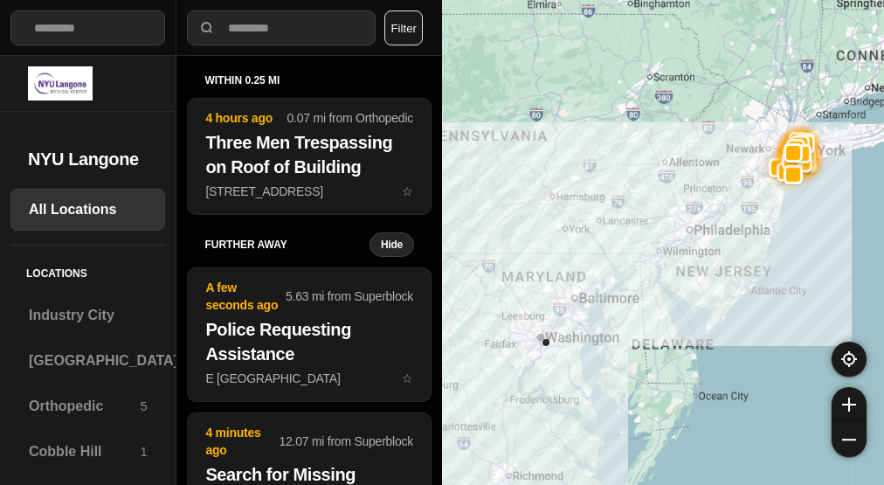
select select "*"
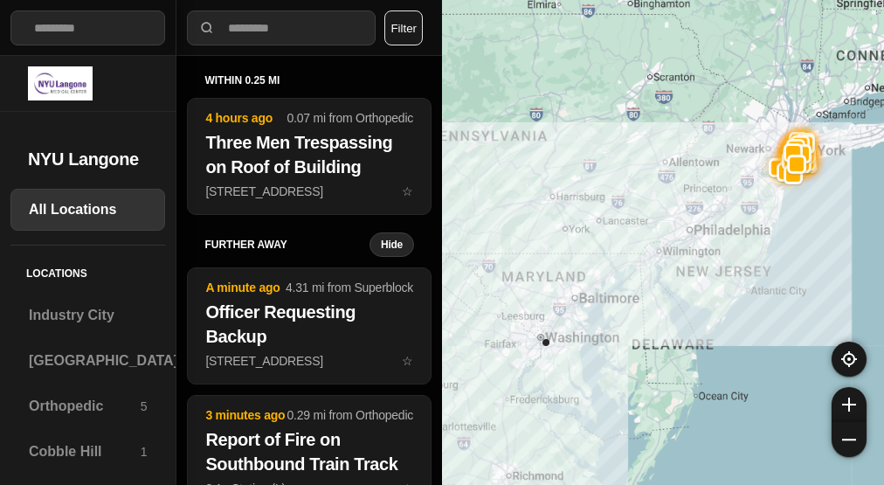
select select "*"
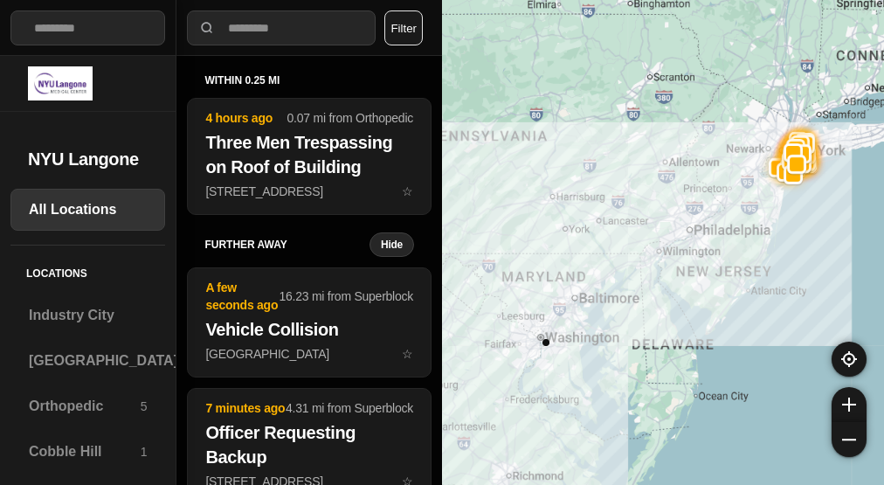
select select "*"
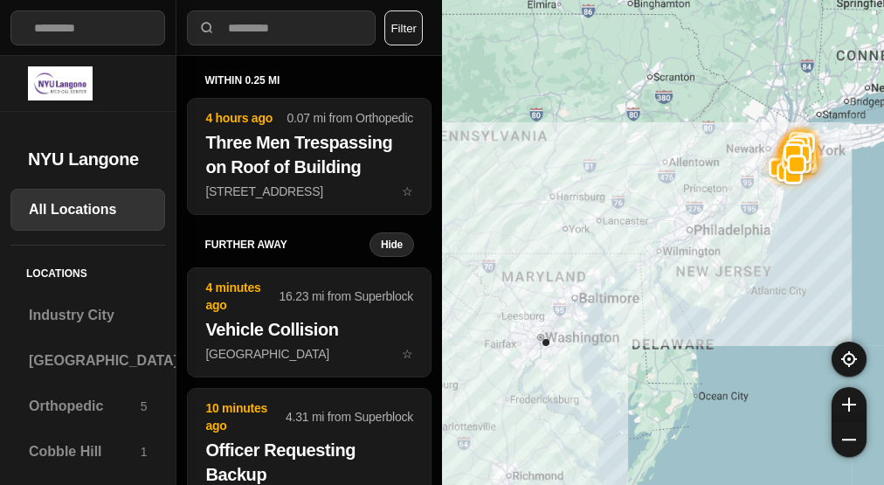
select select "*"
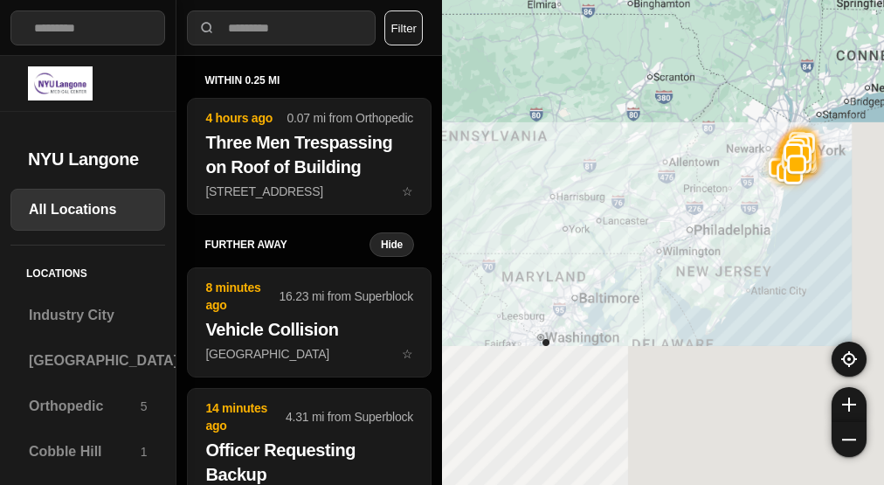
select select "*"
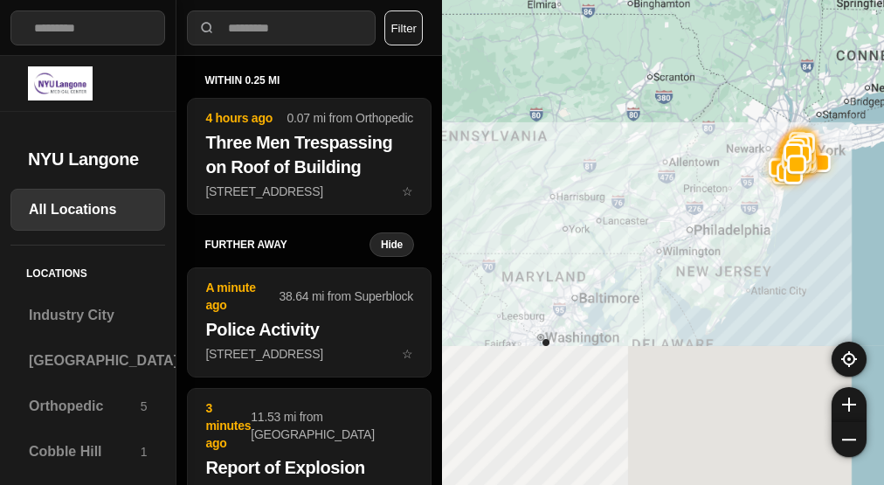
select select "*"
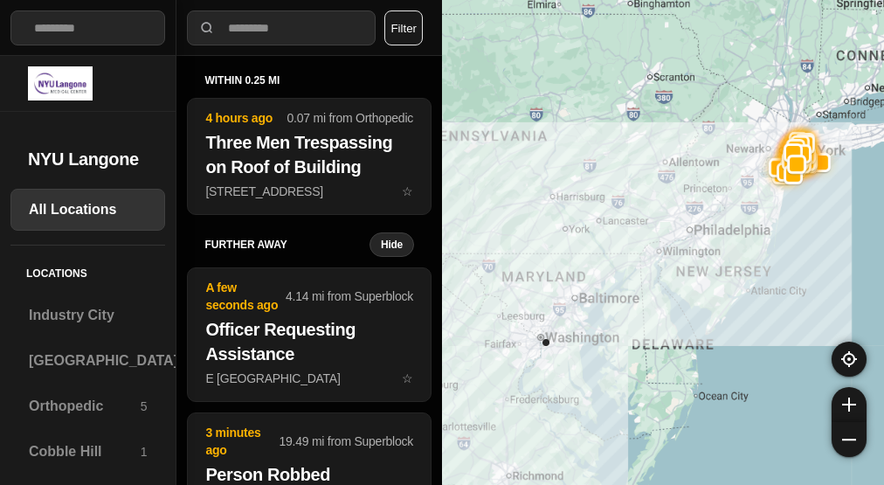
select select "*"
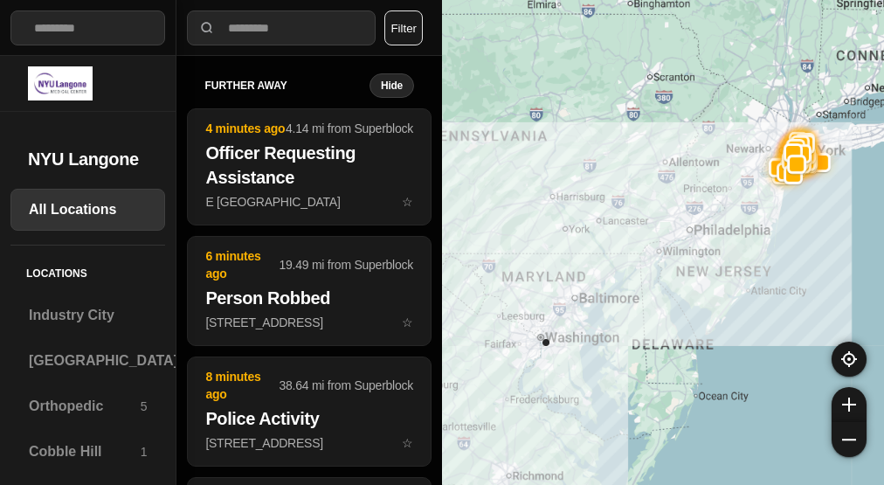
select select "*"
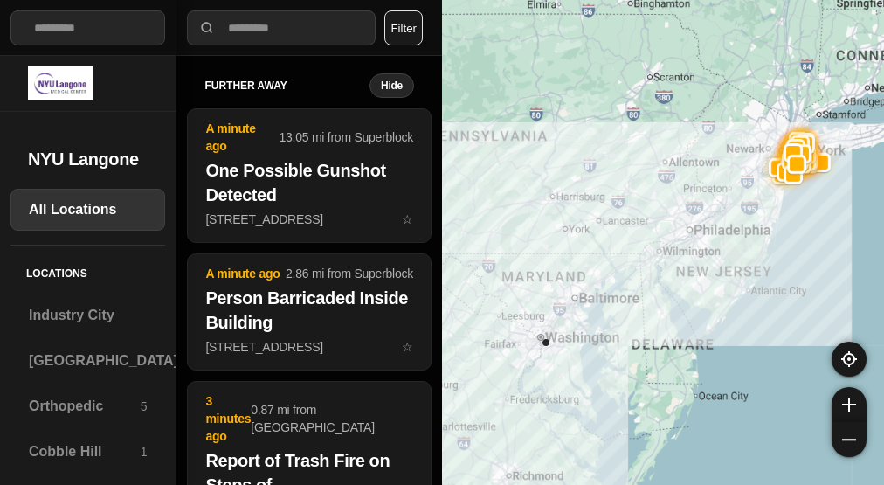
select select "*"
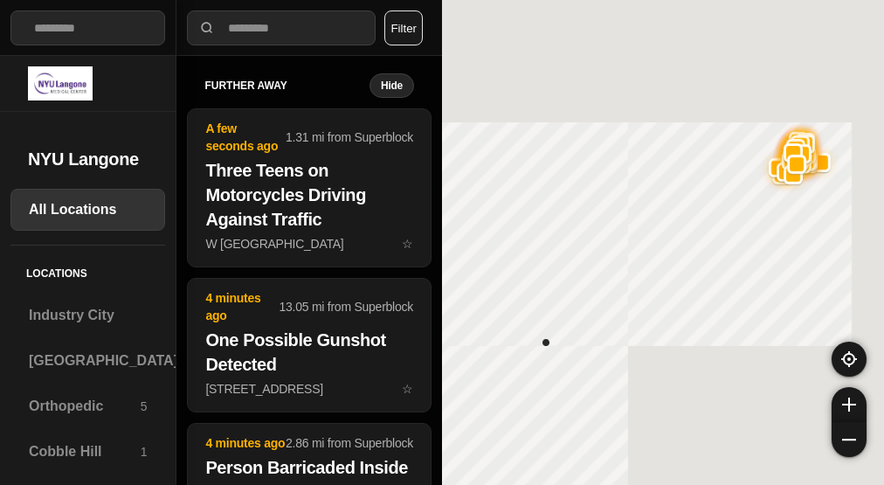
select select "*"
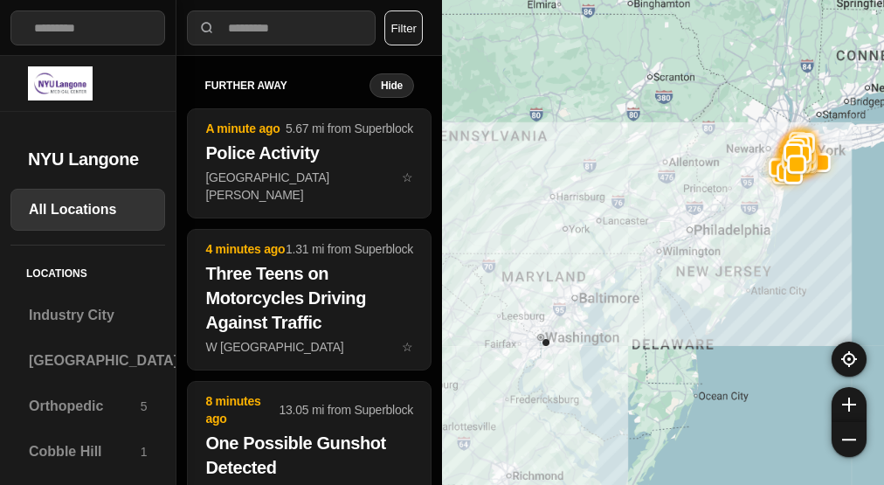
select select "*"
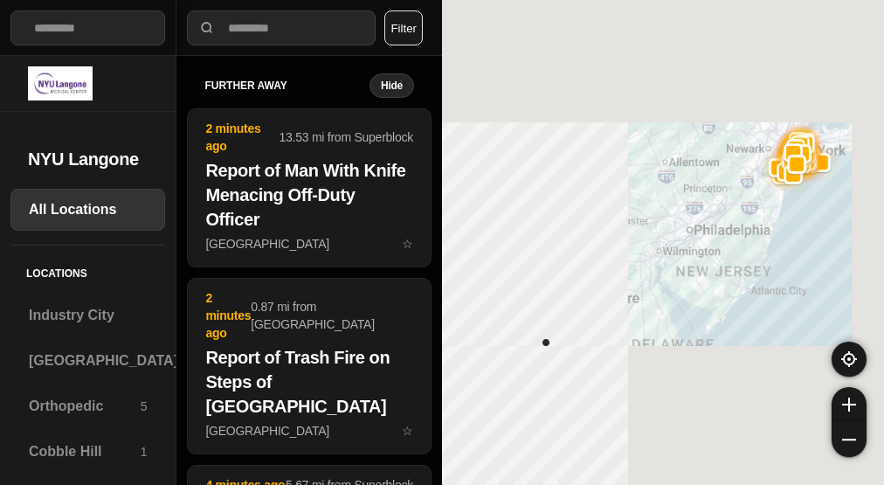
select select "*"
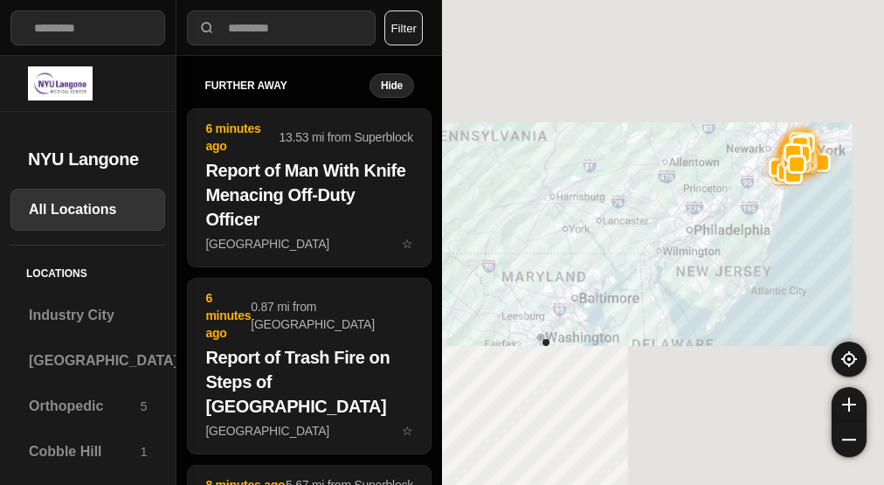
select select "*"
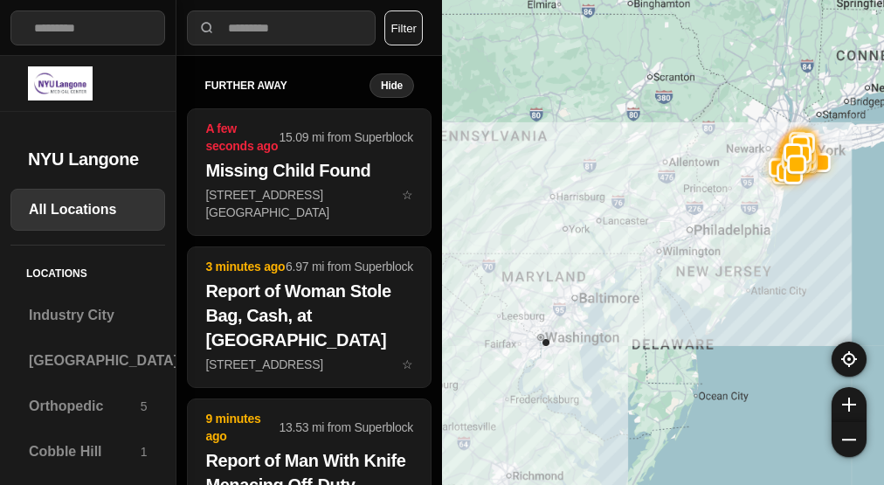
select select "*"
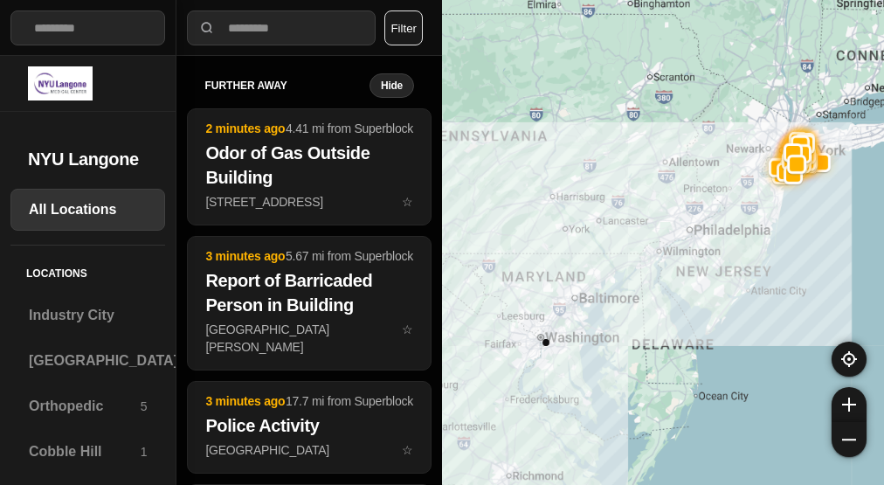
select select "*"
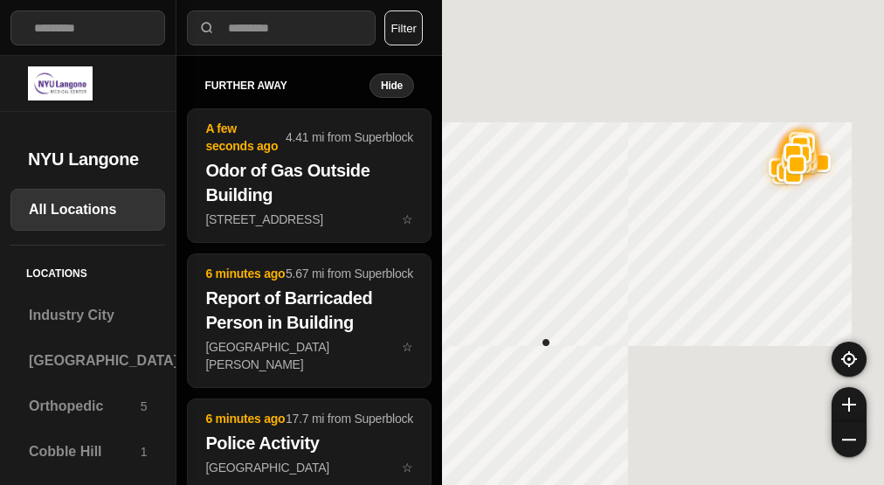
select select "*"
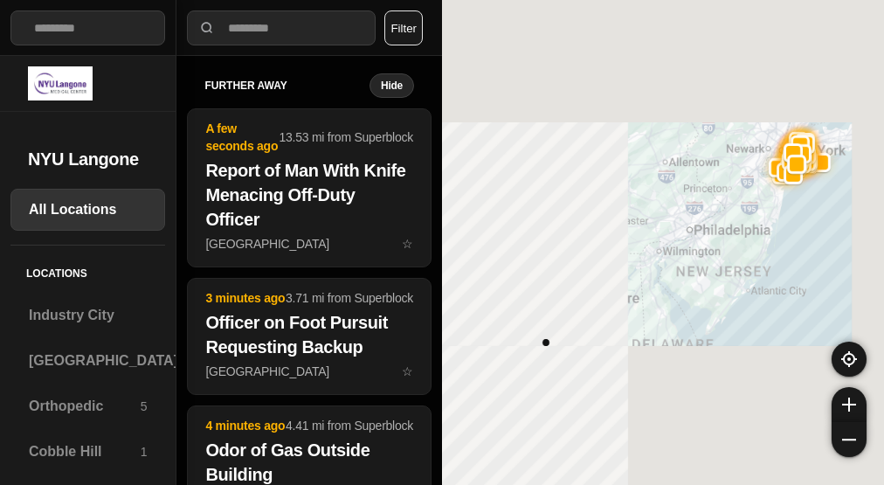
select select "*"
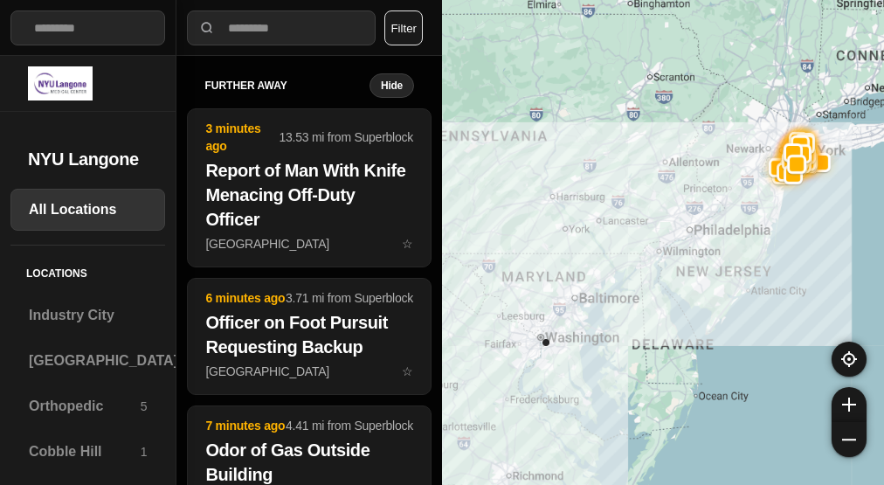
select select "*"
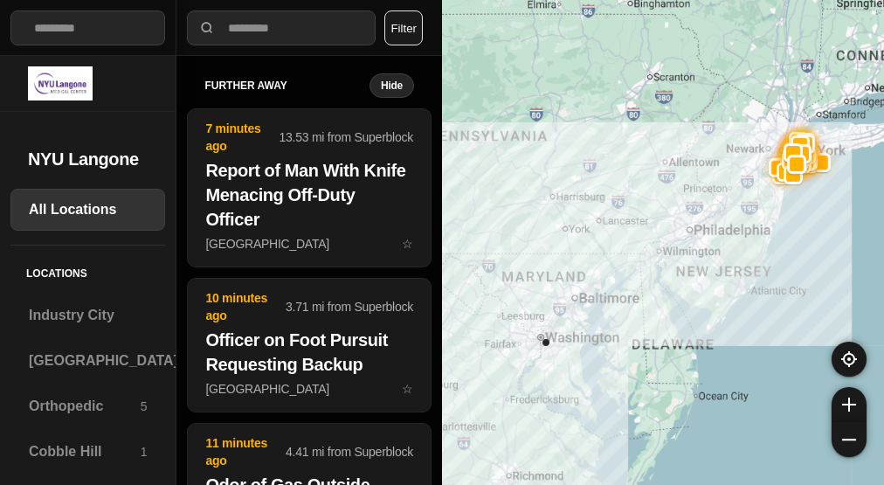
select select "*"
